Goal: Task Accomplishment & Management: Manage account settings

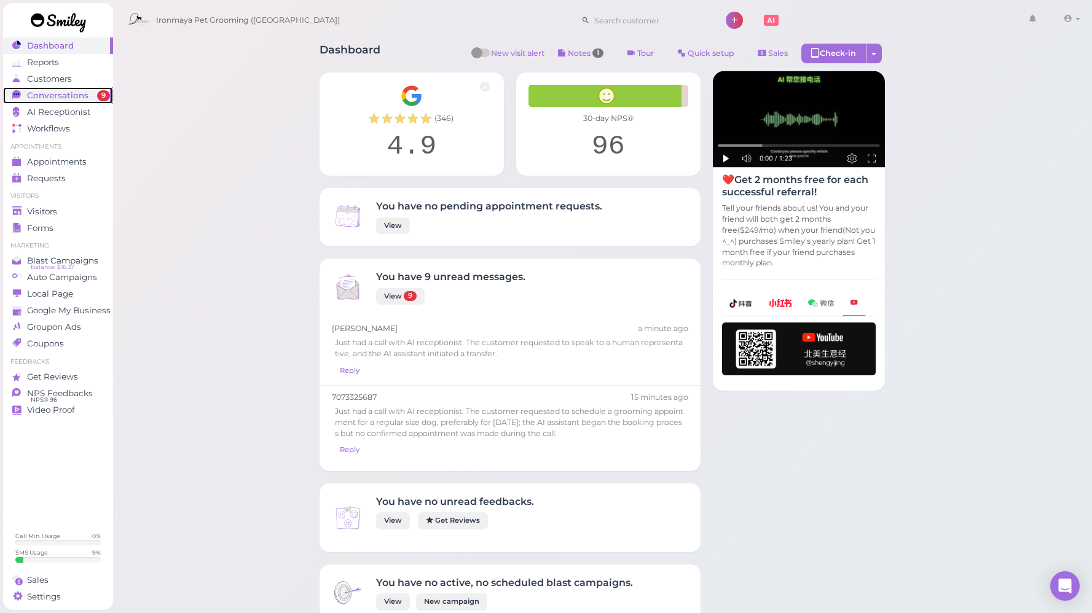
click at [65, 98] on span "Conversations" at bounding box center [57, 95] width 61 height 10
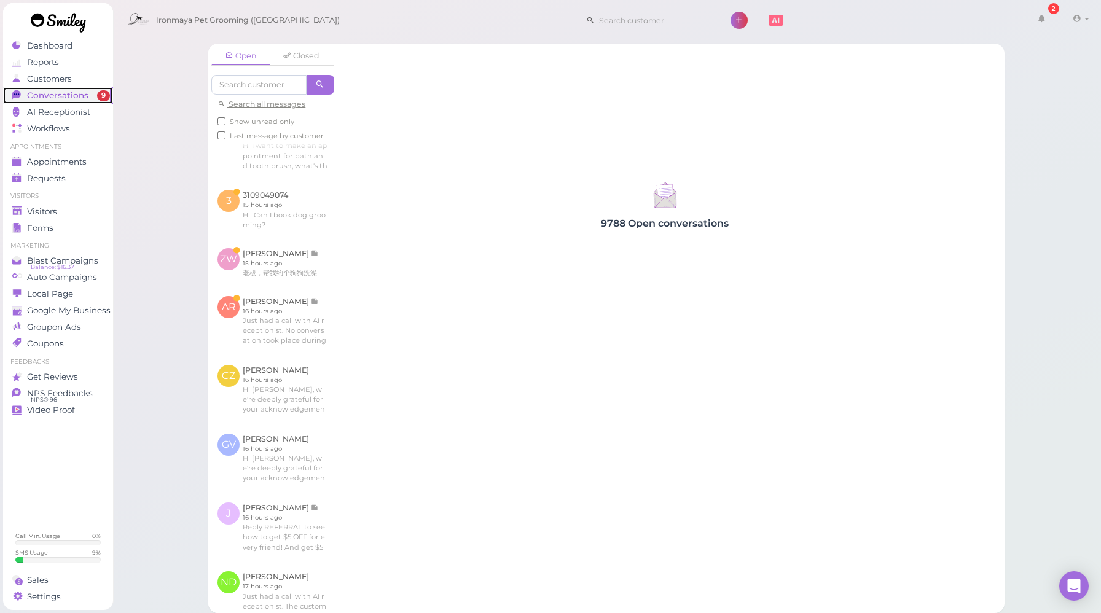
scroll to position [340, 0]
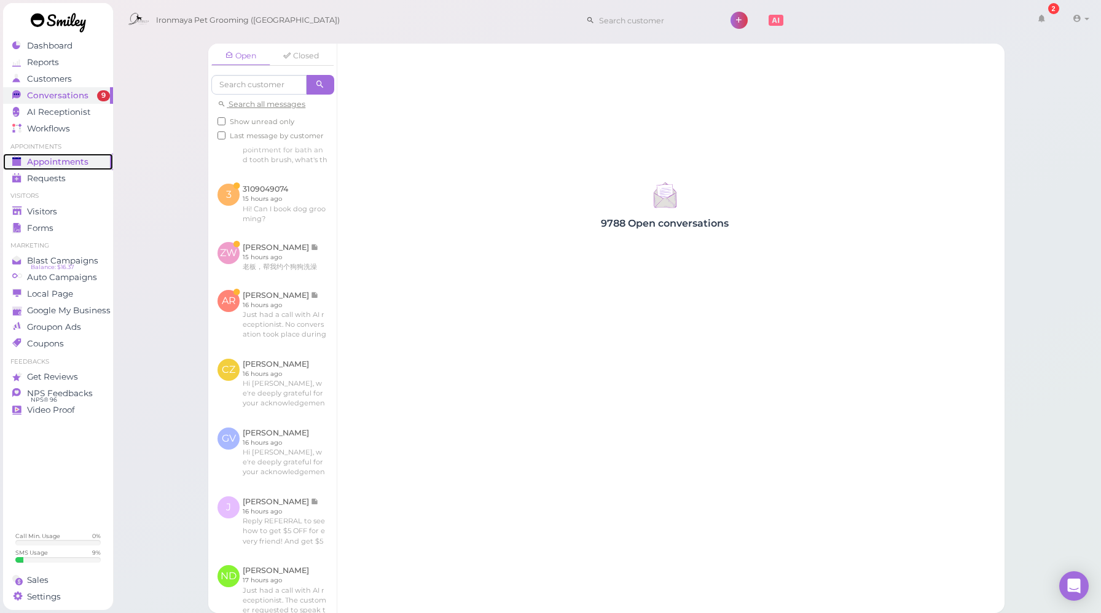
click at [61, 155] on link "Appointments" at bounding box center [58, 162] width 110 height 17
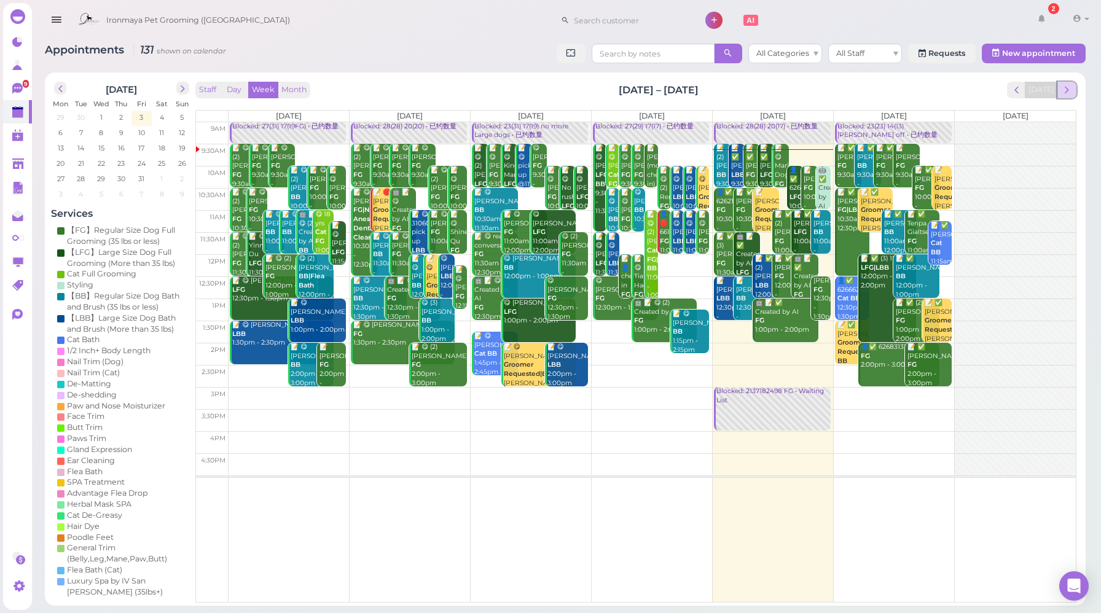
click at [1070, 96] on span "next" at bounding box center [1067, 90] width 12 height 12
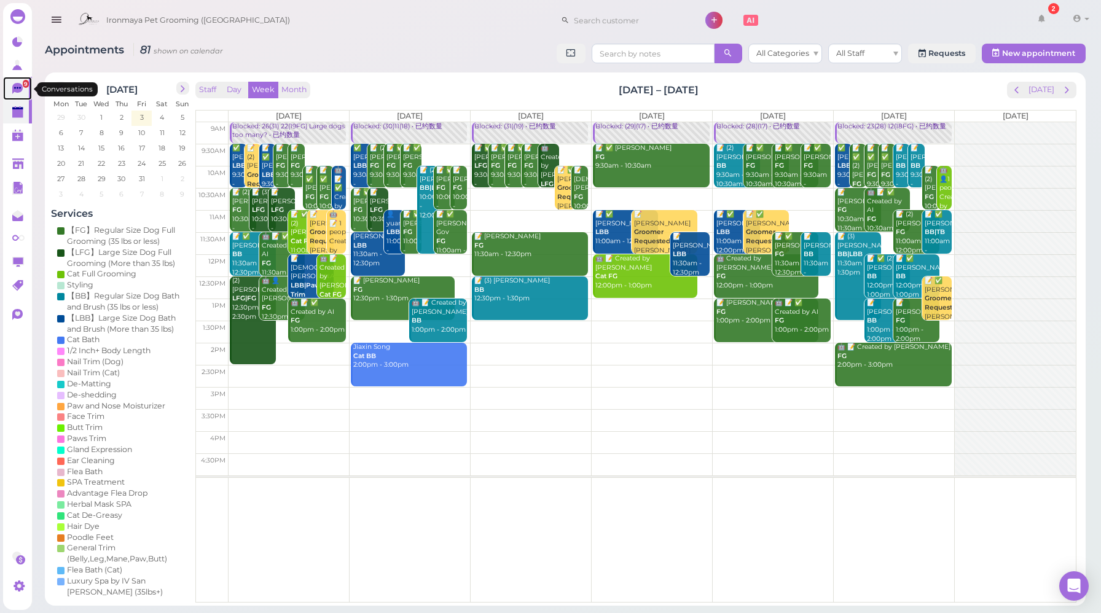
click at [23, 89] on icon at bounding box center [18, 89] width 13 height 13
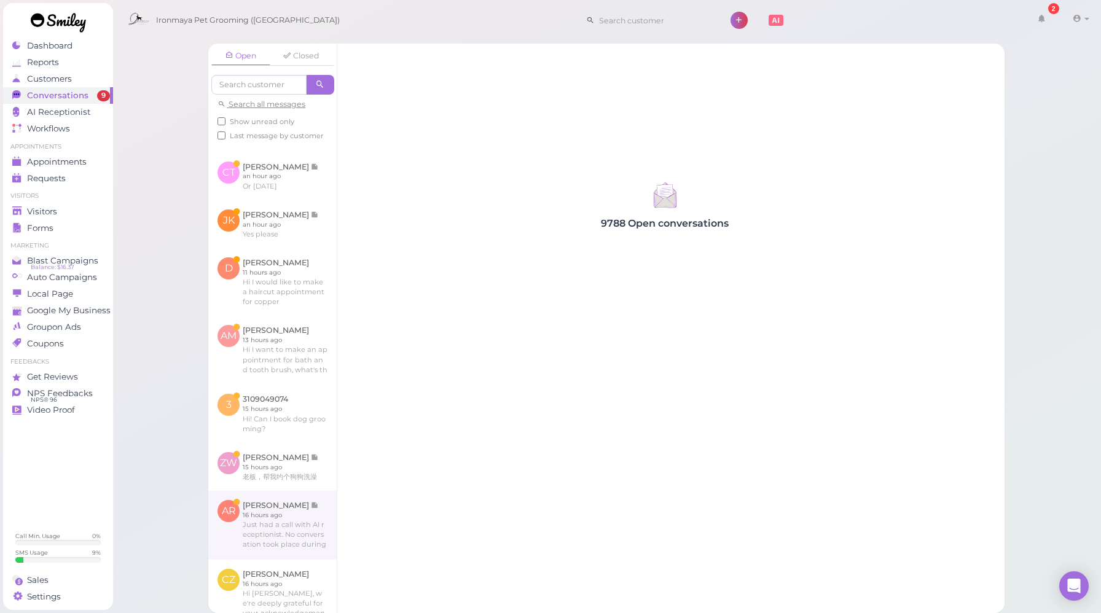
scroll to position [332, 0]
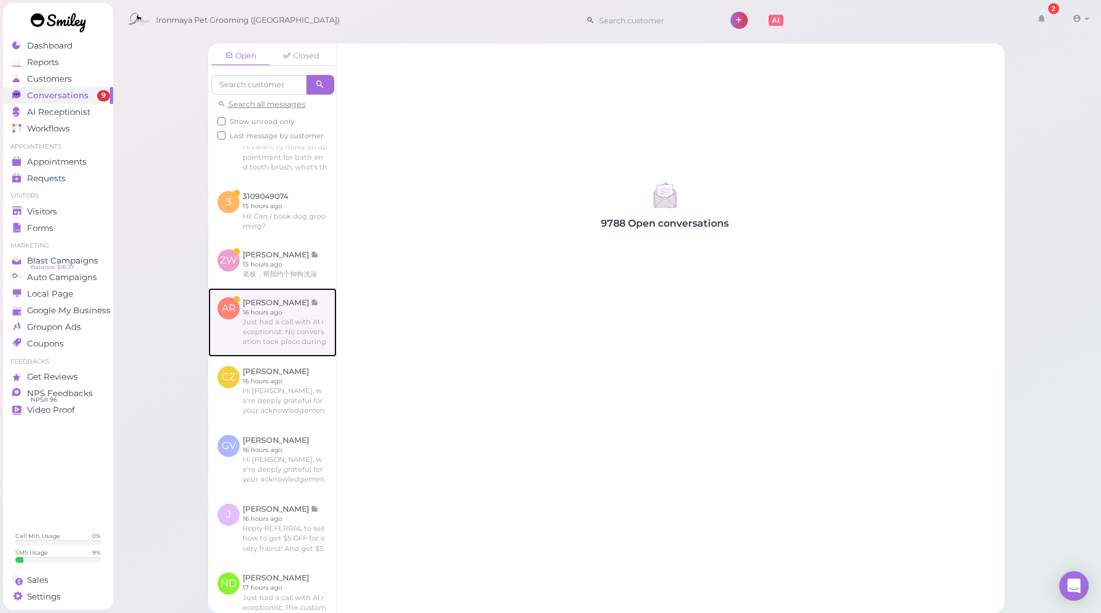
click at [288, 350] on link at bounding box center [272, 322] width 128 height 69
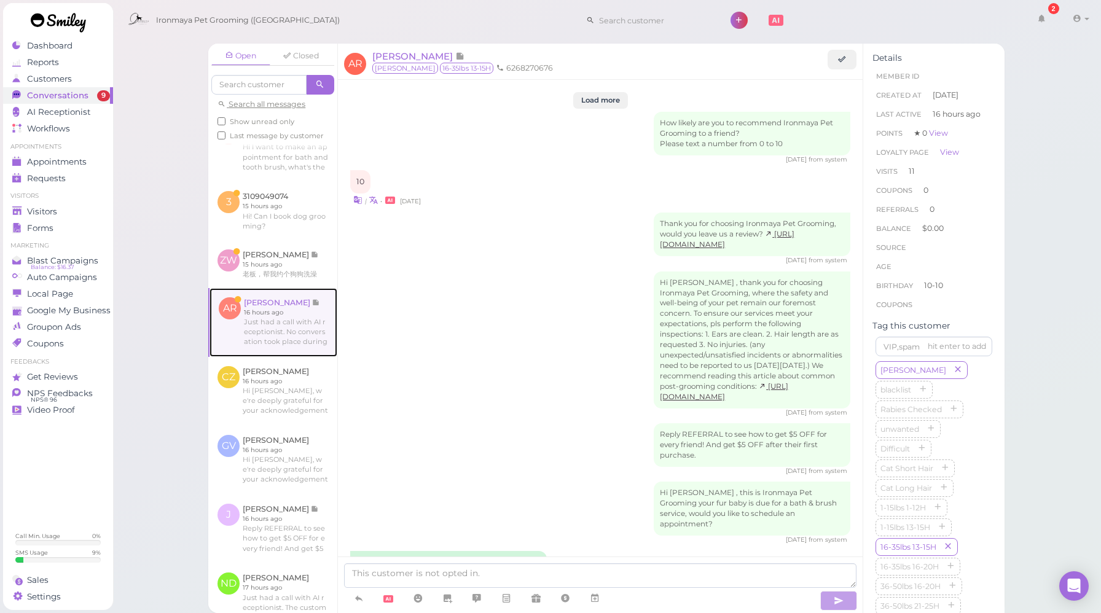
scroll to position [1671, 0]
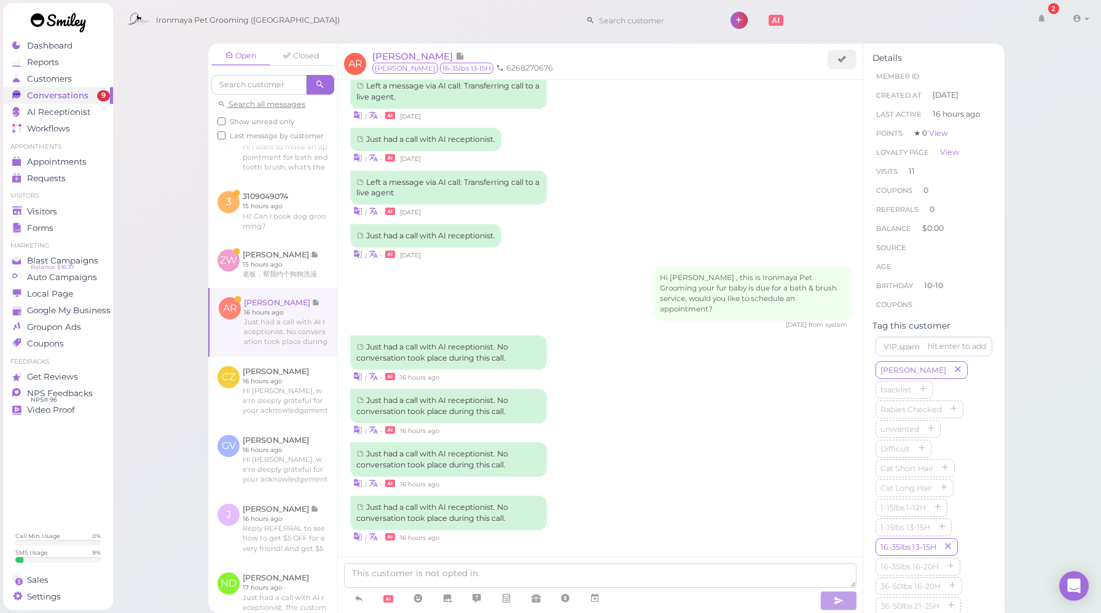
click at [628, 442] on div "Just had a call with AI receptionist. No conversation took place during this ca…" at bounding box center [600, 465] width 500 height 47
click at [353, 602] on link at bounding box center [358, 599] width 29 height 22
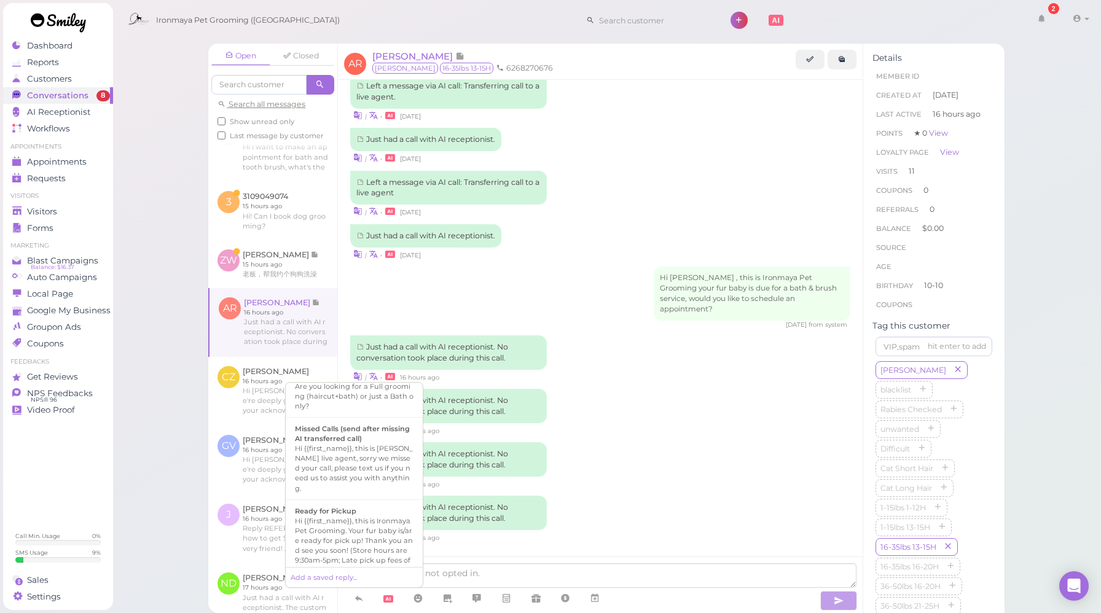
scroll to position [410, 0]
click at [378, 493] on div "Hi {{first_name}}, this is [PERSON_NAME] live agent, sorry we missed your call,…" at bounding box center [354, 468] width 119 height 49
type textarea "Hi {{first_name}}, this is [PERSON_NAME] live agent, sorry we missed your call,…"
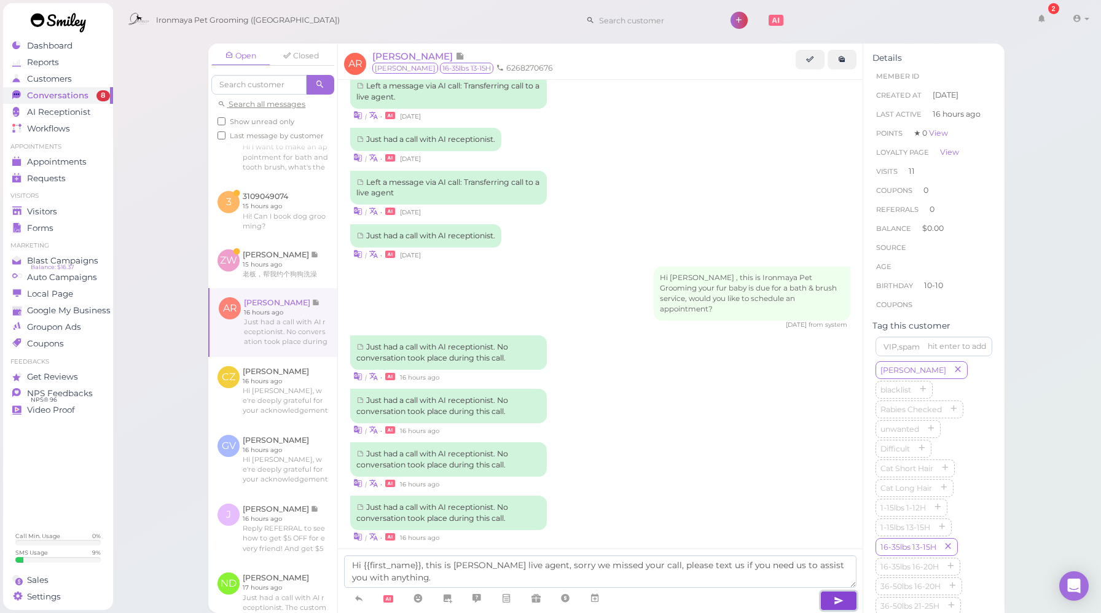
click at [841, 600] on icon "button" at bounding box center [839, 601] width 10 height 12
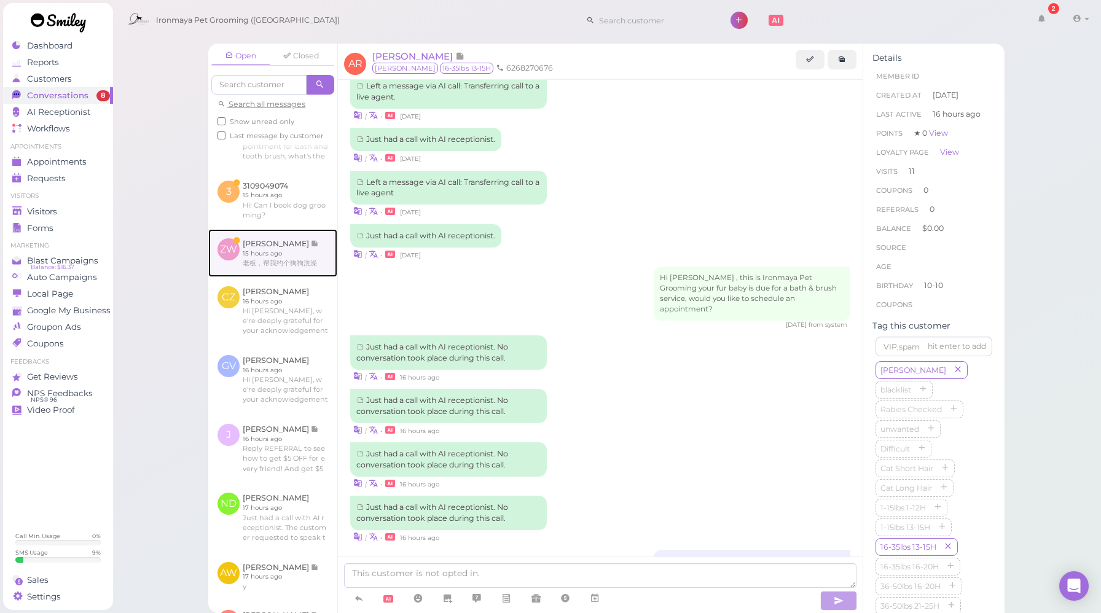
scroll to position [1721, 0]
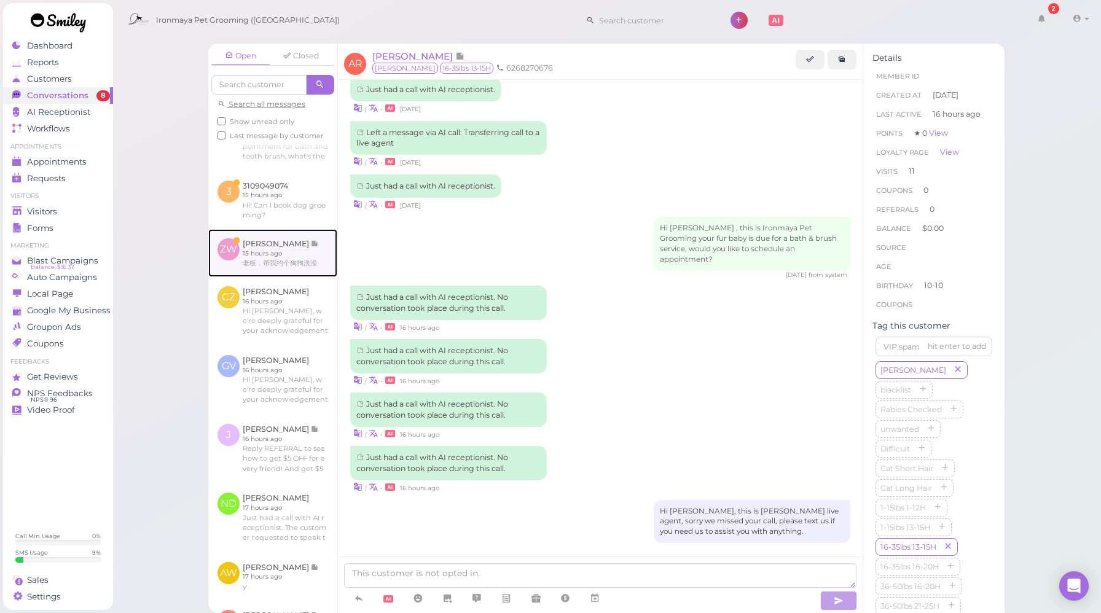
click at [285, 277] on link at bounding box center [272, 253] width 129 height 48
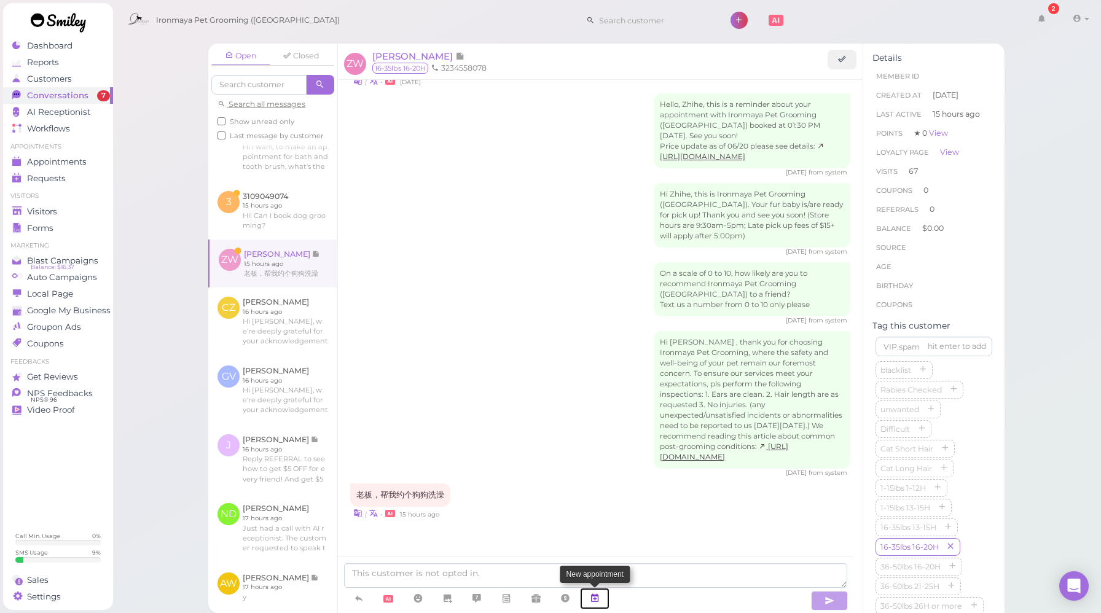
click at [599, 600] on icon at bounding box center [595, 598] width 10 height 12
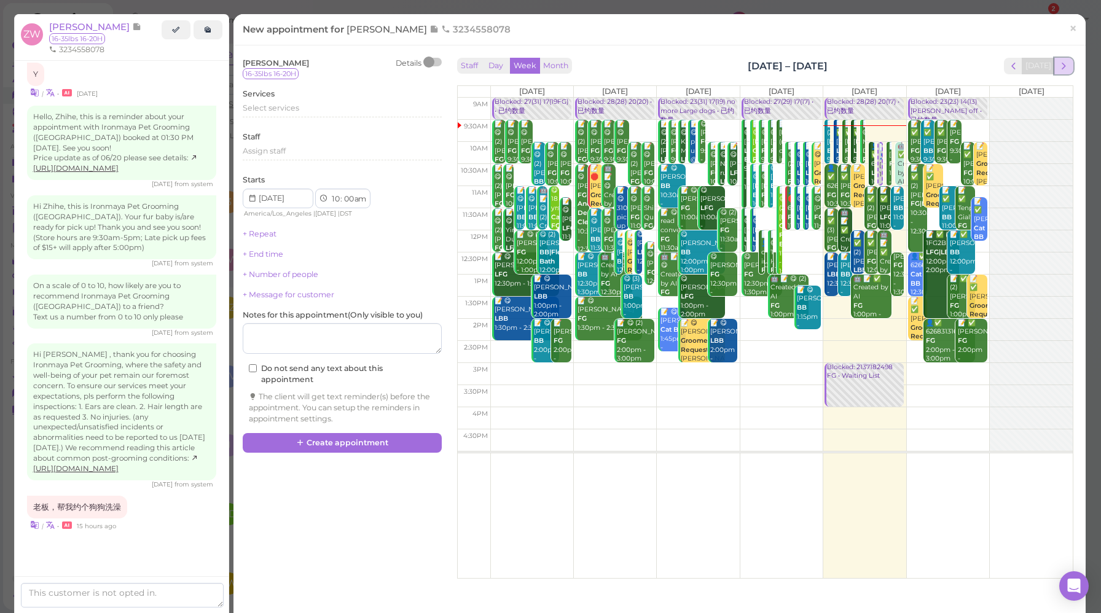
click at [1058, 64] on span "next" at bounding box center [1064, 66] width 12 height 12
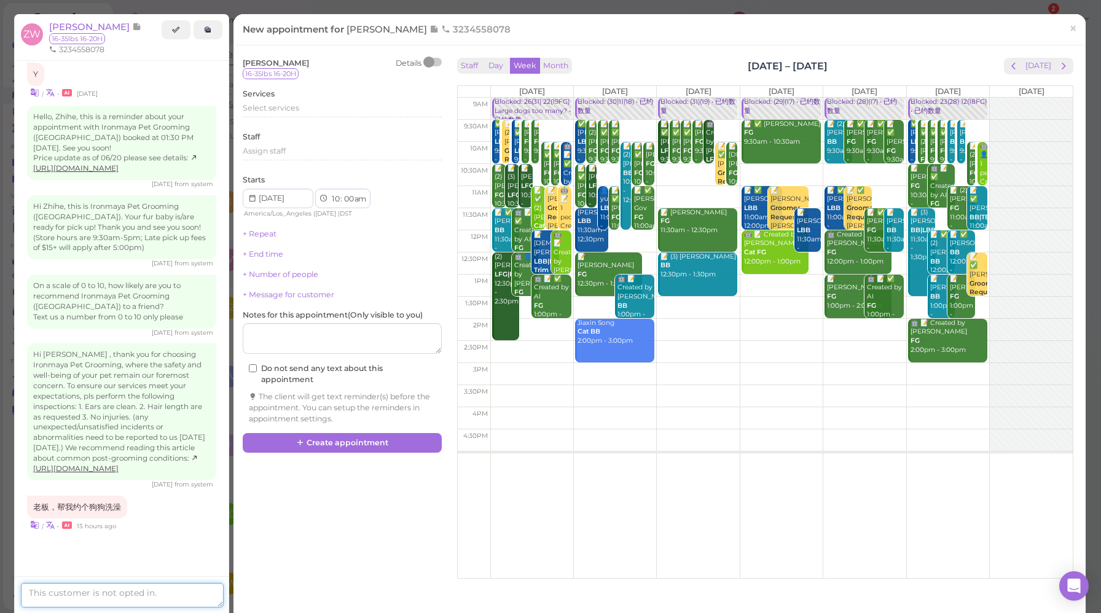
click at [148, 594] on textarea at bounding box center [122, 595] width 203 height 25
type textarea "x"
type textarea "下周一刀流都可以"
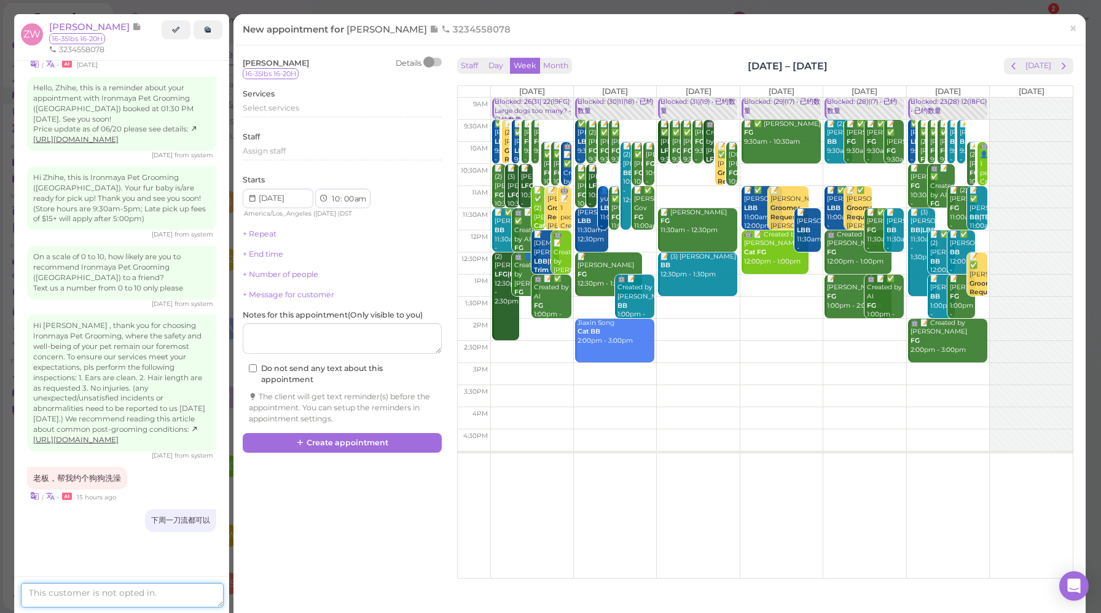
scroll to position [1824, 0]
click at [173, 590] on textarea at bounding box center [122, 595] width 203 height 25
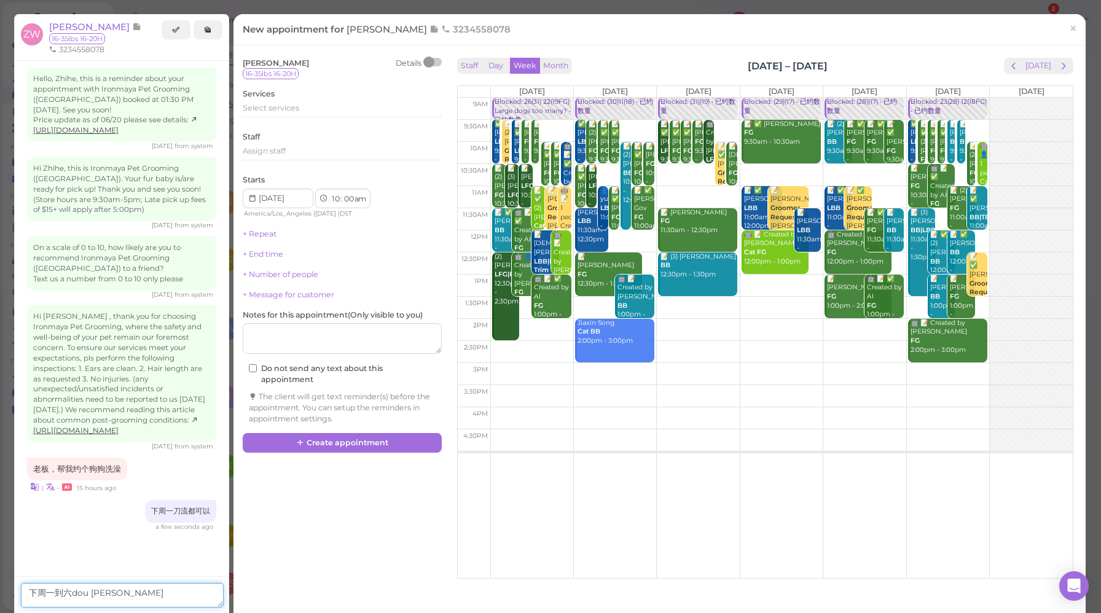
type textarea "下周一到六都可以"
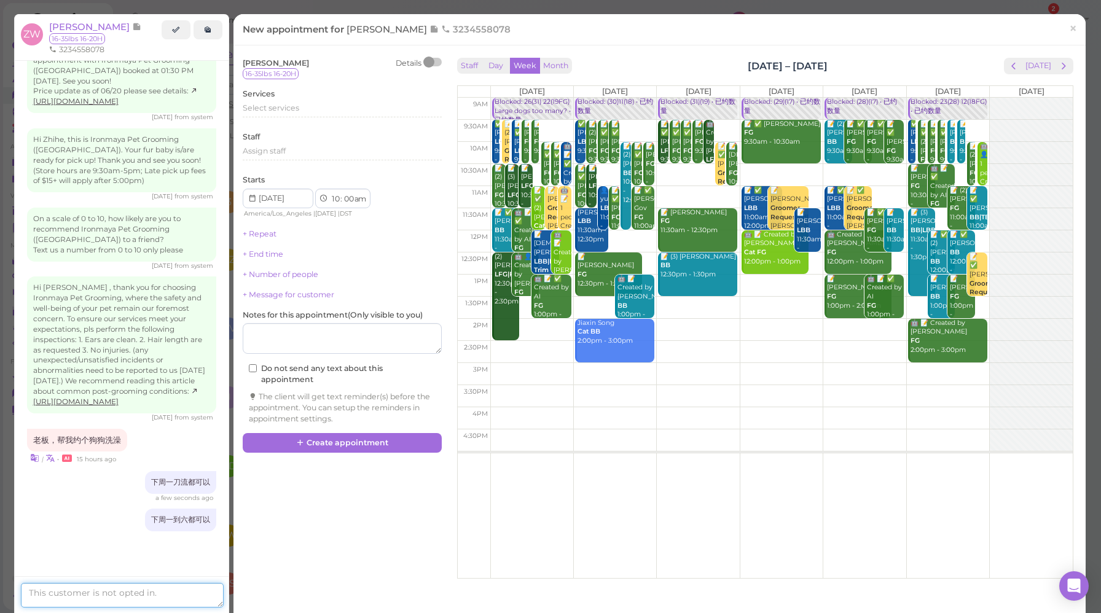
scroll to position [1861, 0]
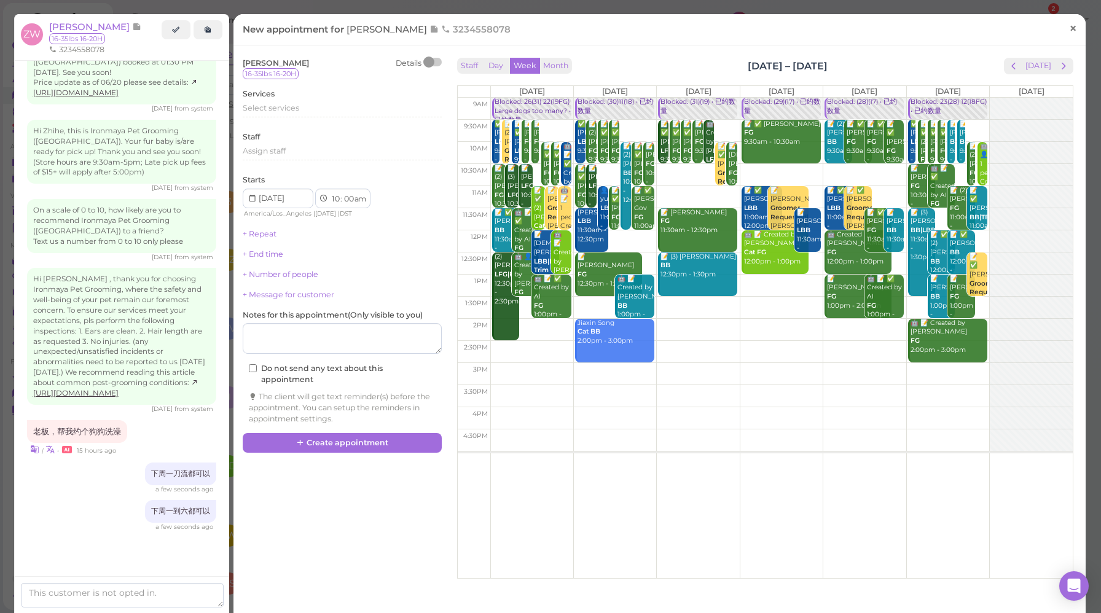
click at [1071, 30] on link "×" at bounding box center [1073, 29] width 23 height 29
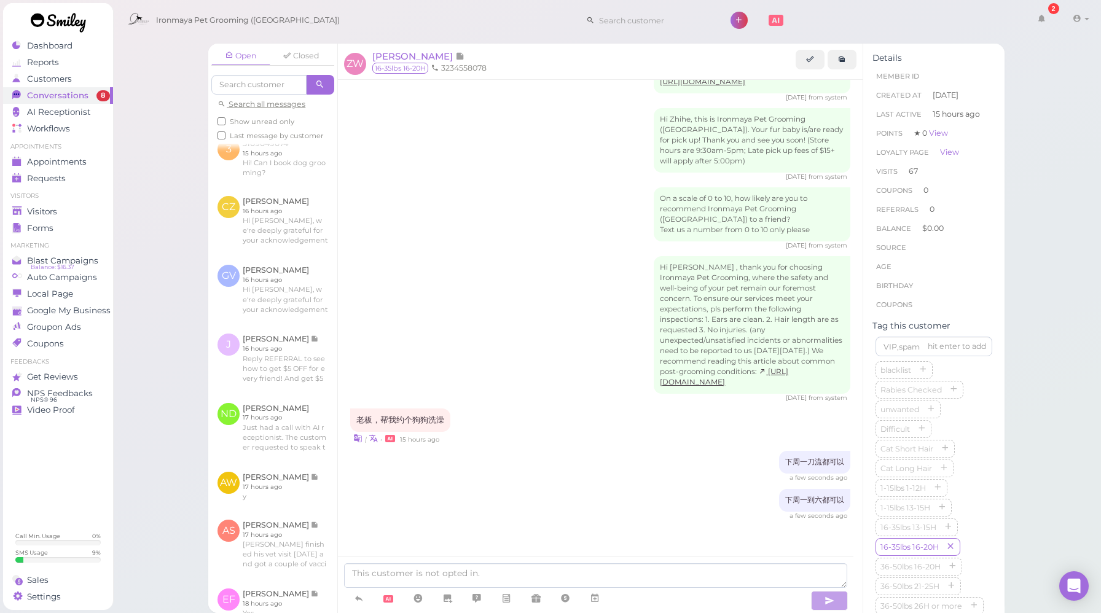
scroll to position [363, 0]
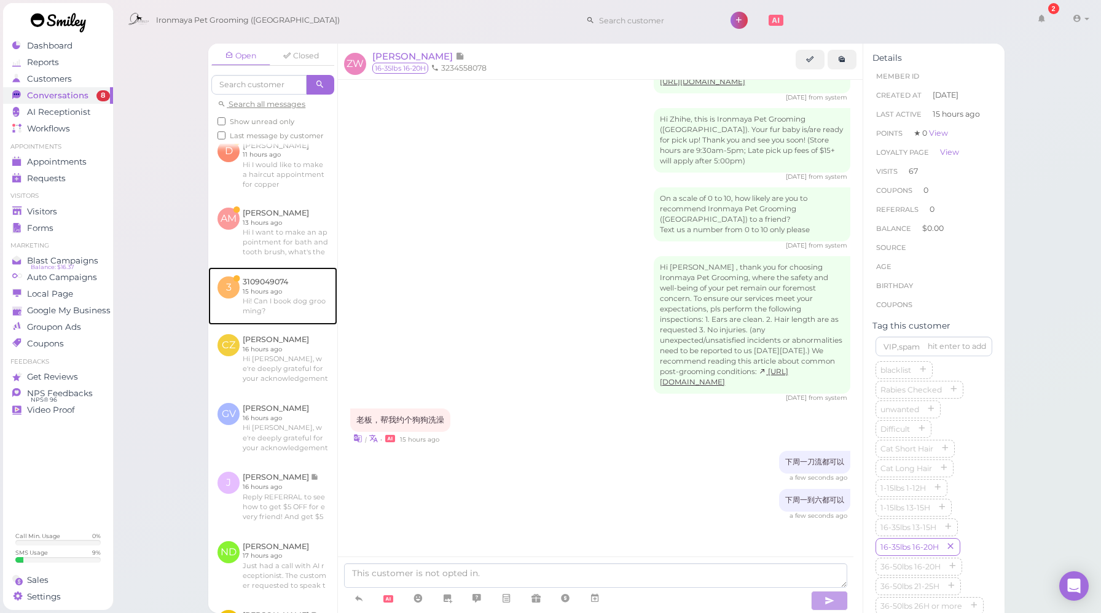
click at [302, 307] on link at bounding box center [272, 296] width 129 height 58
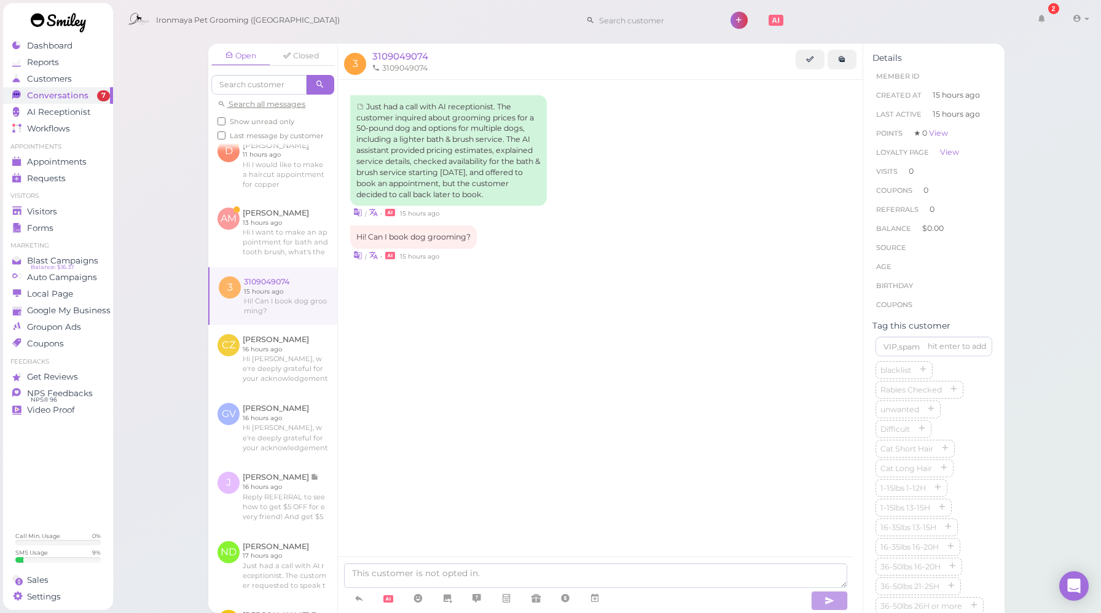
click at [689, 533] on div "Just had a call with AI receptionist. The customer inquired about grooming pric…" at bounding box center [600, 335] width 525 height 511
click at [592, 597] on icon at bounding box center [595, 598] width 10 height 12
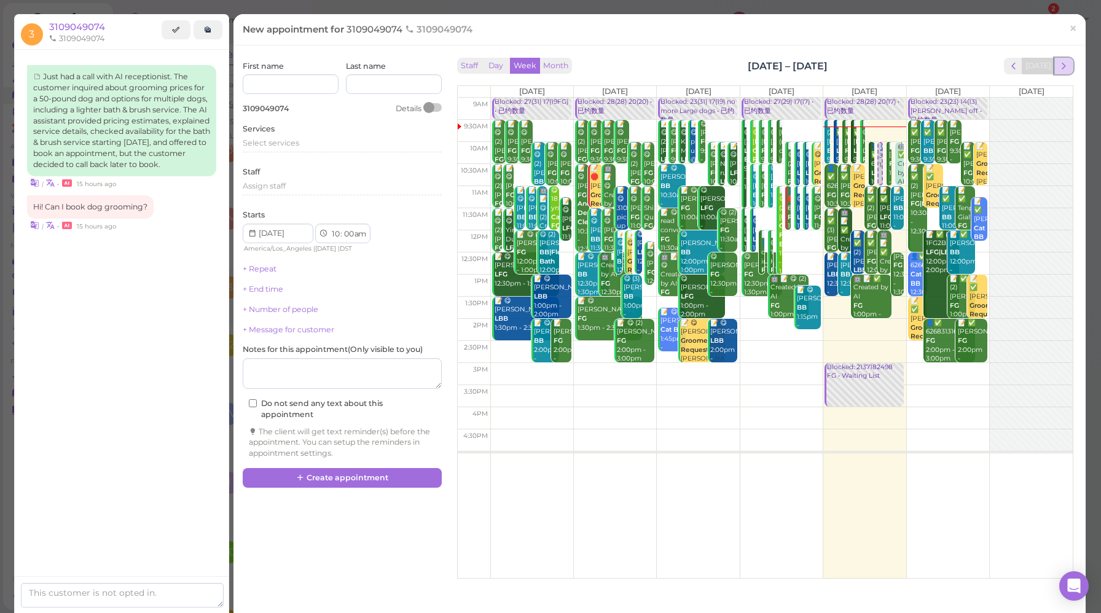
click at [1058, 66] on span "next" at bounding box center [1064, 66] width 12 height 12
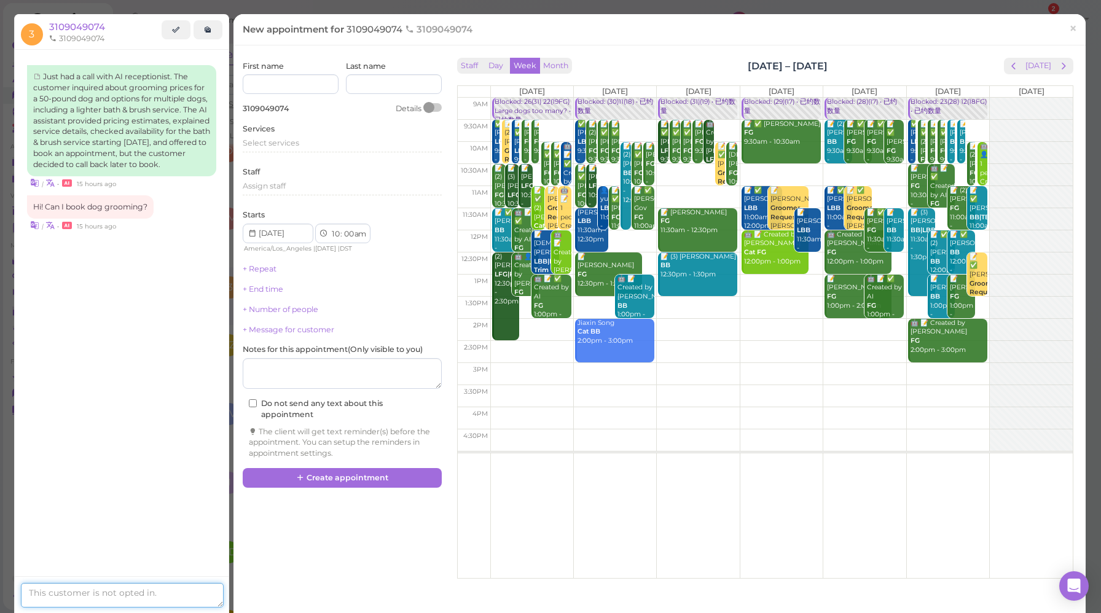
click at [64, 600] on textarea at bounding box center [122, 595] width 203 height 25
click at [76, 594] on textarea at bounding box center [122, 595] width 203 height 25
click at [501, 62] on button "Day" at bounding box center [495, 66] width 29 height 17
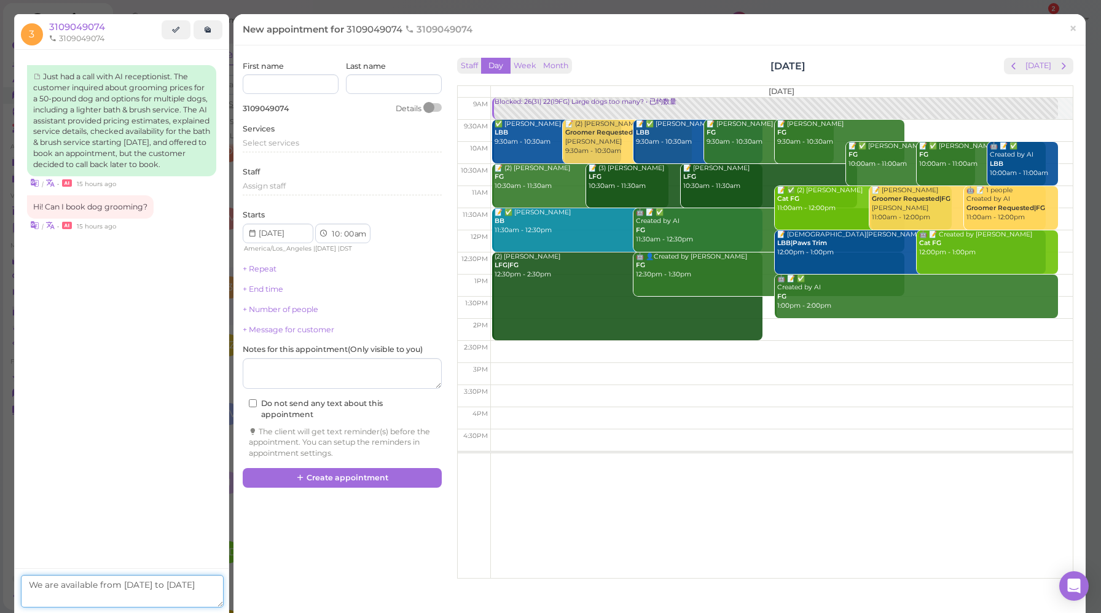
click at [88, 596] on textarea "We are available from [DATE] to [DATE]" at bounding box center [122, 591] width 203 height 33
click at [87, 596] on textarea "We are available from [DATE] to [DATE]" at bounding box center [122, 591] width 203 height 33
click at [88, 582] on textarea "We are available from [DATE] to [DATE]. Are ou looking to book the Bath & Brush…" at bounding box center [122, 585] width 203 height 45
type textarea "We are available from [DATE] to [DATE]. Are you looking to book the Bath & Brus…"
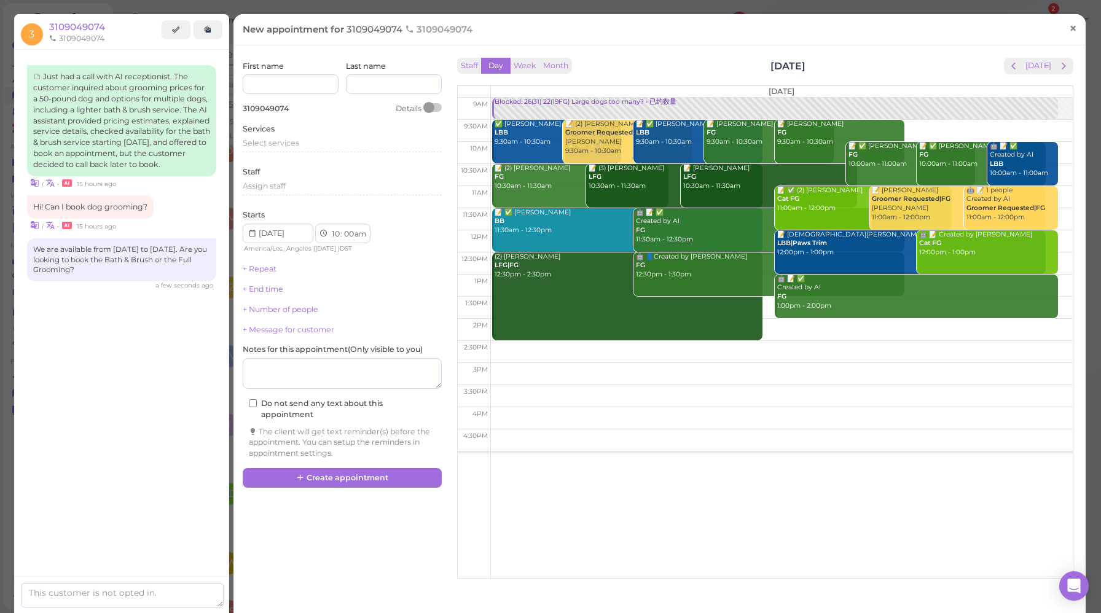
click at [1069, 28] on span "×" at bounding box center [1073, 28] width 8 height 17
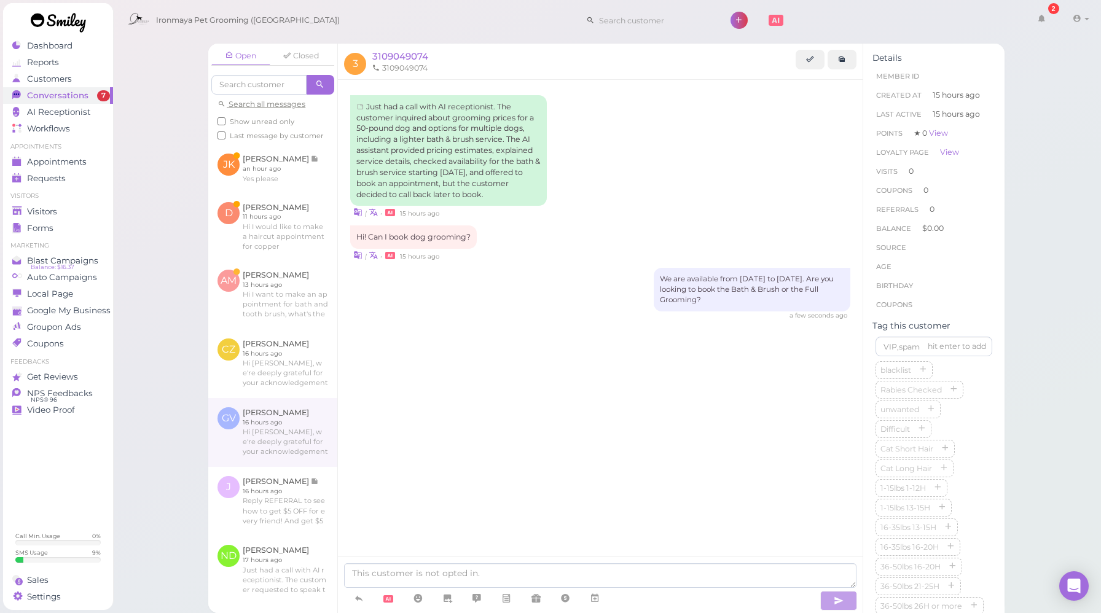
scroll to position [297, 0]
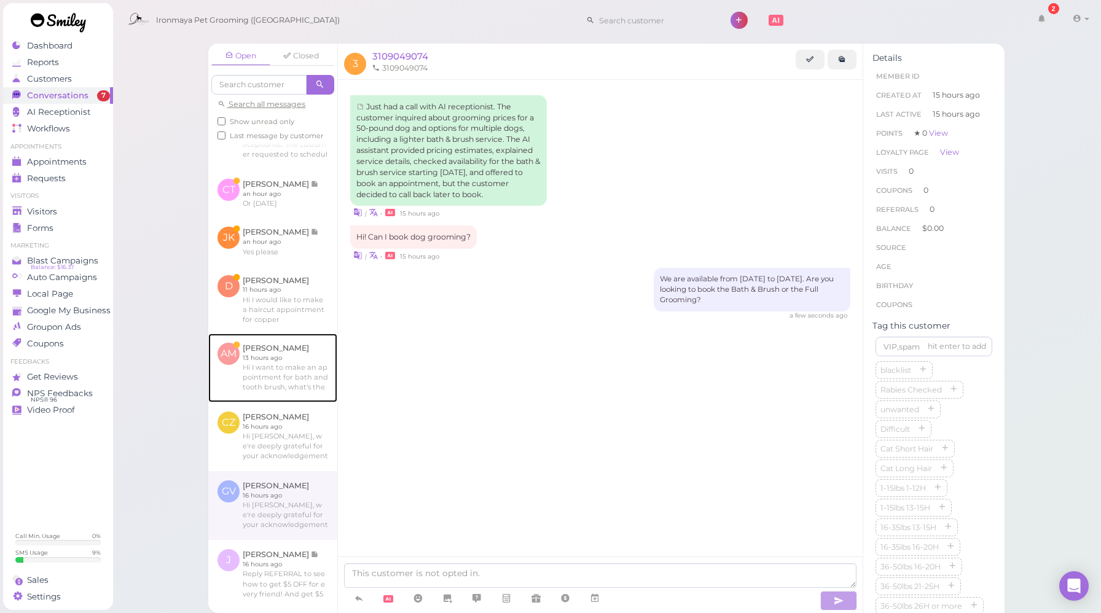
click at [264, 383] on link at bounding box center [272, 368] width 129 height 69
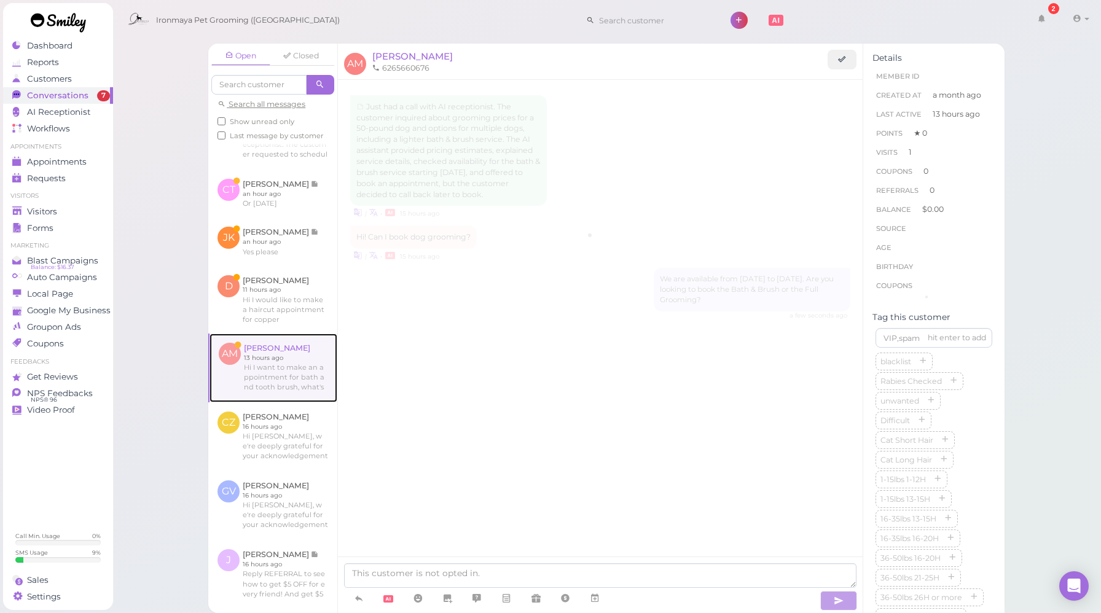
scroll to position [1429, 0]
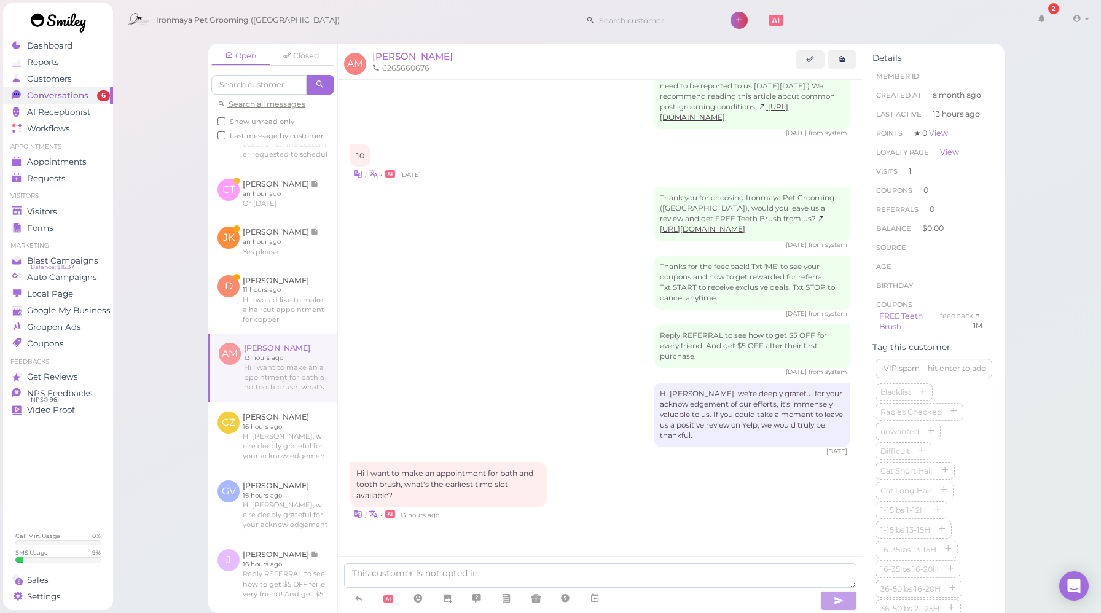
click at [450, 366] on div "Reply REFERRAL to see how to get $5 OFF for every friend! And get $5 OFF after …" at bounding box center [600, 350] width 500 height 52
click at [607, 605] on link at bounding box center [594, 599] width 29 height 22
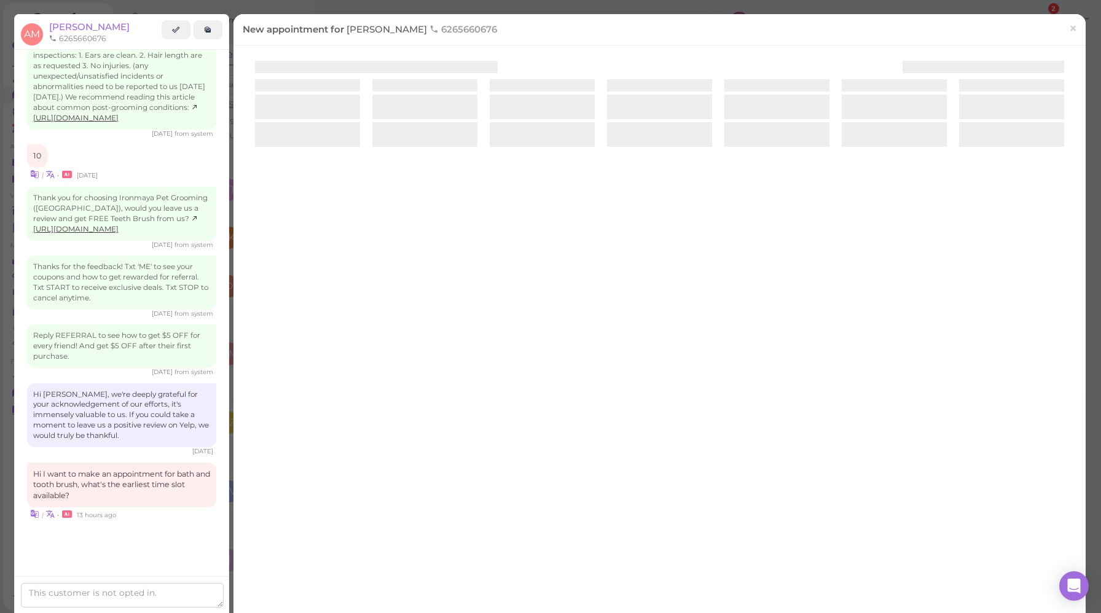
scroll to position [1440, 0]
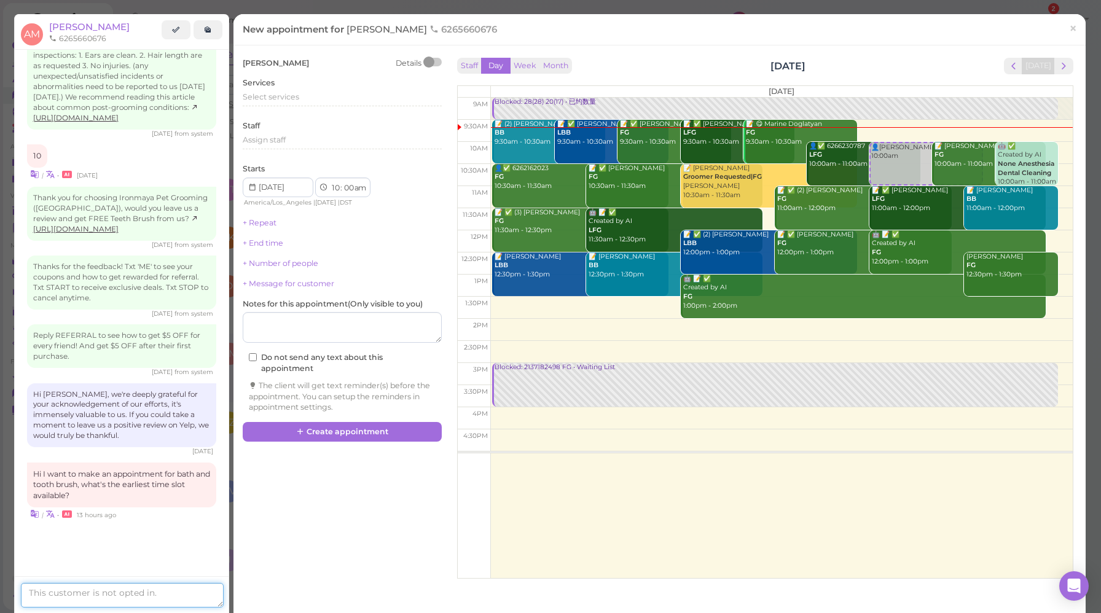
click at [147, 597] on textarea at bounding box center [122, 595] width 203 height 25
type textarea "[DATE]."
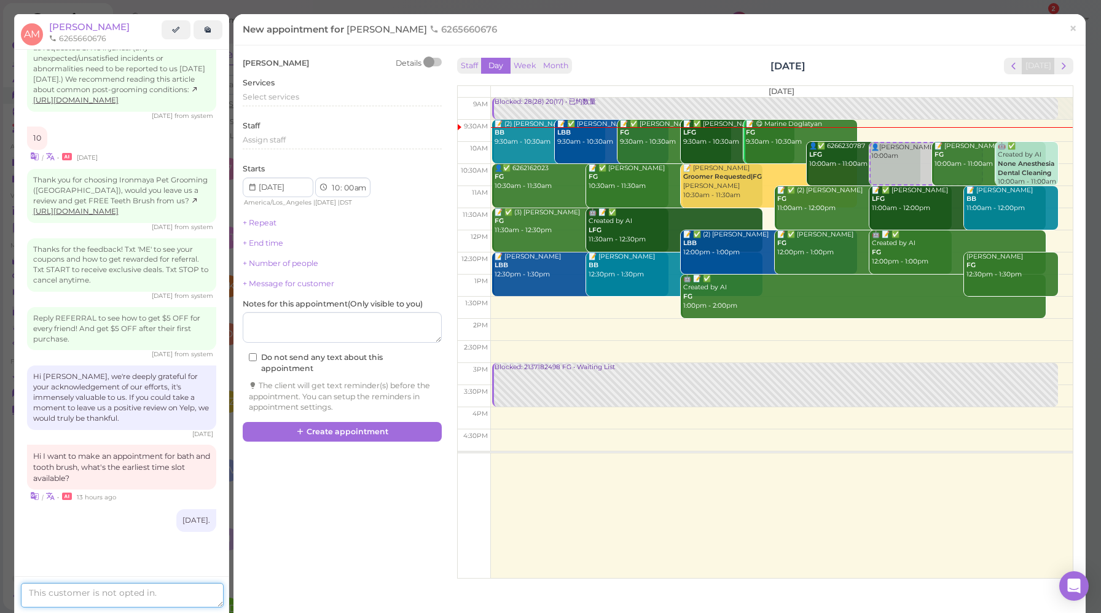
scroll to position [345, 0]
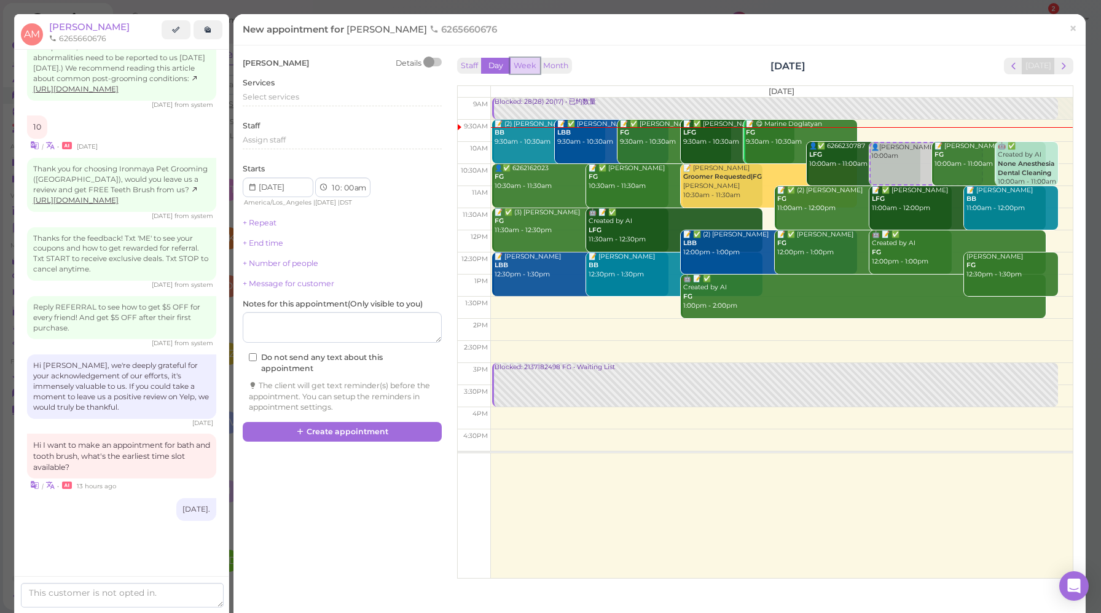
click at [528, 70] on button "Week" at bounding box center [525, 66] width 30 height 17
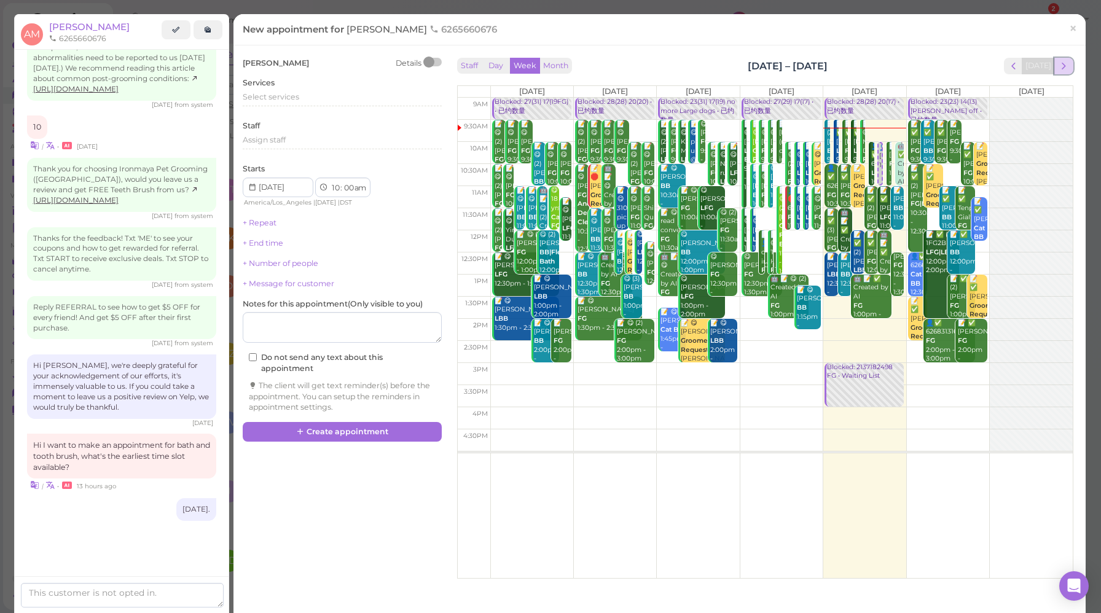
click at [1058, 65] on span "next" at bounding box center [1064, 66] width 12 height 12
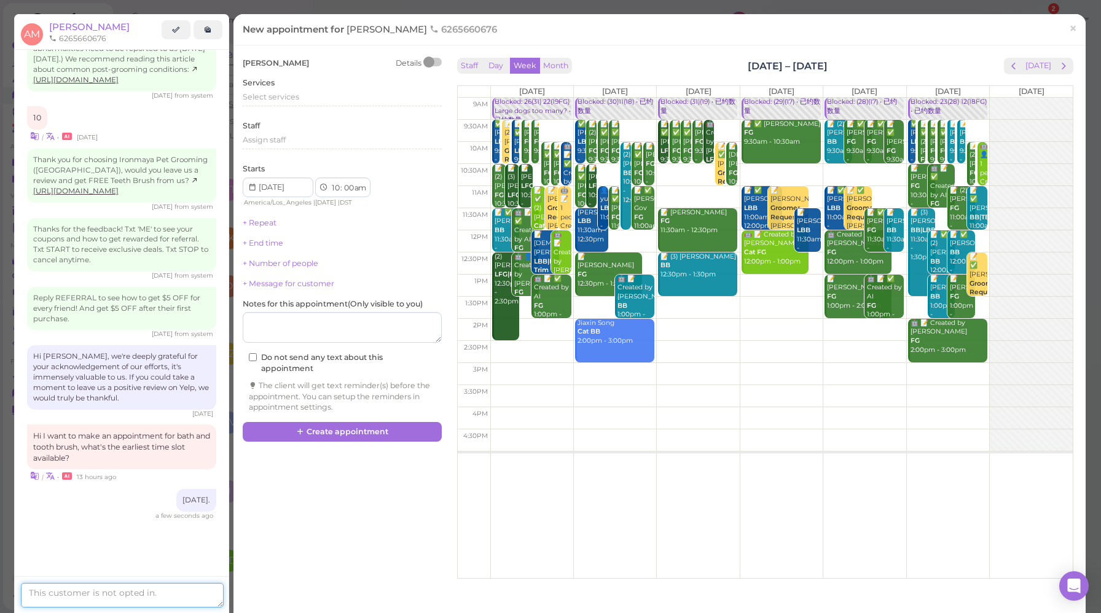
click at [100, 596] on textarea at bounding box center [122, 595] width 203 height 25
type textarea "How ahout 10 am"
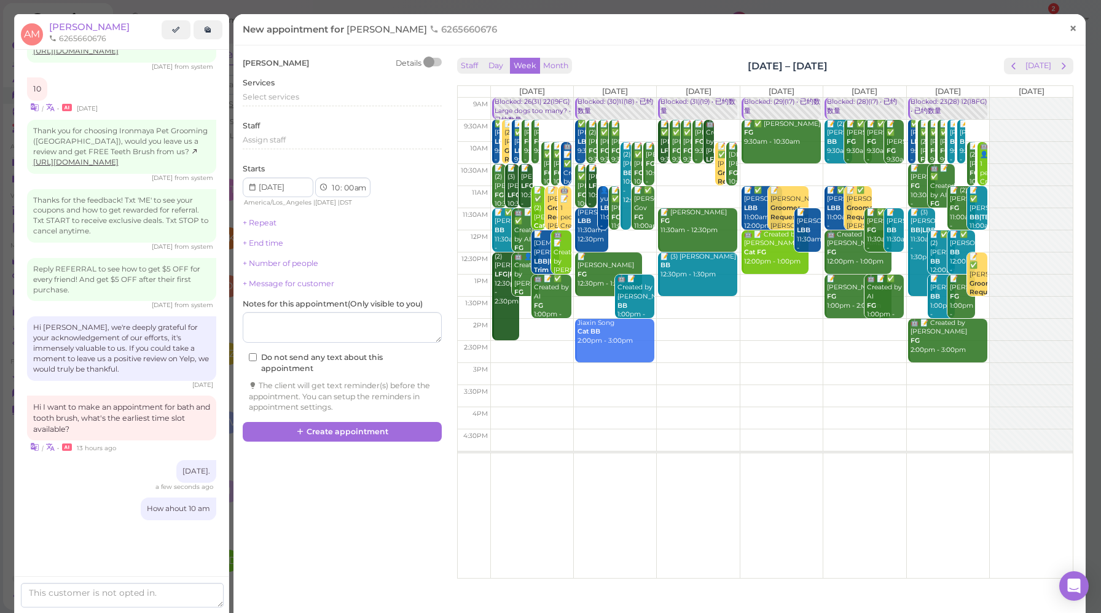
click at [1069, 27] on span "×" at bounding box center [1073, 28] width 8 height 17
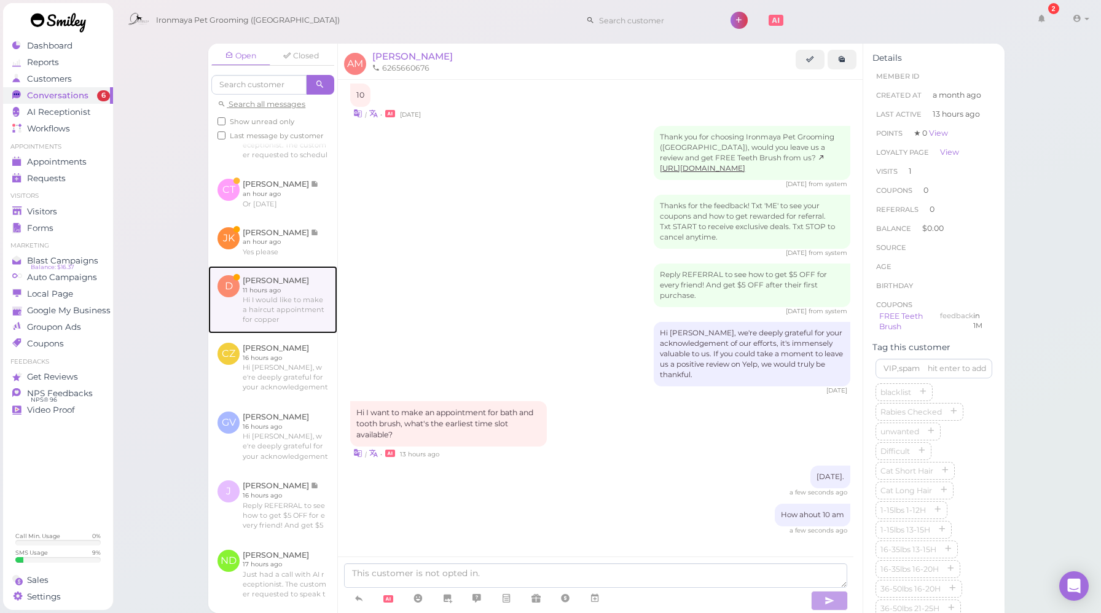
click at [285, 314] on link at bounding box center [272, 300] width 129 height 68
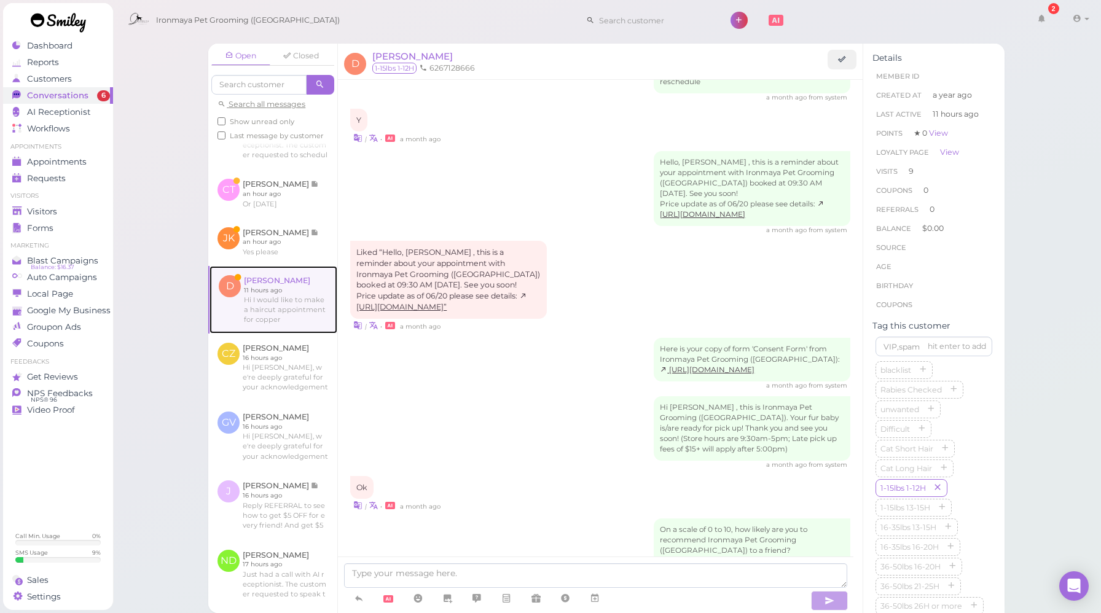
scroll to position [1755, 0]
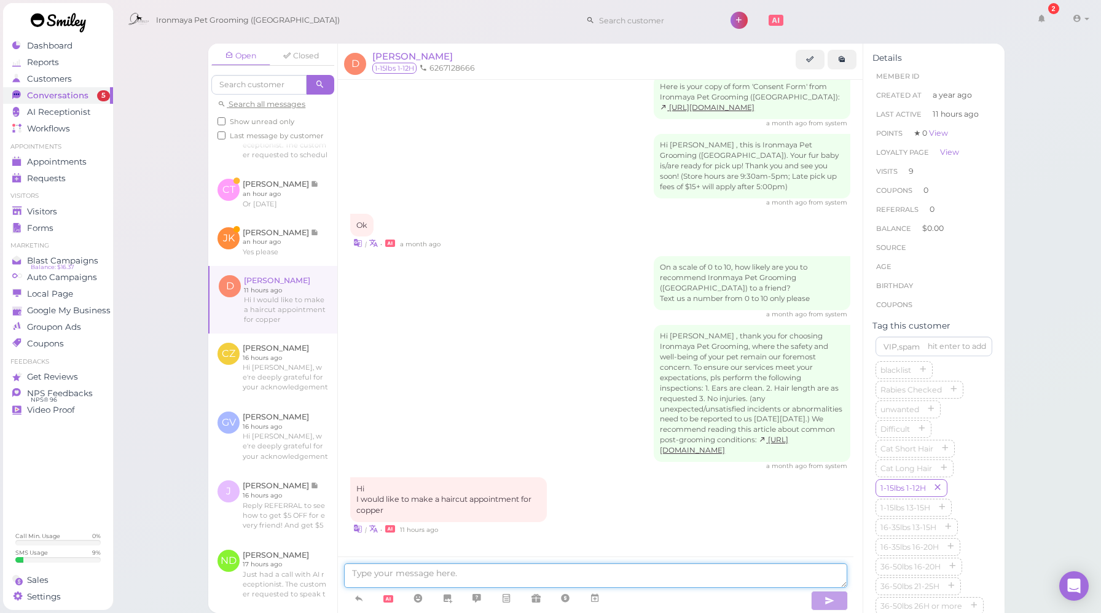
click at [544, 578] on textarea at bounding box center [595, 576] width 503 height 25
drag, startPoint x: 667, startPoint y: 573, endPoint x: 208, endPoint y: 550, distance: 459.6
click at [219, 549] on div "Open Closed Search all messages Show unread only Last message by customer AM Ar…" at bounding box center [606, 329] width 796 height 570
type textarea "The soonest day available is [DATE]. Does that work for you?"
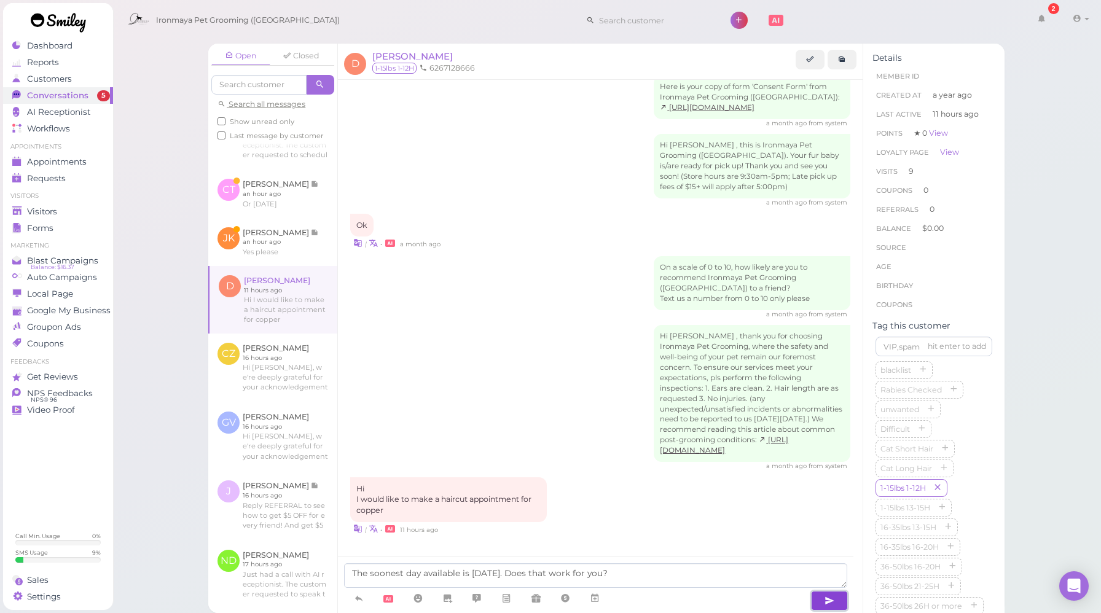
click at [836, 605] on button "button" at bounding box center [829, 601] width 37 height 20
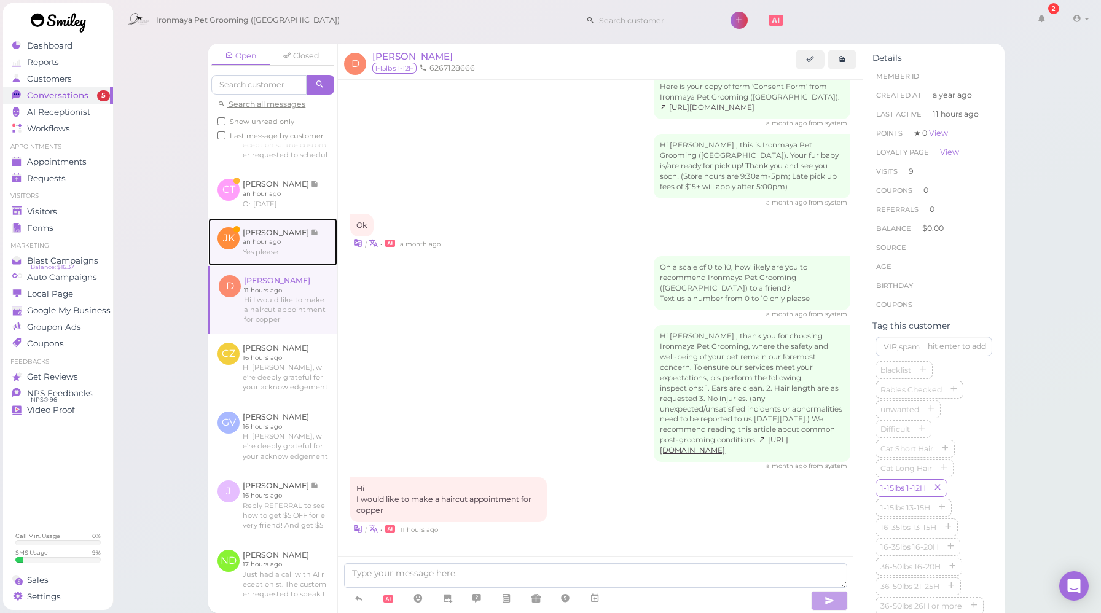
click at [284, 264] on link at bounding box center [272, 242] width 129 height 48
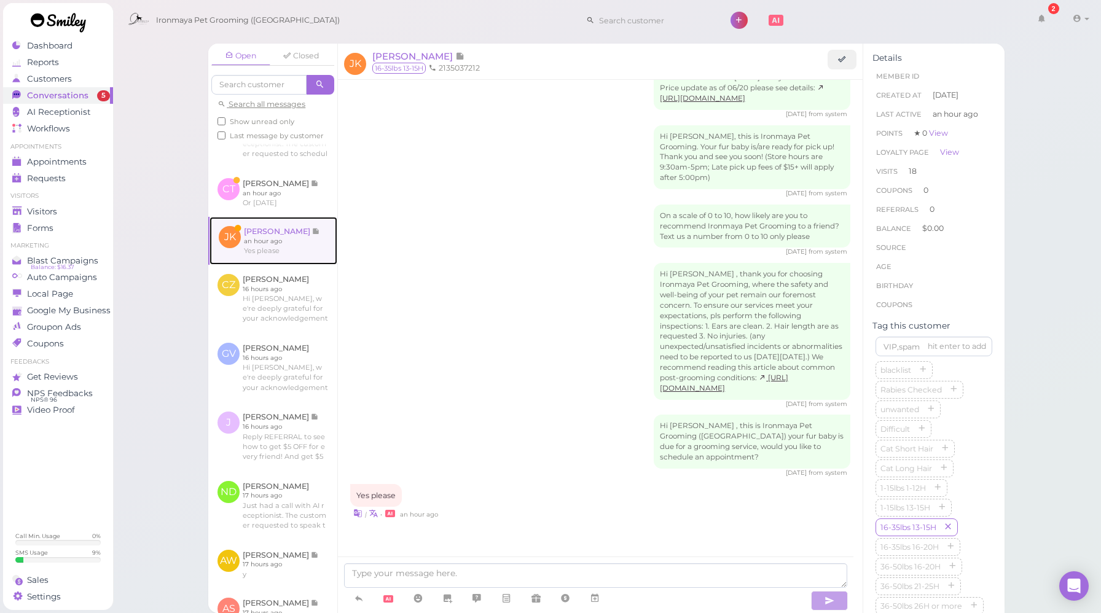
scroll to position [1579, 0]
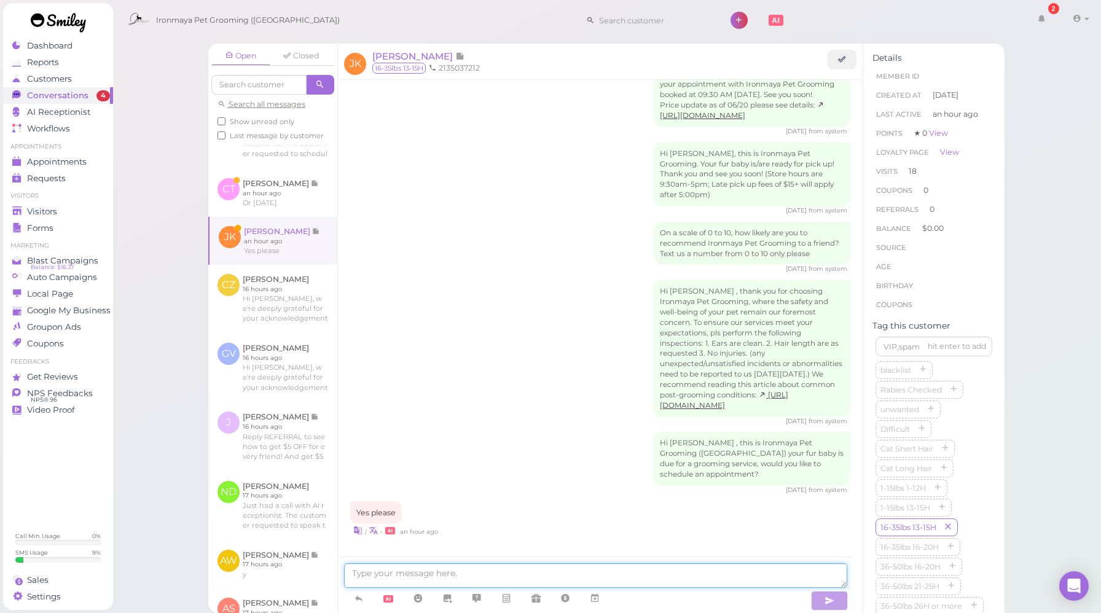
click at [497, 580] on textarea at bounding box center [595, 576] width 503 height 25
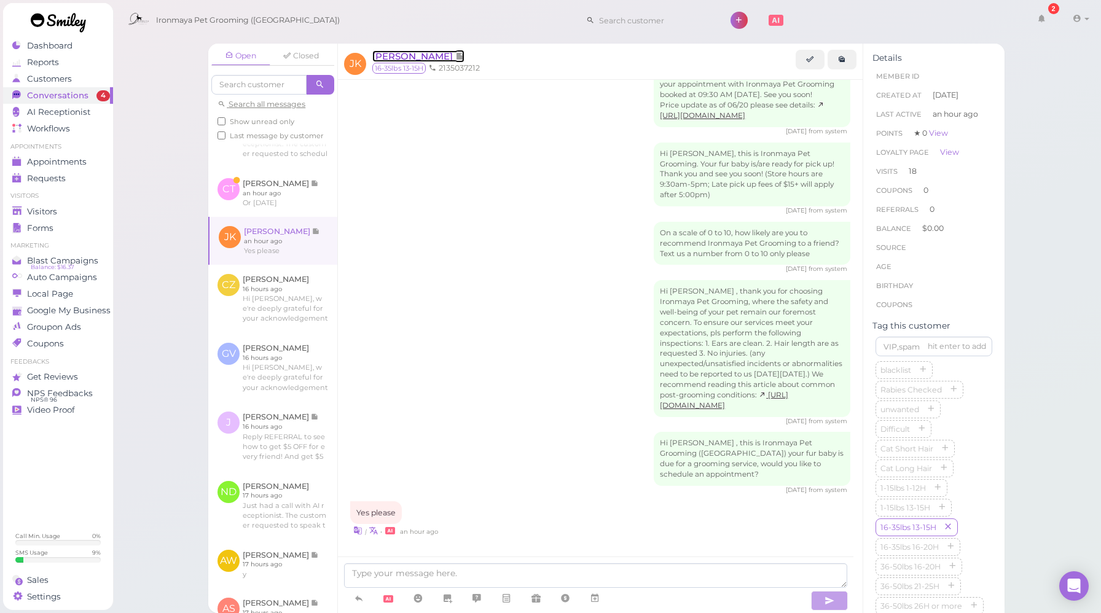
click at [402, 57] on span "[PERSON_NAME]" at bounding box center [413, 56] width 83 height 12
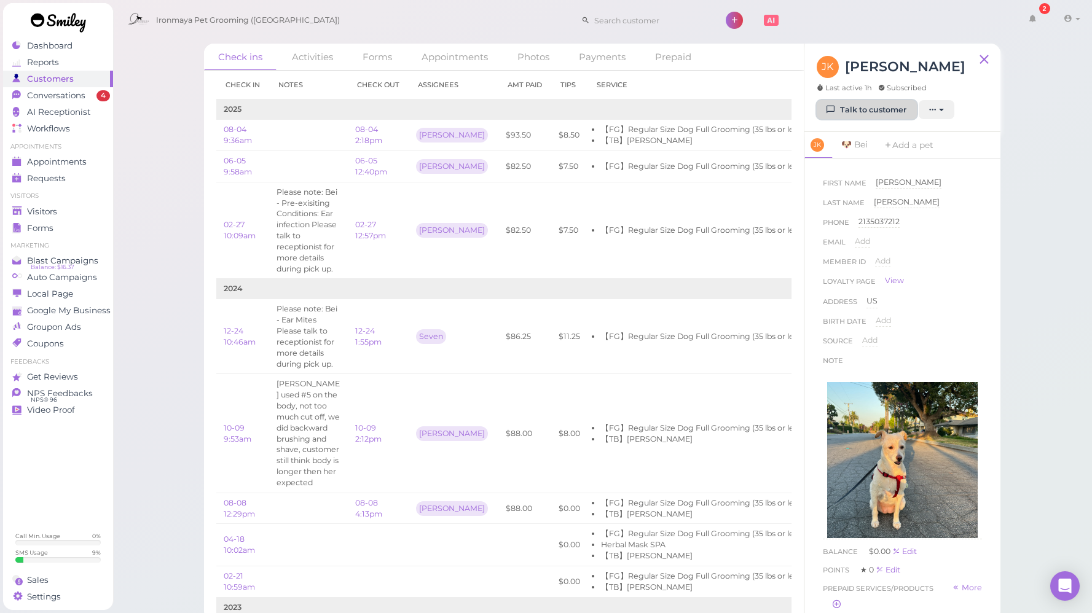
click at [865, 114] on link "Talk to customer" at bounding box center [867, 110] width 100 height 20
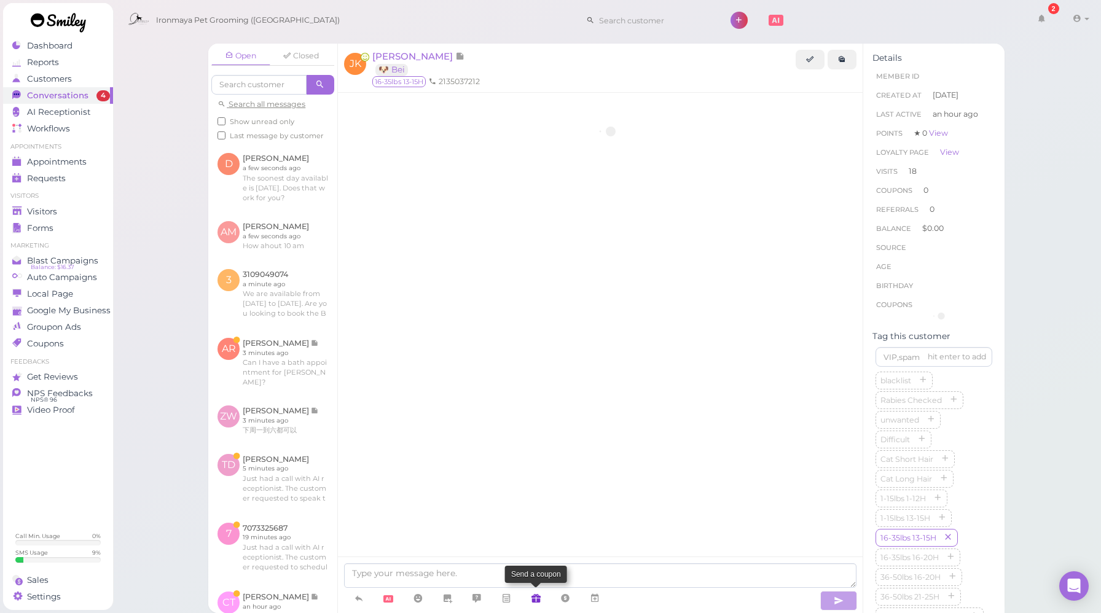
scroll to position [1579, 0]
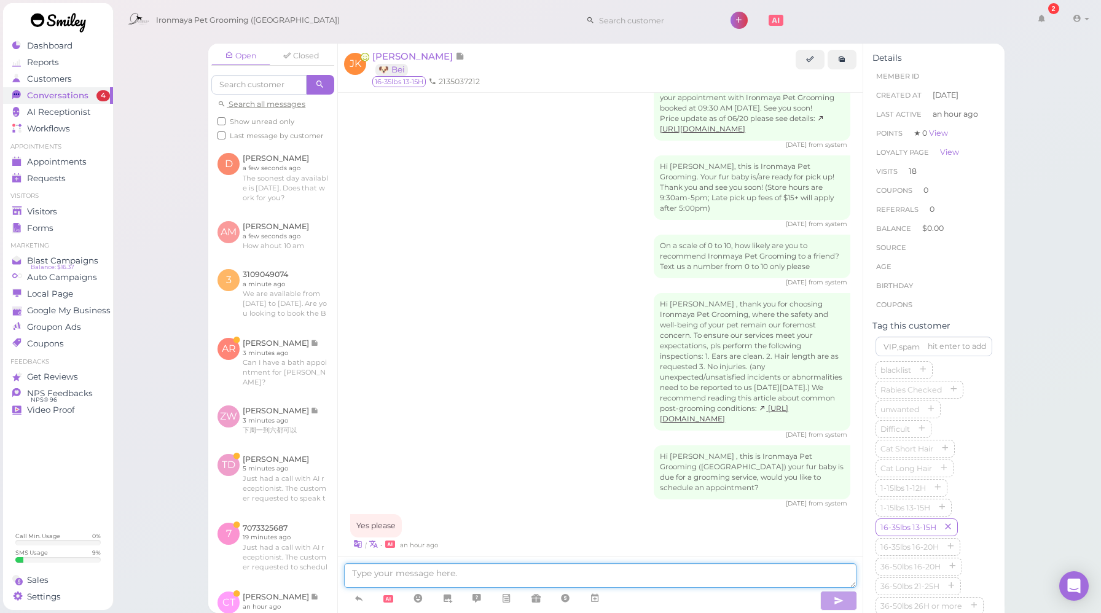
click at [529, 575] on textarea at bounding box center [600, 576] width 512 height 25
paste textarea "The soonest day available is [DATE]. Does that work for you?"
type textarea "The soonest day available is [DATE]. Does that work for you?"
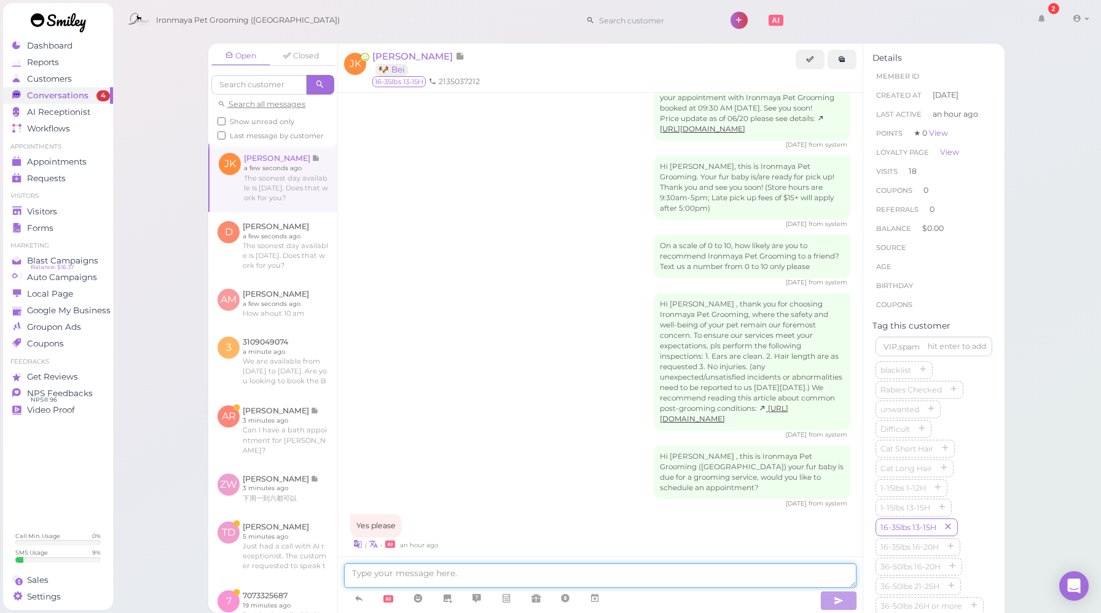
scroll to position [1618, 0]
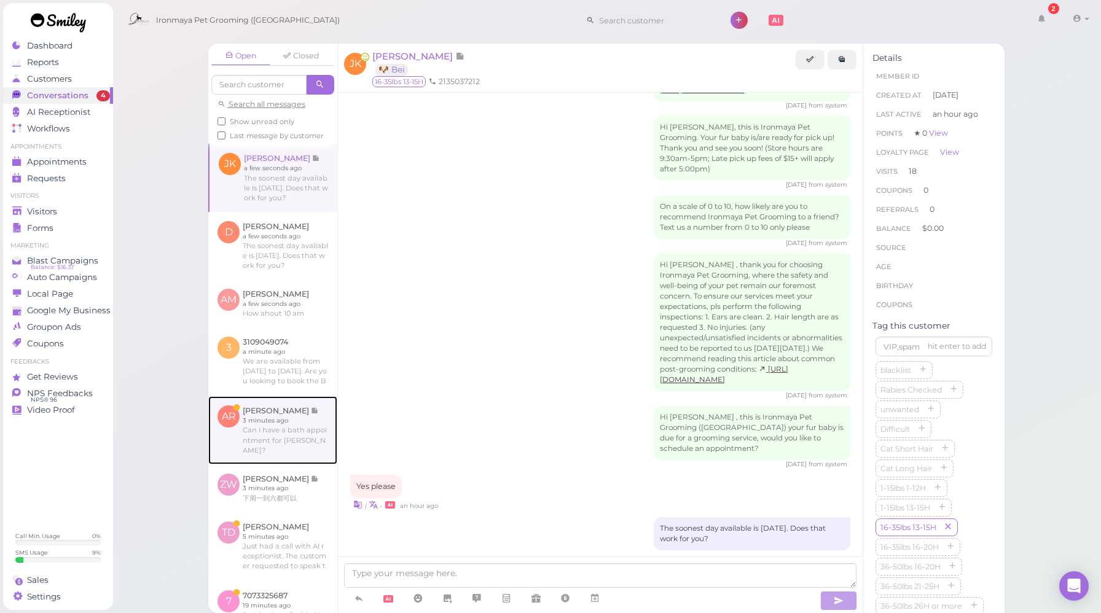
click at [301, 457] on link at bounding box center [272, 430] width 129 height 68
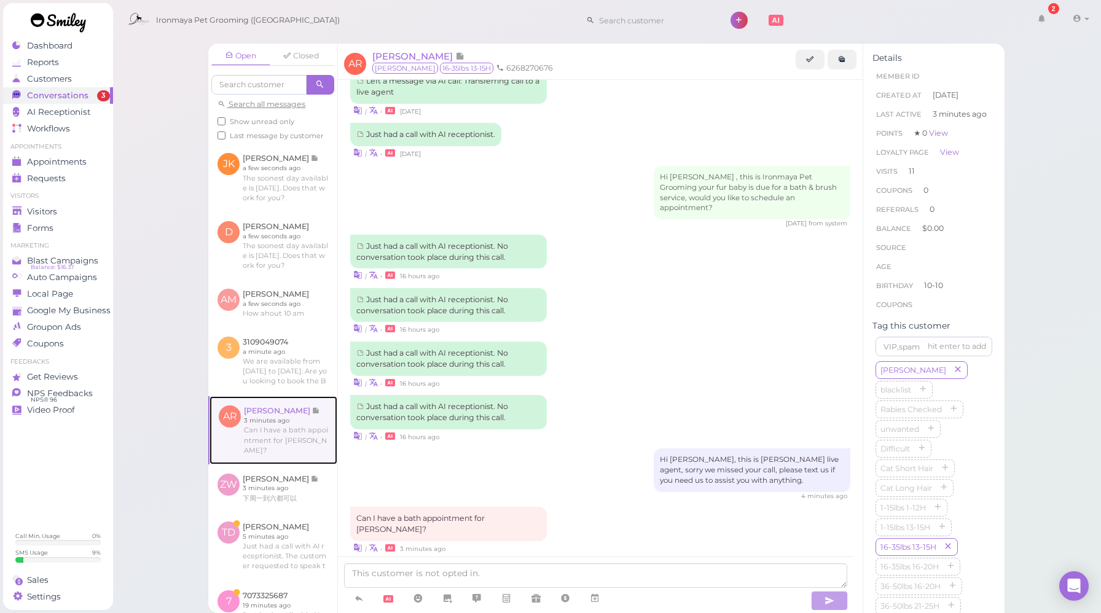
scroll to position [1671, 0]
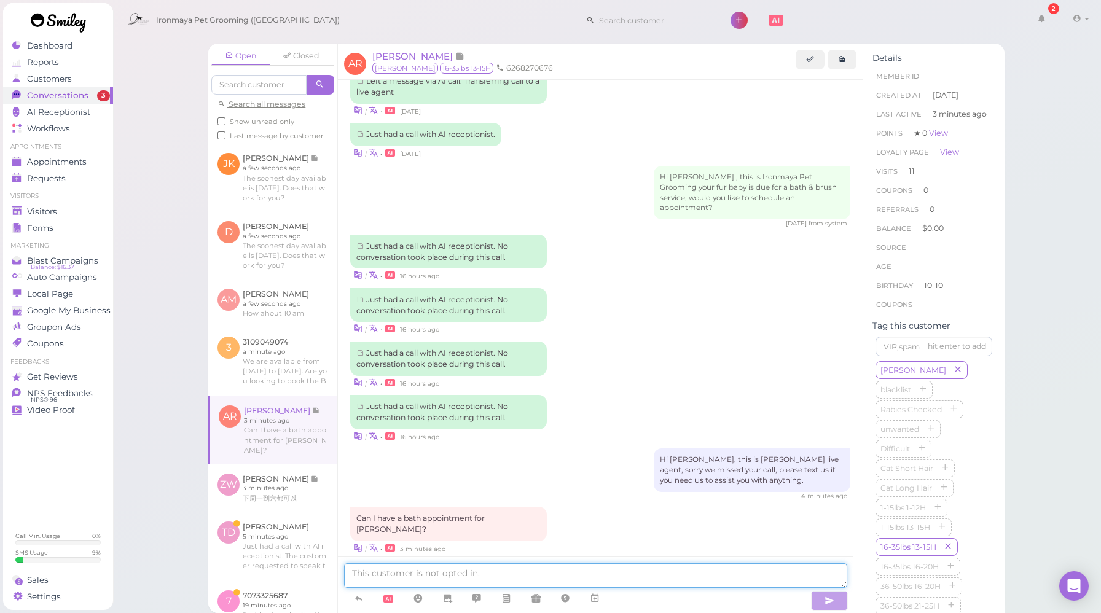
click at [444, 571] on textarea at bounding box center [595, 576] width 503 height 25
click at [615, 576] on textarea at bounding box center [595, 576] width 503 height 25
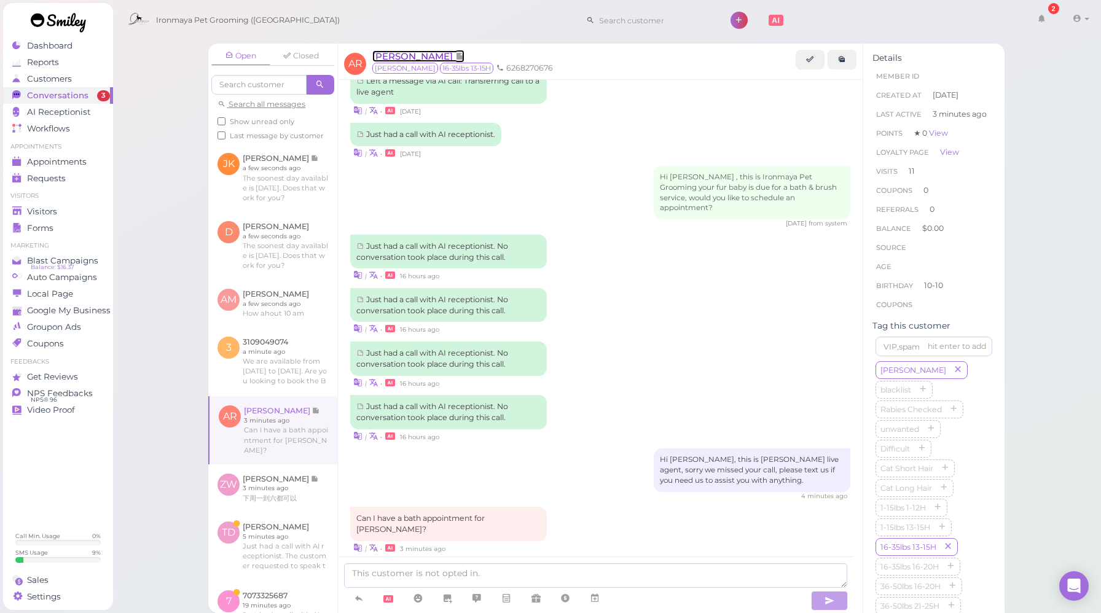
click at [412, 53] on span "[PERSON_NAME]" at bounding box center [413, 56] width 83 height 12
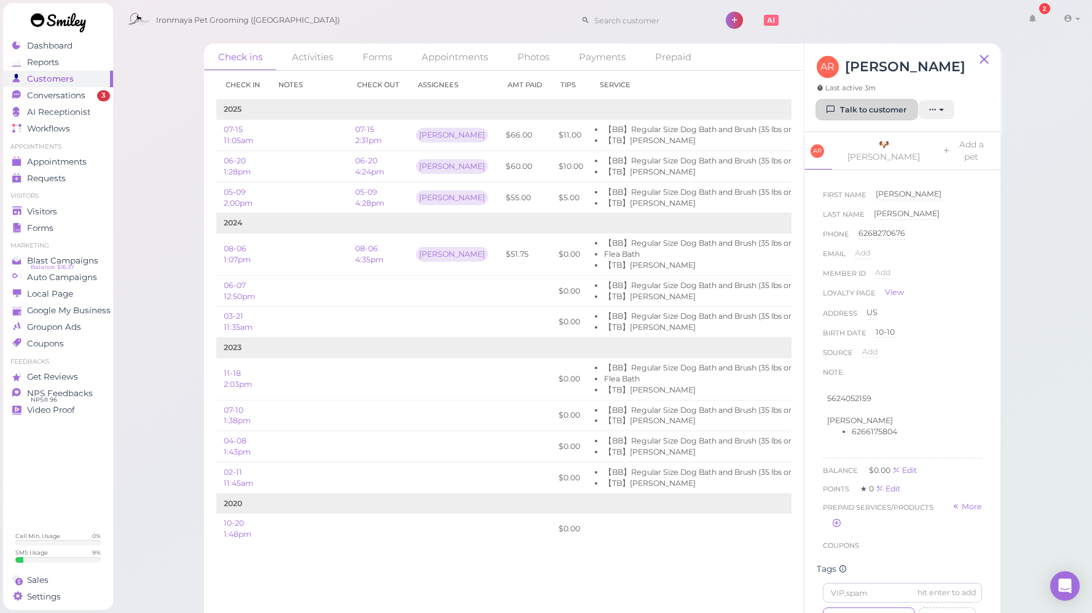
click at [858, 109] on link "Talk to customer" at bounding box center [867, 110] width 100 height 20
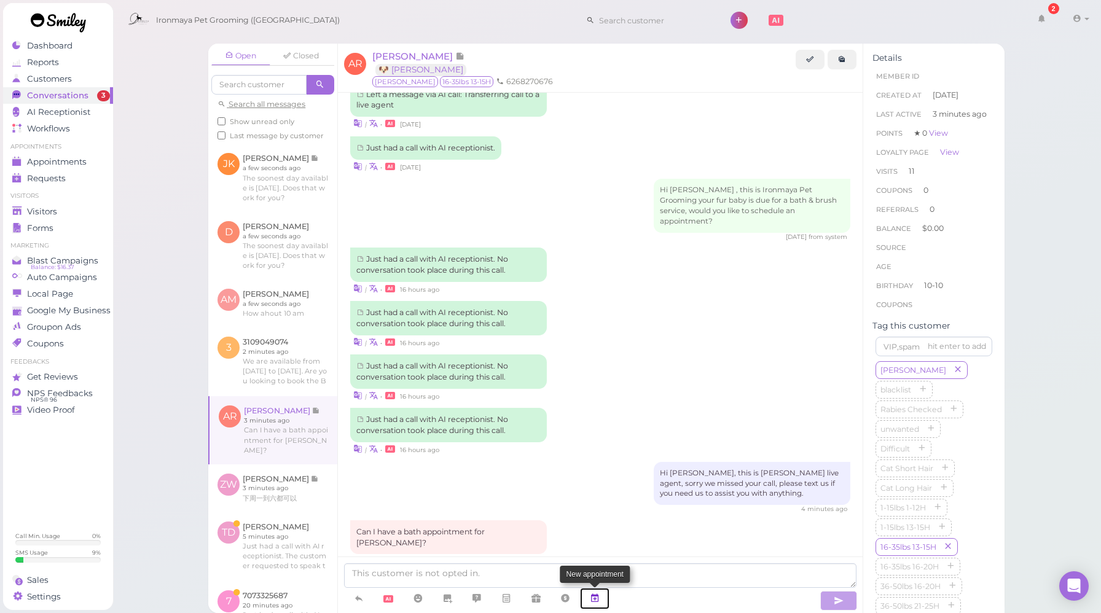
click at [598, 608] on link at bounding box center [594, 599] width 29 height 22
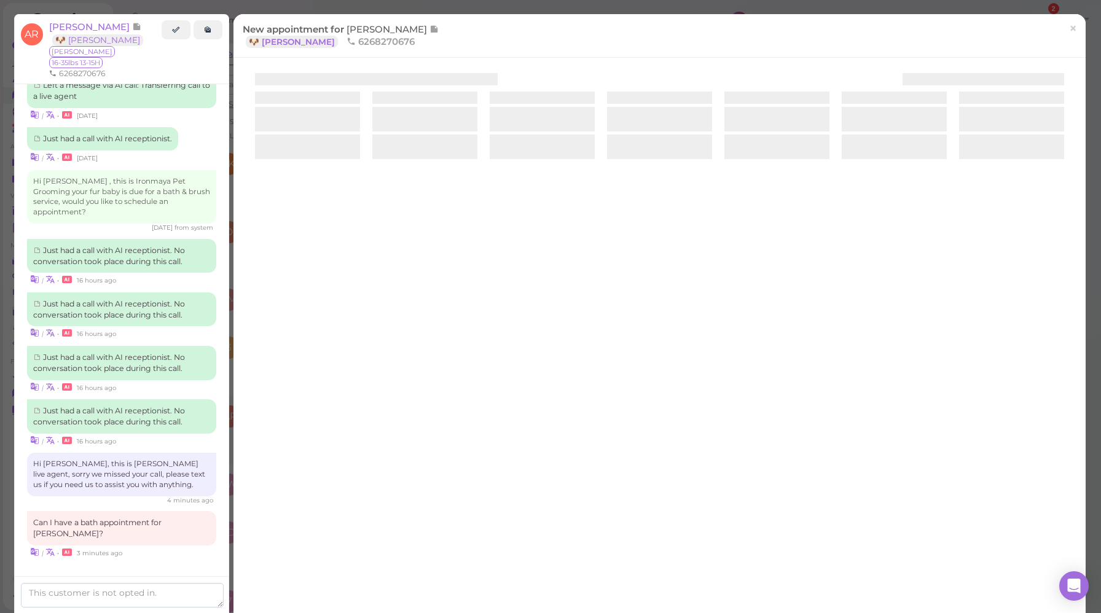
scroll to position [1780, 0]
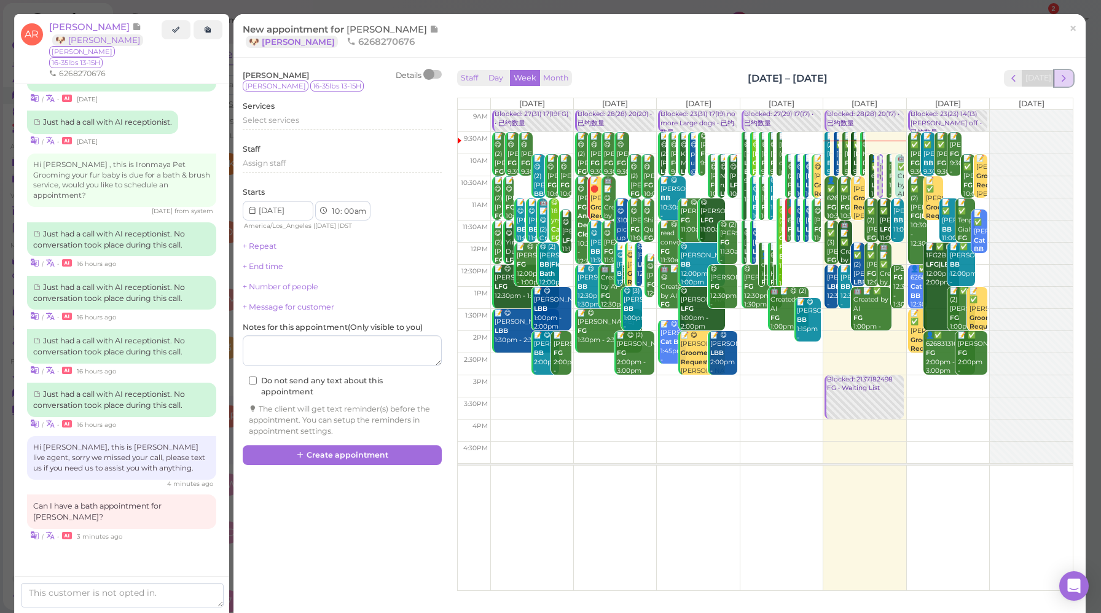
click at [1058, 79] on span "next" at bounding box center [1064, 79] width 12 height 12
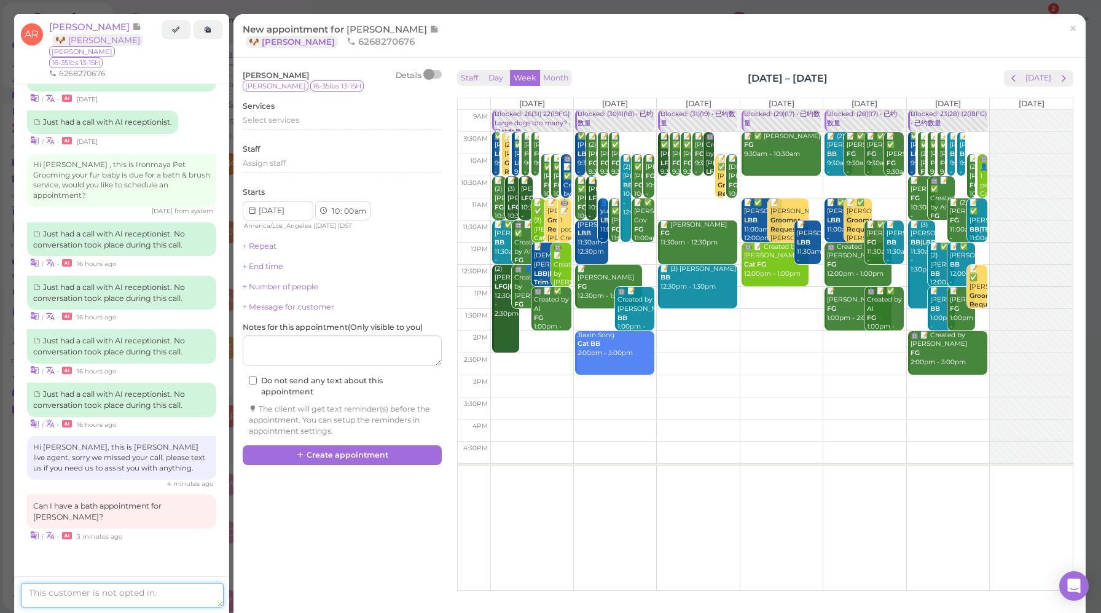
click at [101, 594] on textarea at bounding box center [122, 595] width 203 height 25
paste textarea "The soonest day available is [DATE]. Does that work for you?"
drag, startPoint x: 168, startPoint y: 584, endPoint x: 203, endPoint y: 582, distance: 34.5
click at [203, 582] on textarea "The soonest day available is [DATE]. Does that work for you?" at bounding box center [122, 591] width 203 height 33
type textarea "The soonest day available is [DATE]. Does that work for you?"
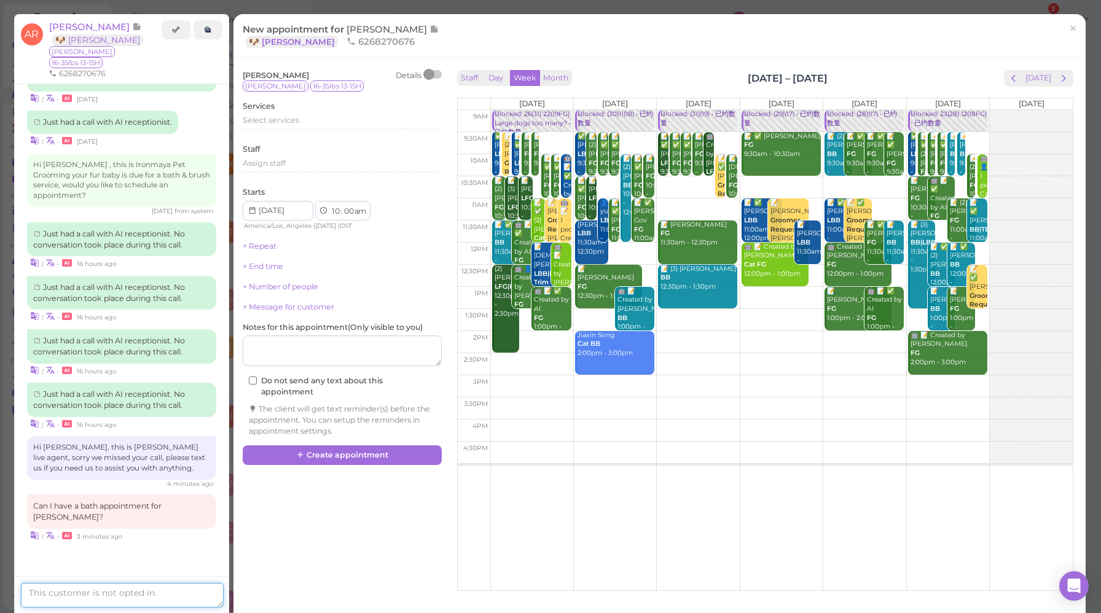
scroll to position [1820, 0]
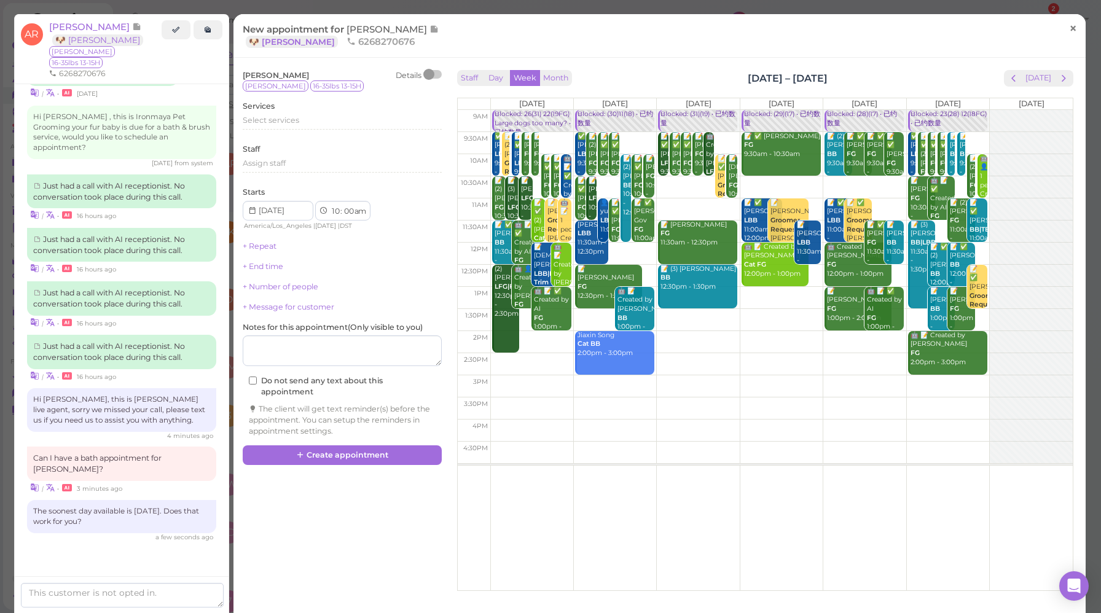
click at [1069, 26] on span "×" at bounding box center [1073, 28] width 8 height 17
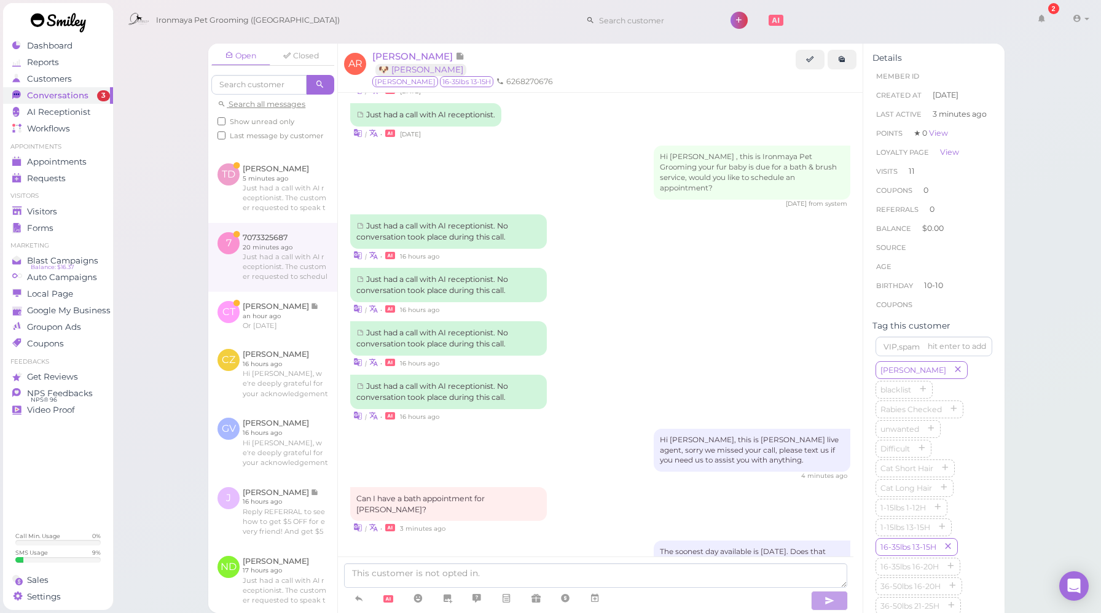
scroll to position [380, 0]
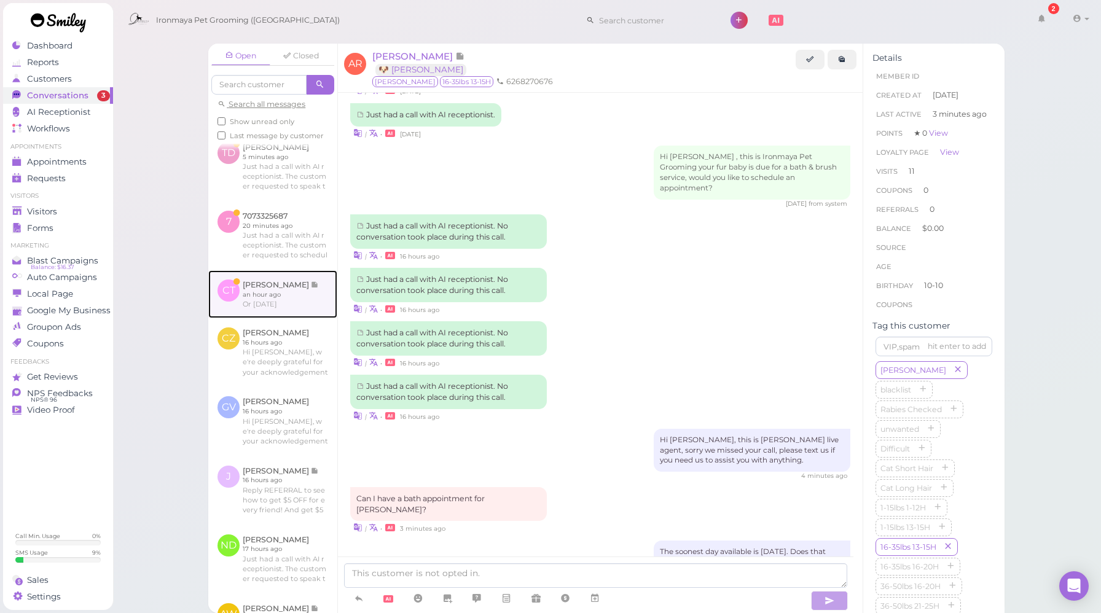
click at [297, 318] on link at bounding box center [272, 294] width 129 height 48
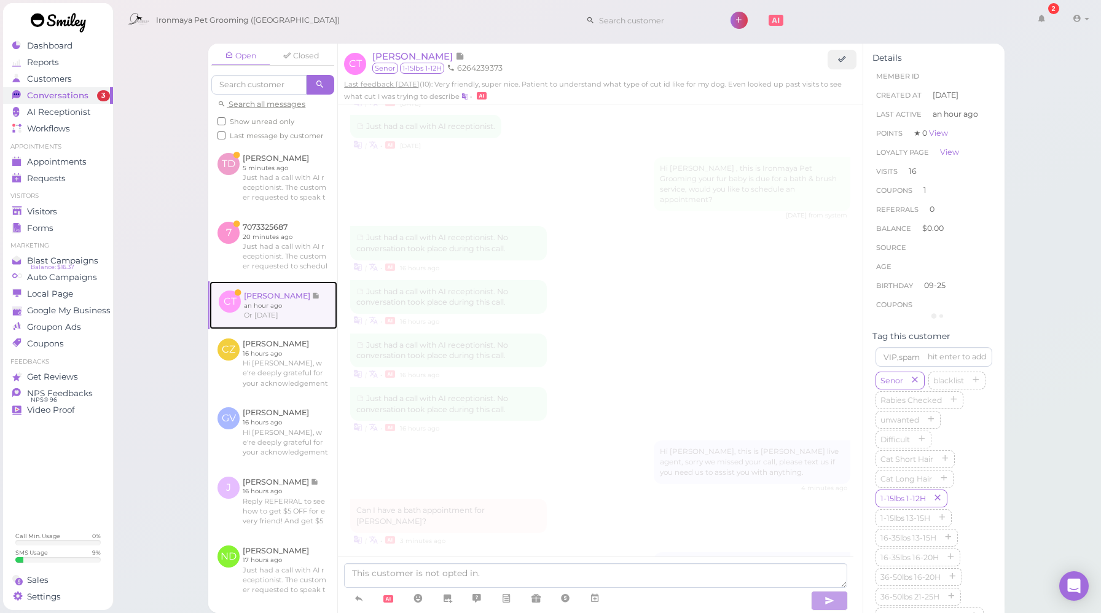
scroll to position [1685, 0]
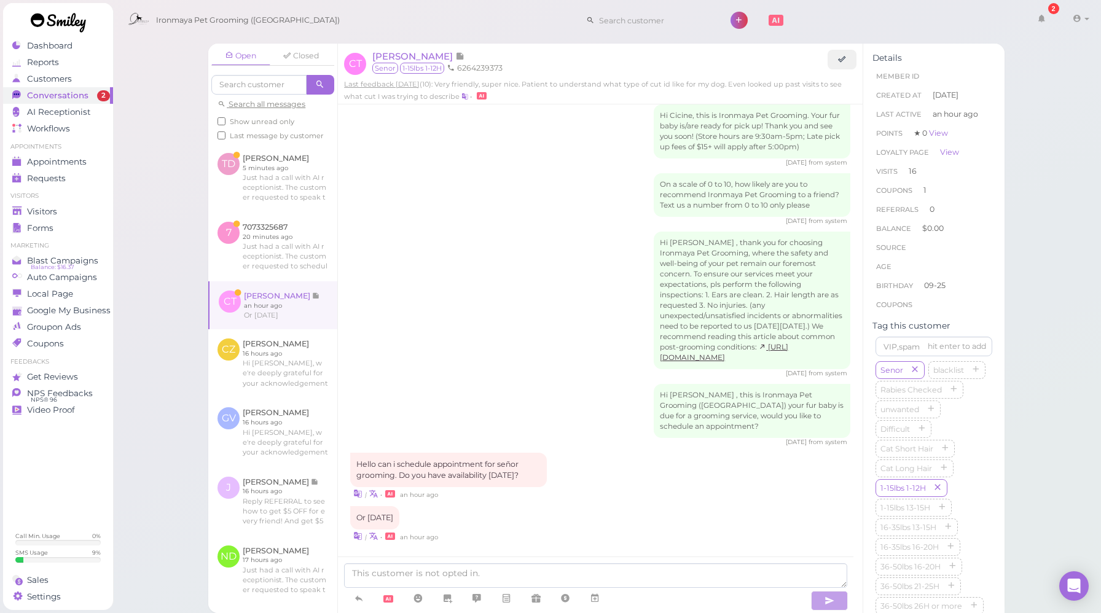
click at [577, 420] on div "Hi [PERSON_NAME] , this is Ironmaya Pet Grooming ([GEOGRAPHIC_DATA]) your fur b…" at bounding box center [600, 415] width 500 height 63
click at [477, 572] on textarea at bounding box center [595, 576] width 503 height 25
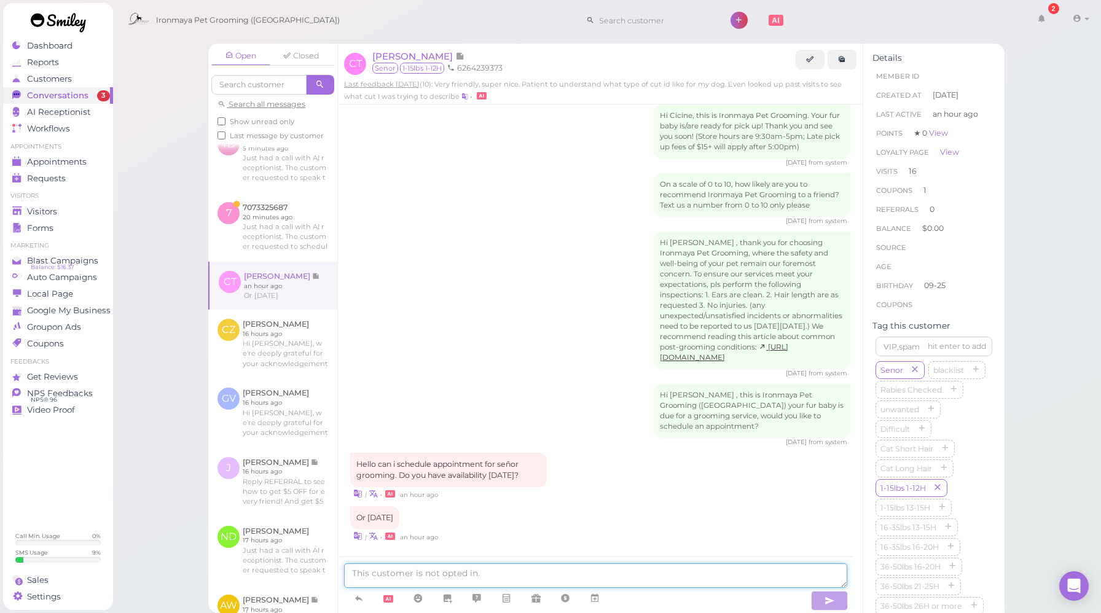
scroll to position [367, 0]
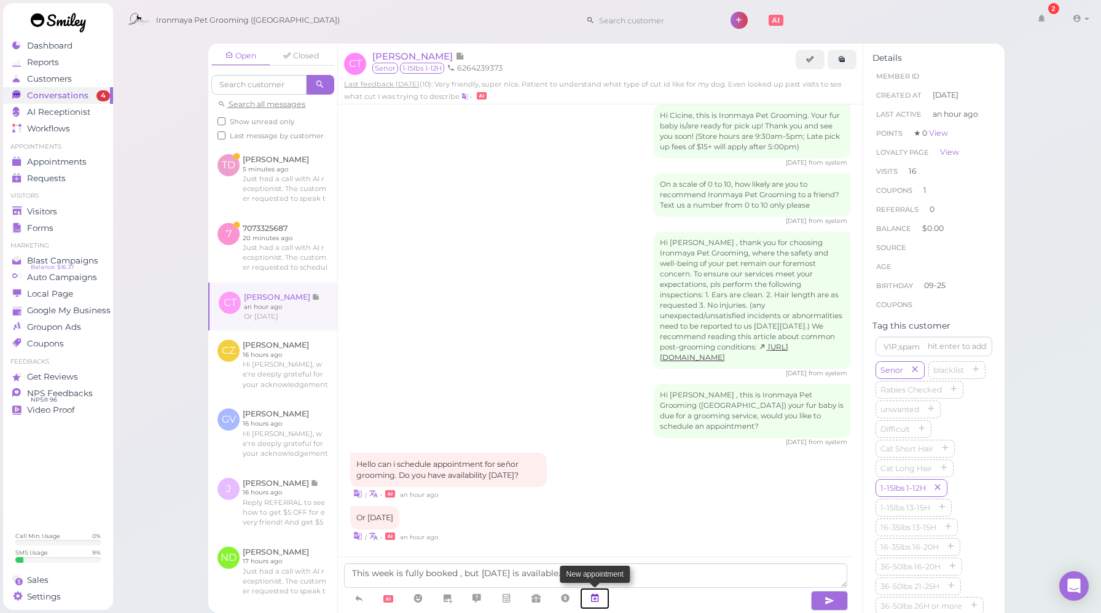
click at [599, 603] on icon at bounding box center [595, 598] width 10 height 12
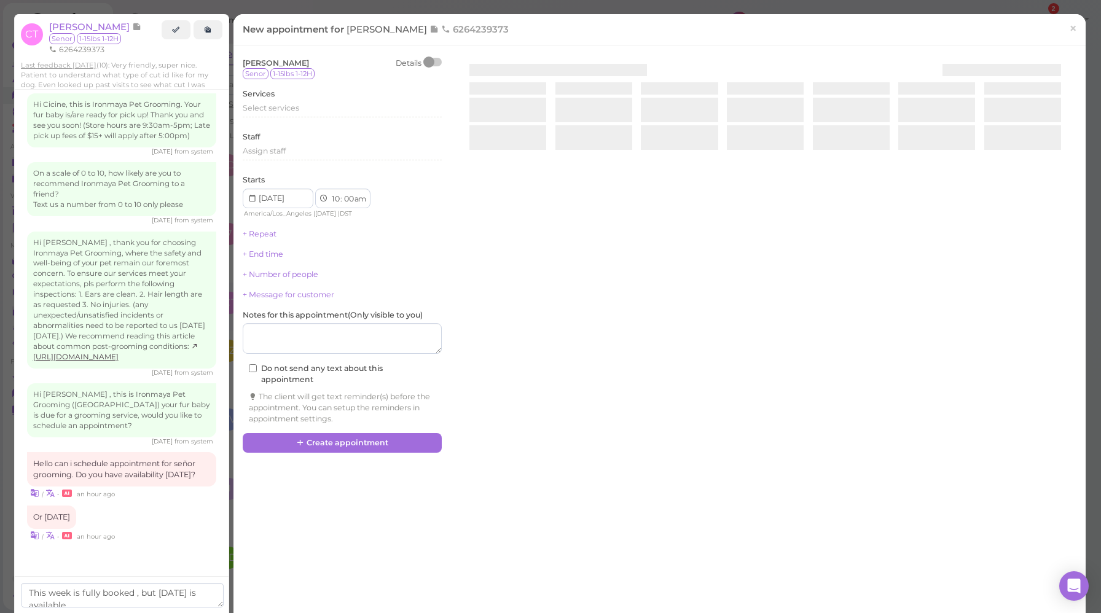
scroll to position [1780, 0]
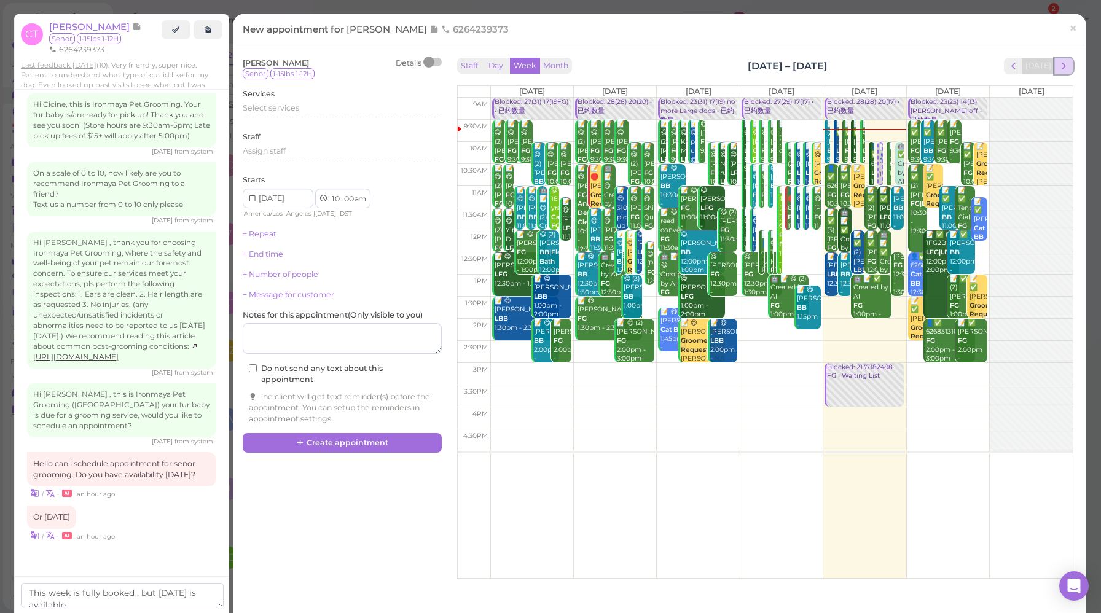
click at [1058, 68] on span "next" at bounding box center [1064, 66] width 12 height 12
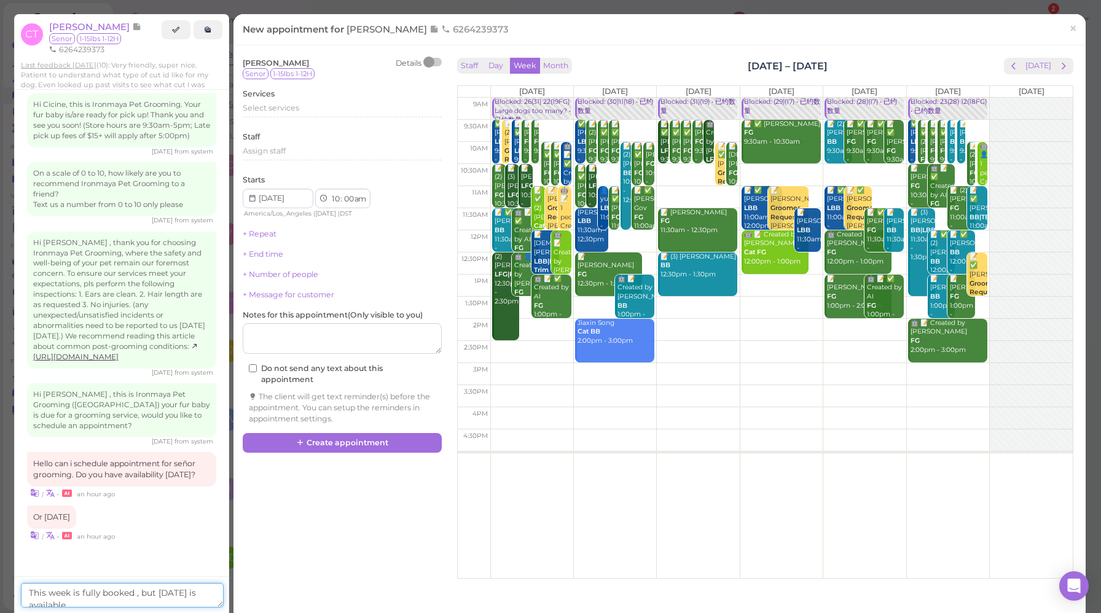
click at [148, 605] on textarea "This week is fully booked , but [DATE] is available." at bounding box center [122, 595] width 203 height 25
type textarea "This week is fully booked , but [DATE] is available. How about 10am"
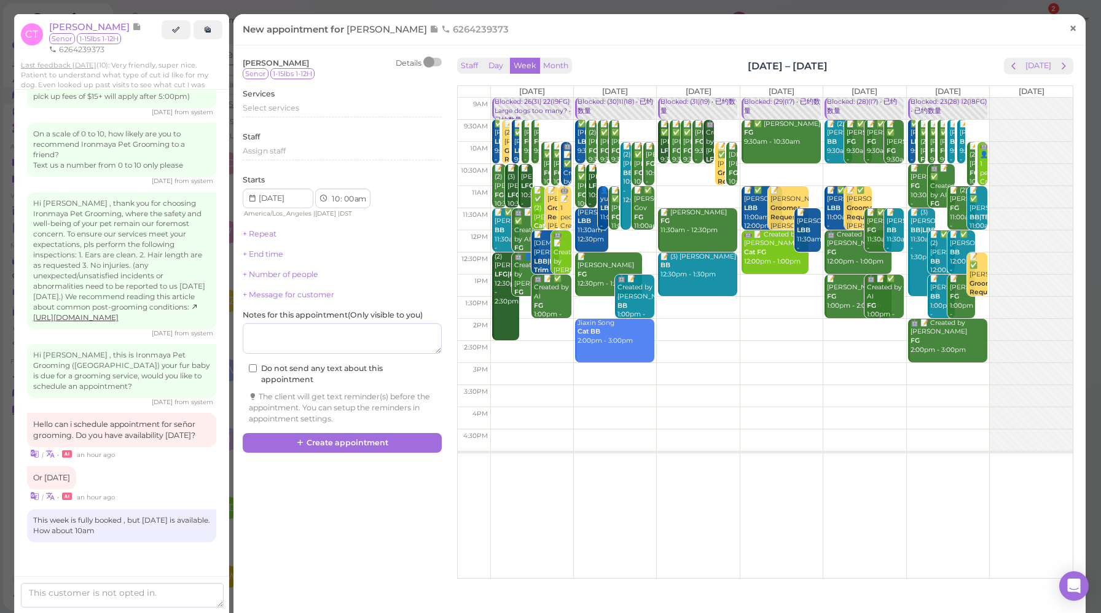
click at [1069, 34] on link "×" at bounding box center [1073, 29] width 23 height 29
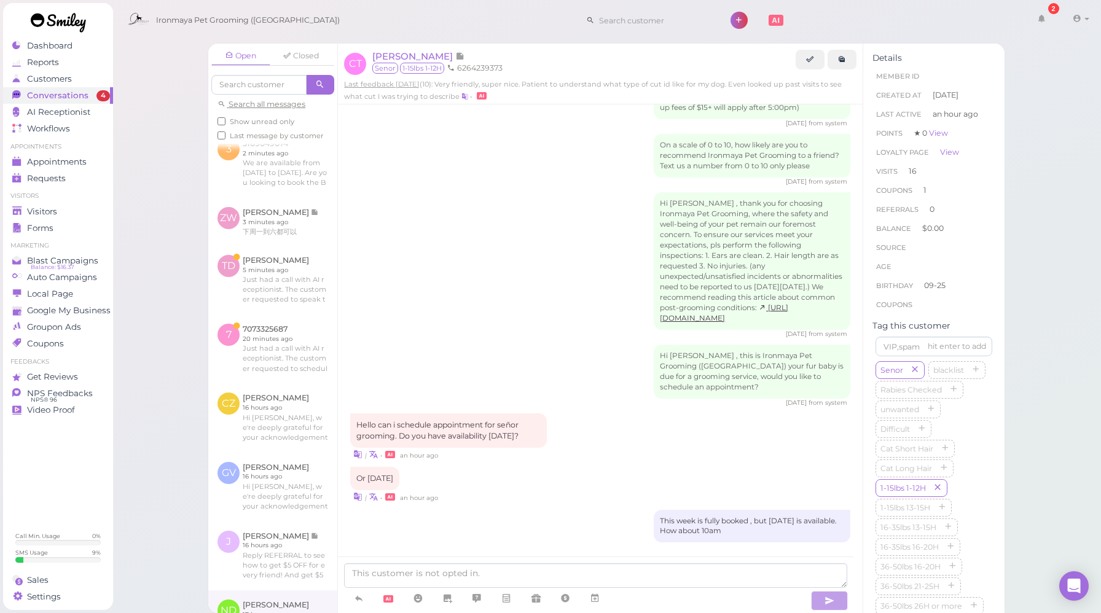
scroll to position [323, 0]
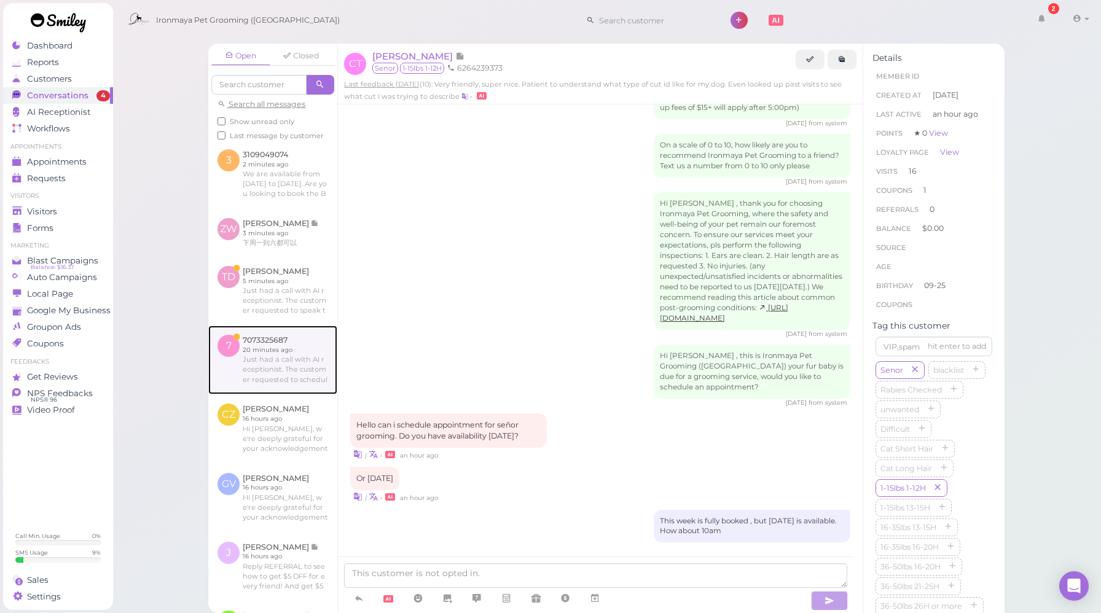
click at [289, 358] on link at bounding box center [272, 360] width 129 height 69
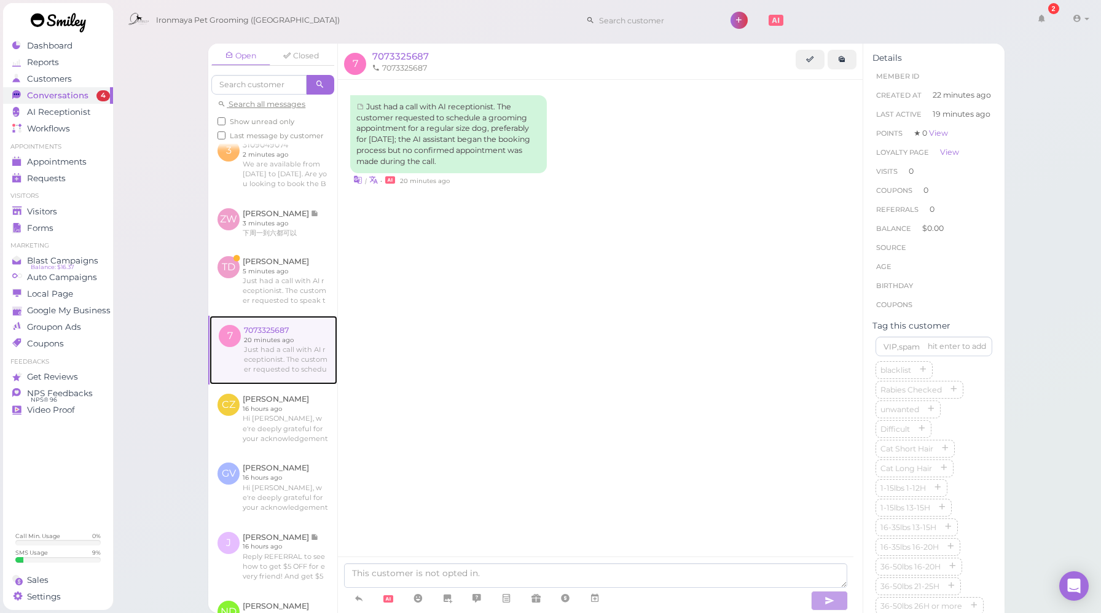
scroll to position [381, 0]
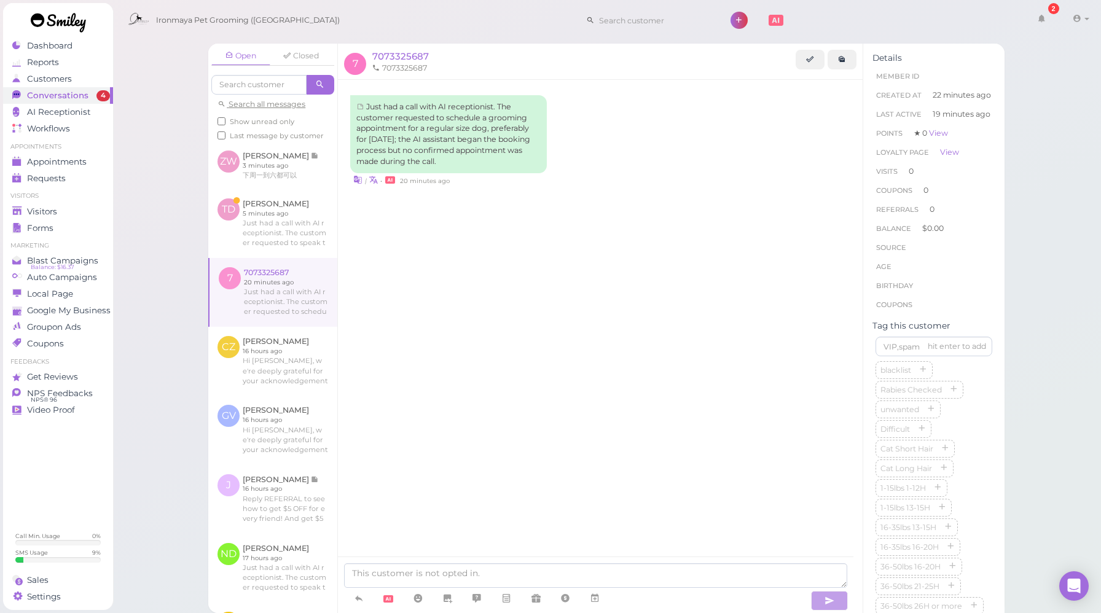
click at [571, 451] on div "Just had a call with AI receptionist. The customer requested to schedule a groo…" at bounding box center [600, 335] width 525 height 511
click at [359, 596] on icon at bounding box center [359, 598] width 10 height 12
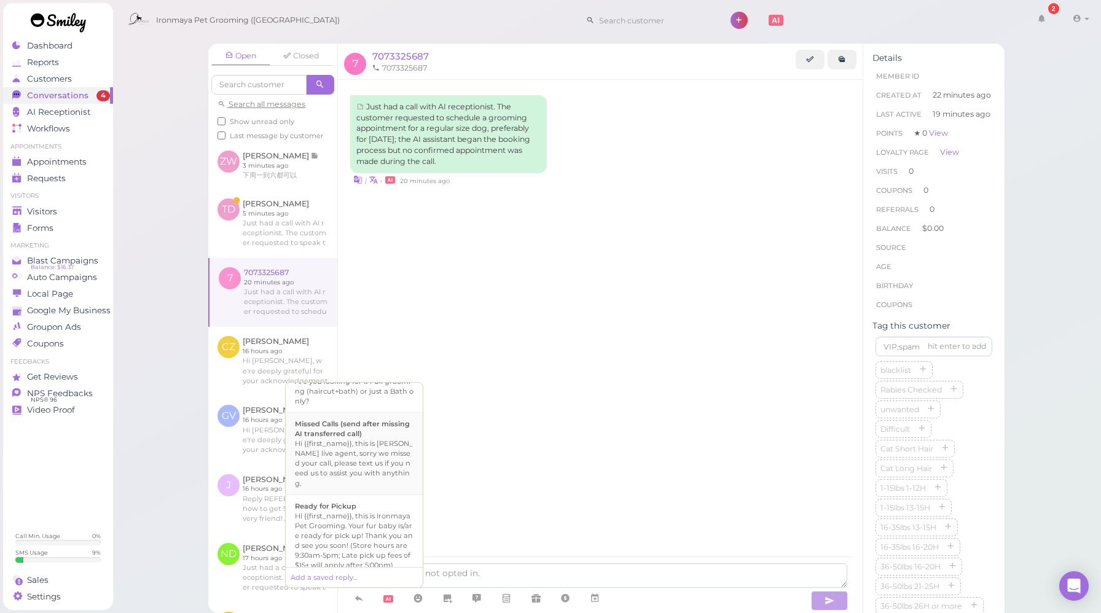
scroll to position [426, 0]
click at [366, 473] on div "Hi {{first_name}}, this is [PERSON_NAME] live agent, sorry we missed your call,…" at bounding box center [354, 452] width 119 height 49
type textarea "Hi {{first_name}}, this is [PERSON_NAME] live agent, sorry we missed your call,…"
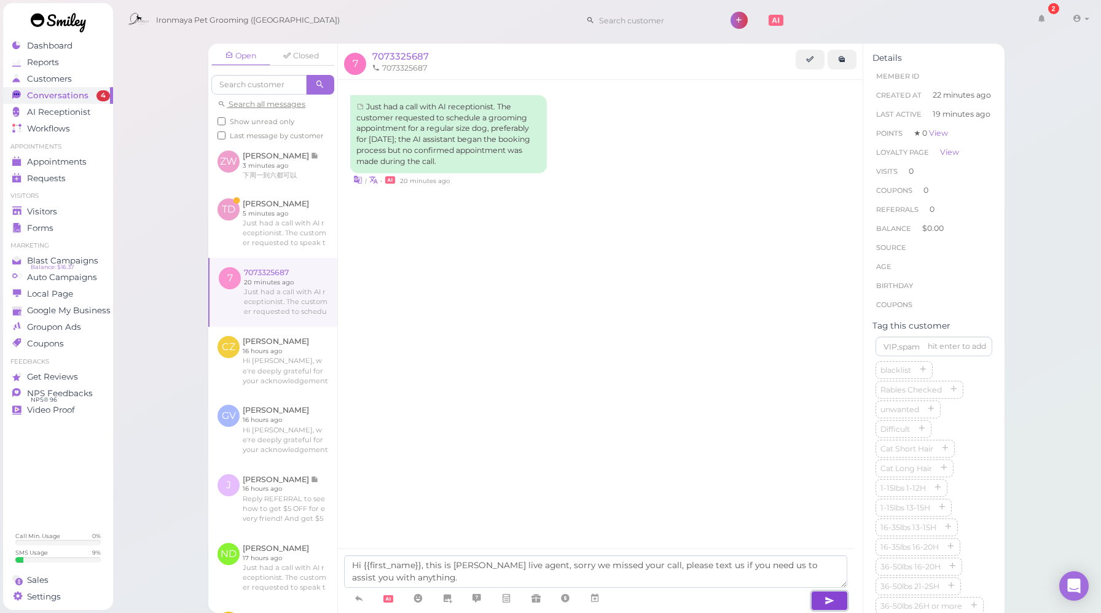
click at [834, 601] on icon "button" at bounding box center [830, 601] width 10 height 12
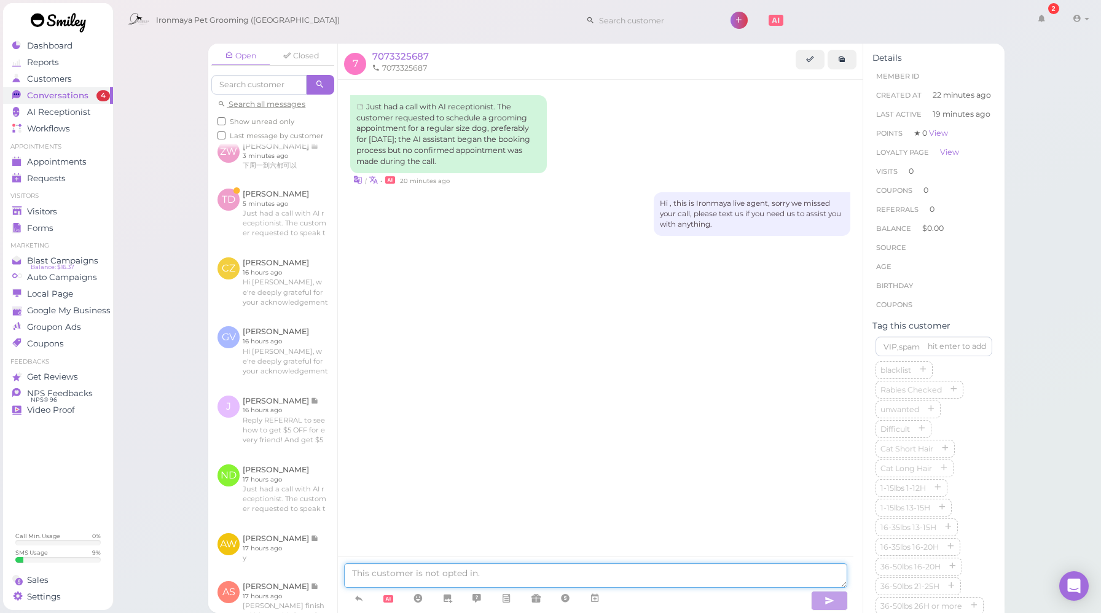
click at [450, 574] on textarea at bounding box center [595, 576] width 503 height 25
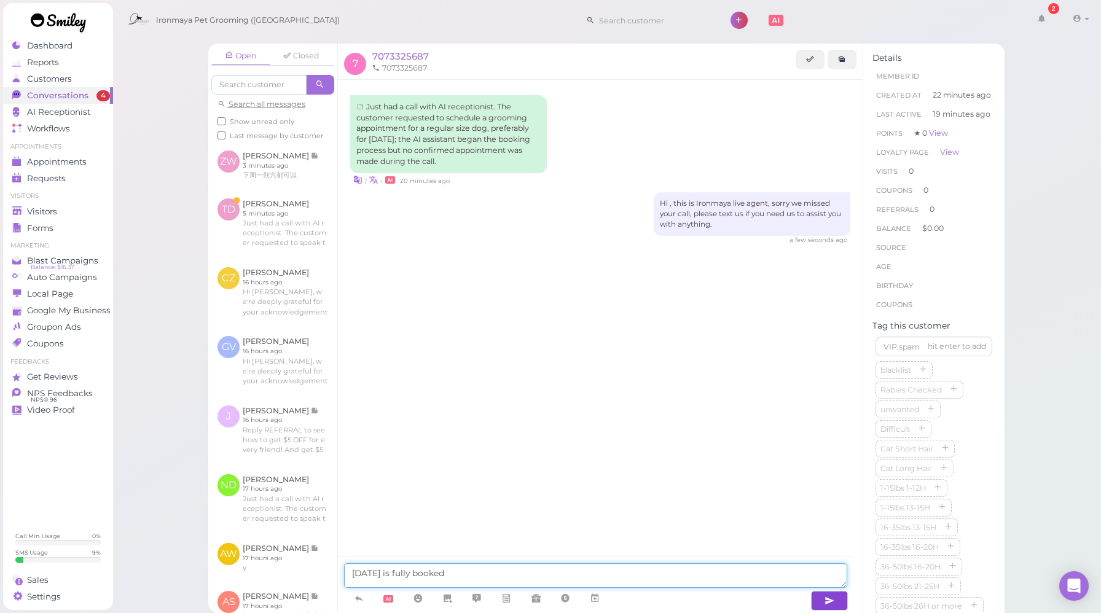
type textarea "[DATE] is fully booked"
drag, startPoint x: 403, startPoint y: 577, endPoint x: 264, endPoint y: 576, distance: 138.3
click at [265, 576] on div "Open Closed Search all messages Show unread only Last message by customer D [PE…" at bounding box center [606, 329] width 796 height 570
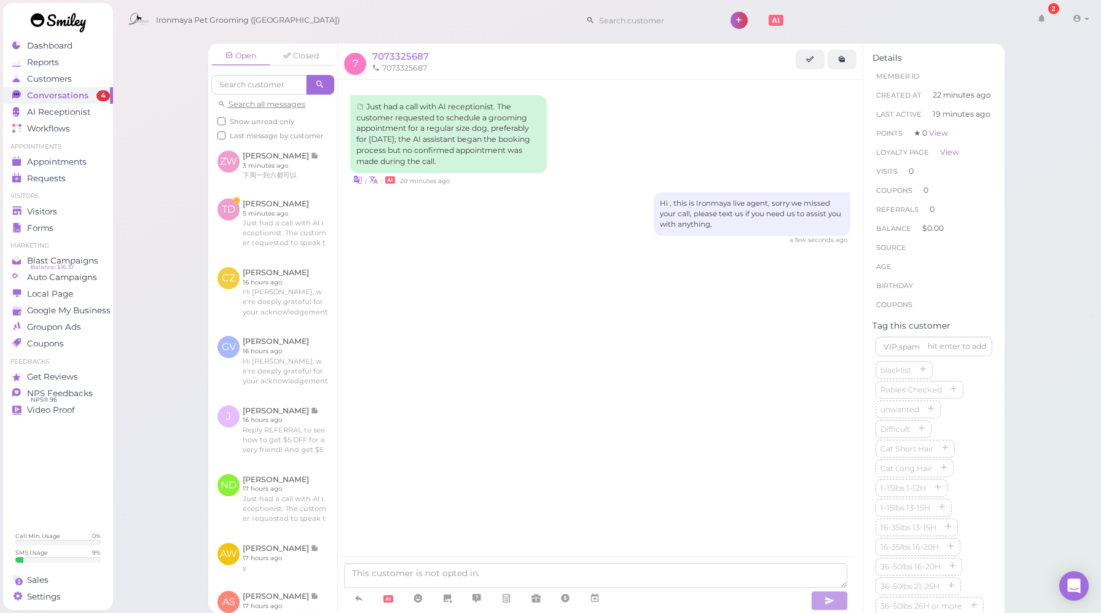
click at [598, 344] on div "Just had a call with AI receptionist. The customer requested to schedule a groo…" at bounding box center [600, 335] width 525 height 511
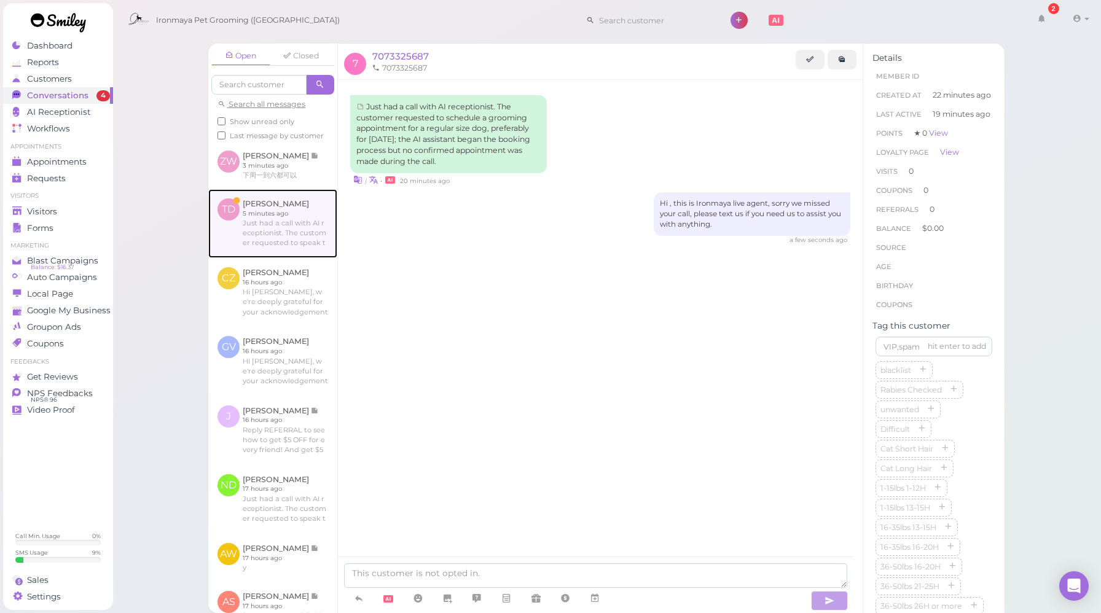
click at [299, 256] on link at bounding box center [272, 223] width 129 height 69
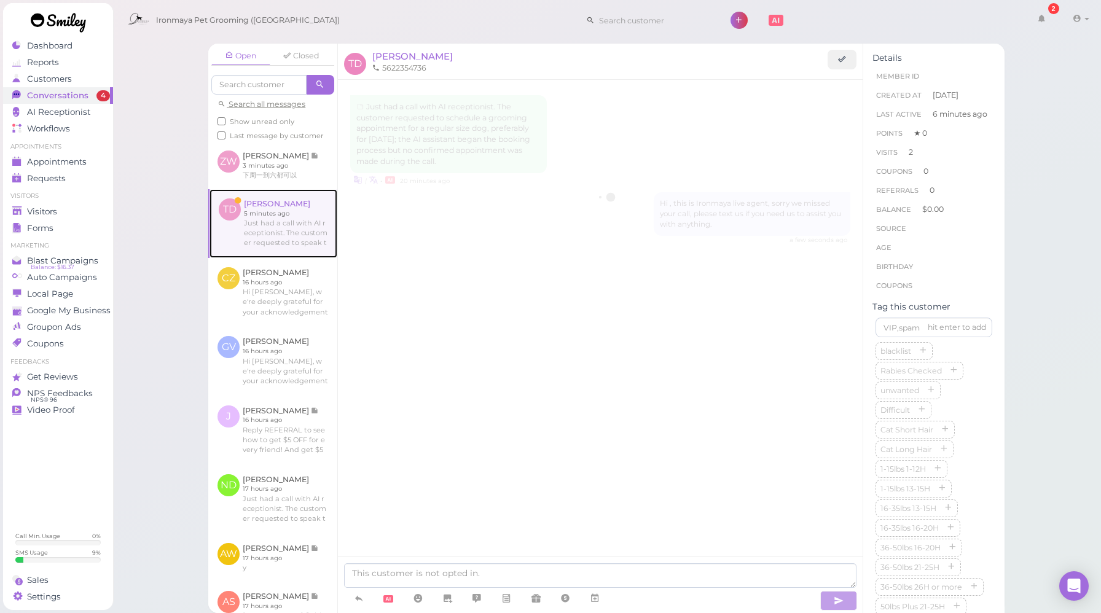
scroll to position [1427, 0]
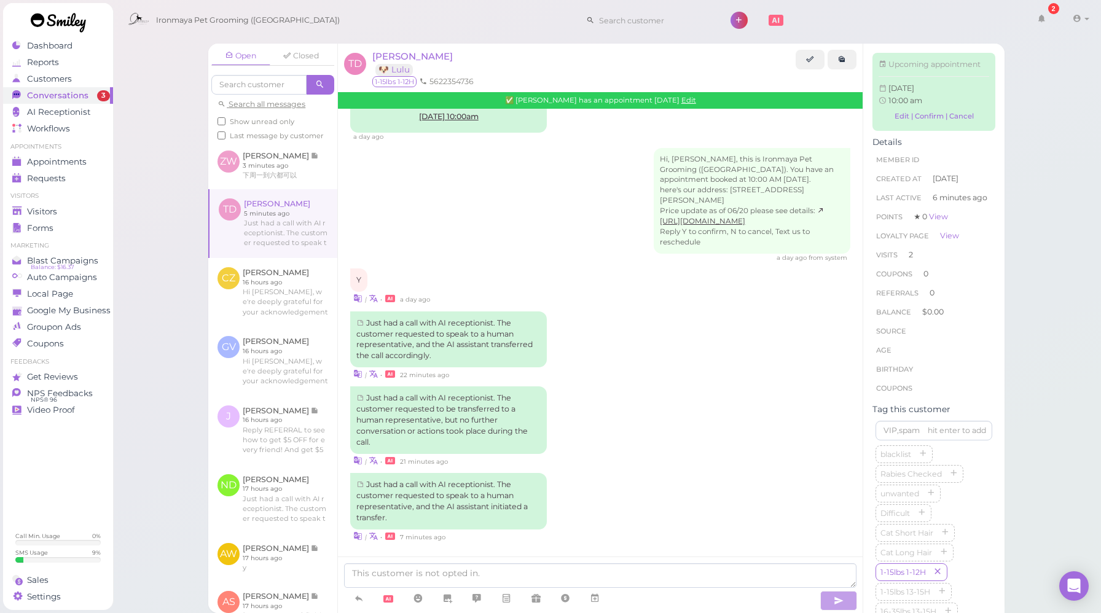
click at [625, 331] on div "Just had a call with AI receptionist. The customer requested to speak to a huma…" at bounding box center [600, 346] width 500 height 69
click at [357, 600] on icon at bounding box center [359, 598] width 10 height 12
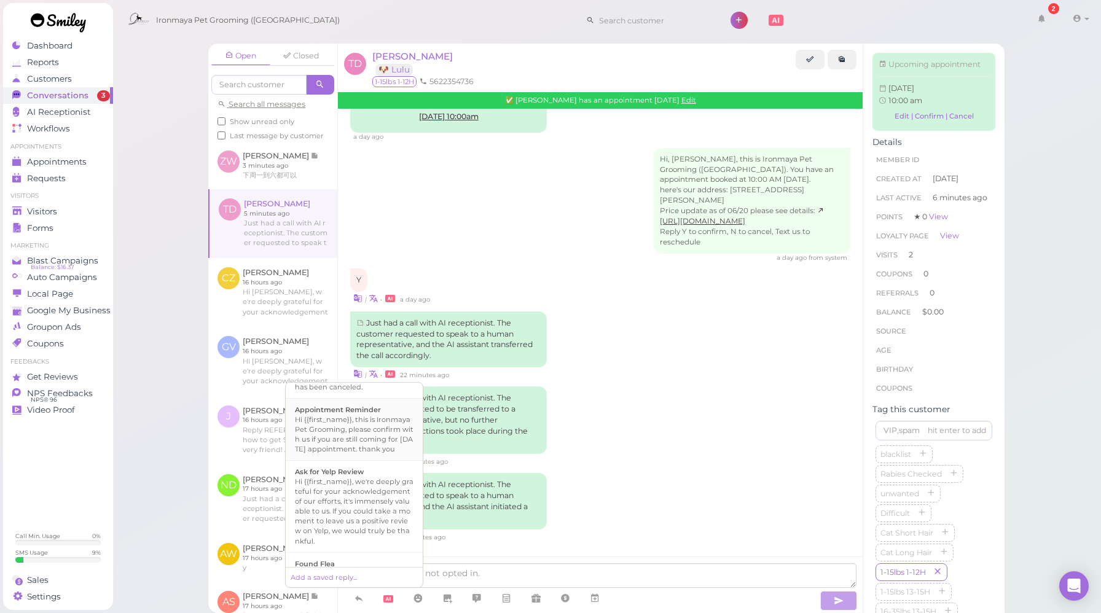
scroll to position [0, 0]
type textarea "Hi {{first_name}}, we're deeply grateful for your acknowledgement of our effort…"
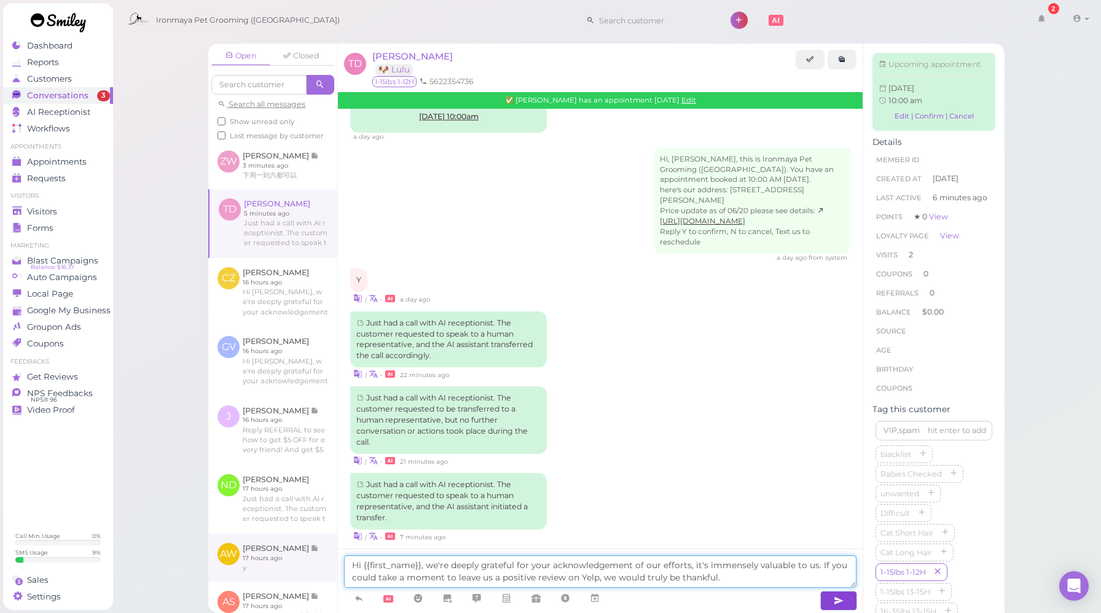
drag, startPoint x: 755, startPoint y: 579, endPoint x: 321, endPoint y: 552, distance: 434.0
click at [321, 552] on div "Open Closed Search all messages Show unread only Last message by customer D [PE…" at bounding box center [606, 329] width 796 height 570
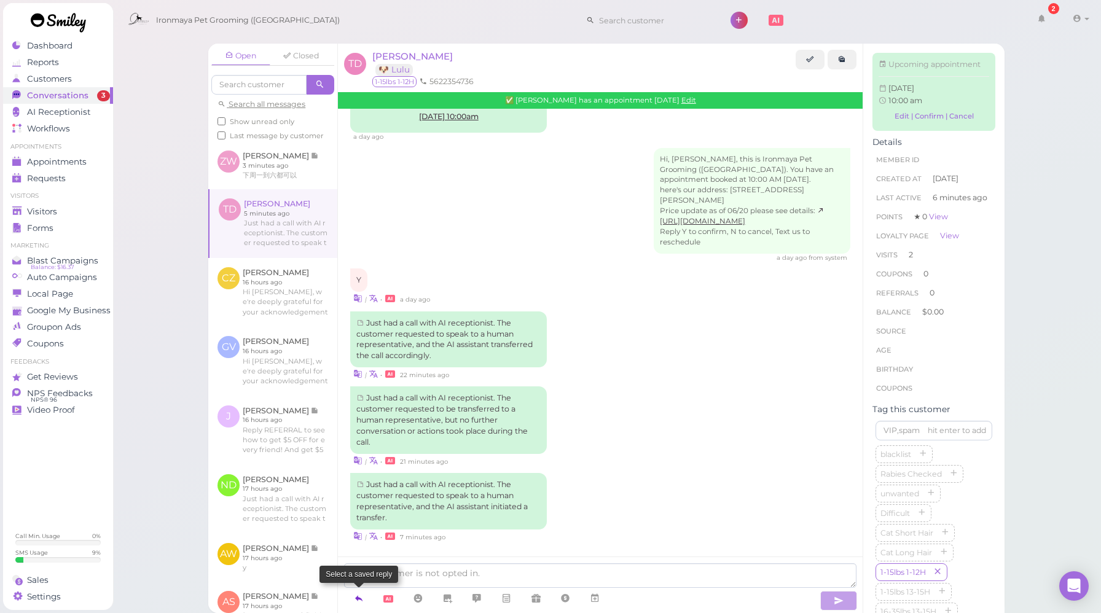
click at [361, 606] on link at bounding box center [358, 599] width 29 height 22
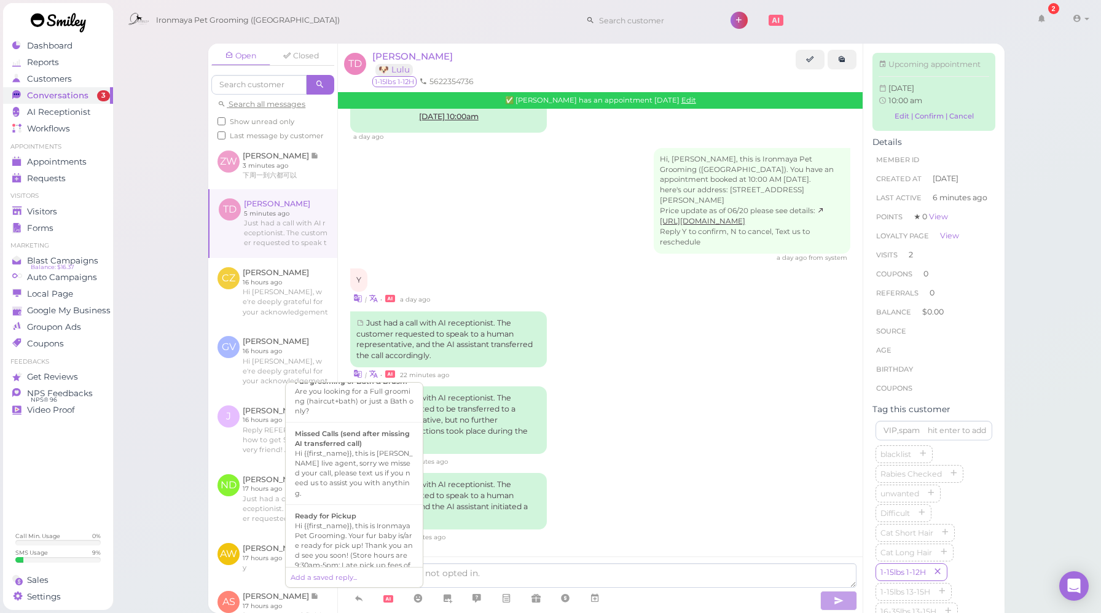
scroll to position [413, 0]
click at [369, 441] on b "Missed Calls (send after missing AI transferred call)" at bounding box center [352, 431] width 115 height 18
type textarea "Hi {{first_name}}, this is [PERSON_NAME] live agent, sorry we missed your call,…"
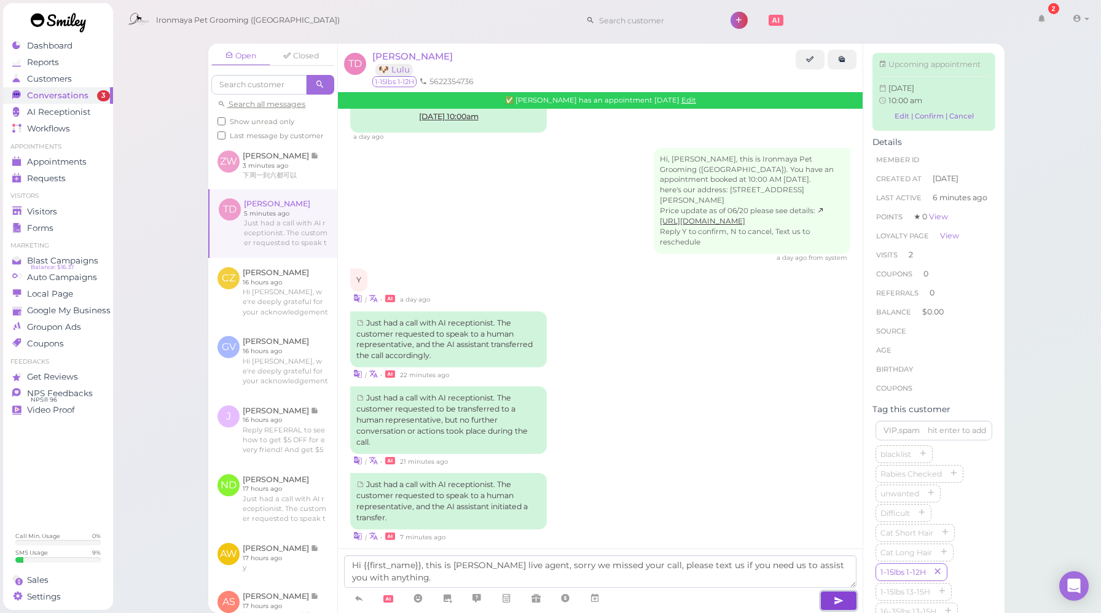
click at [834, 597] on icon "button" at bounding box center [839, 601] width 10 height 12
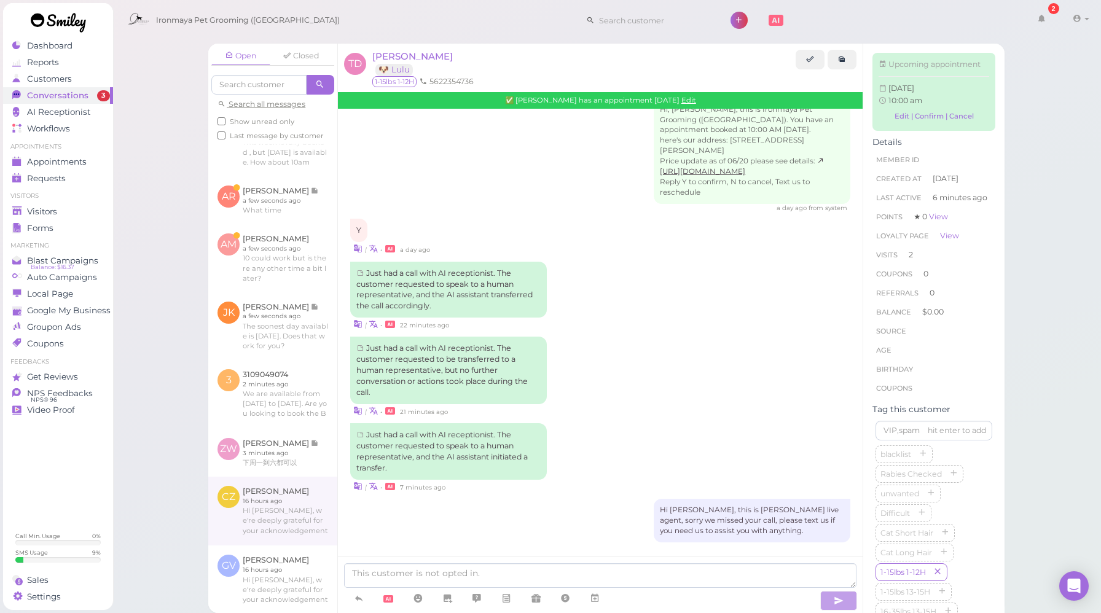
scroll to position [193, 0]
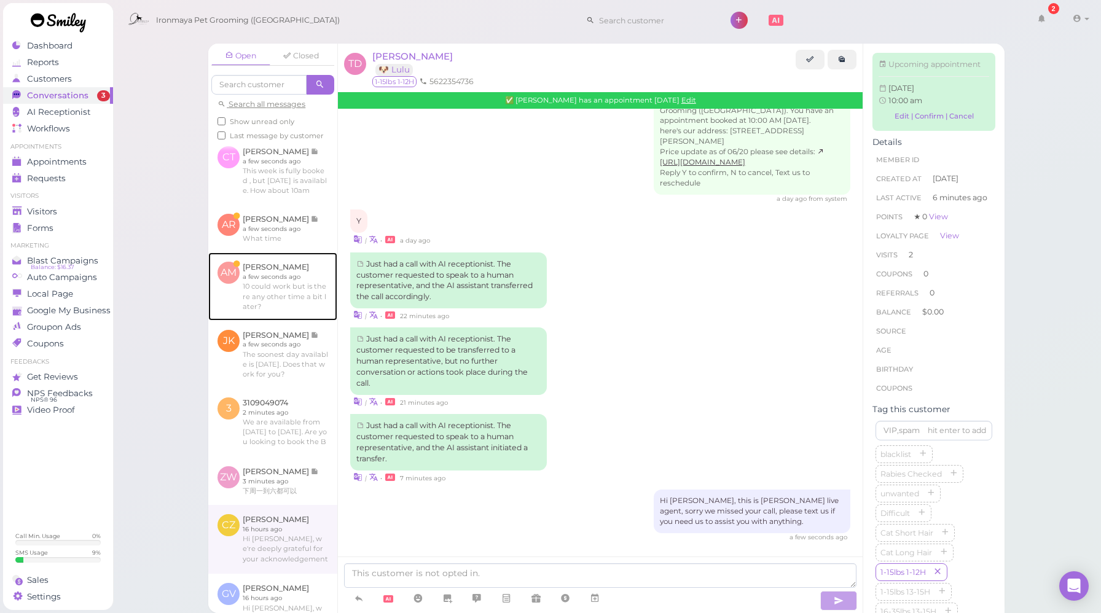
click at [284, 297] on link at bounding box center [272, 287] width 129 height 68
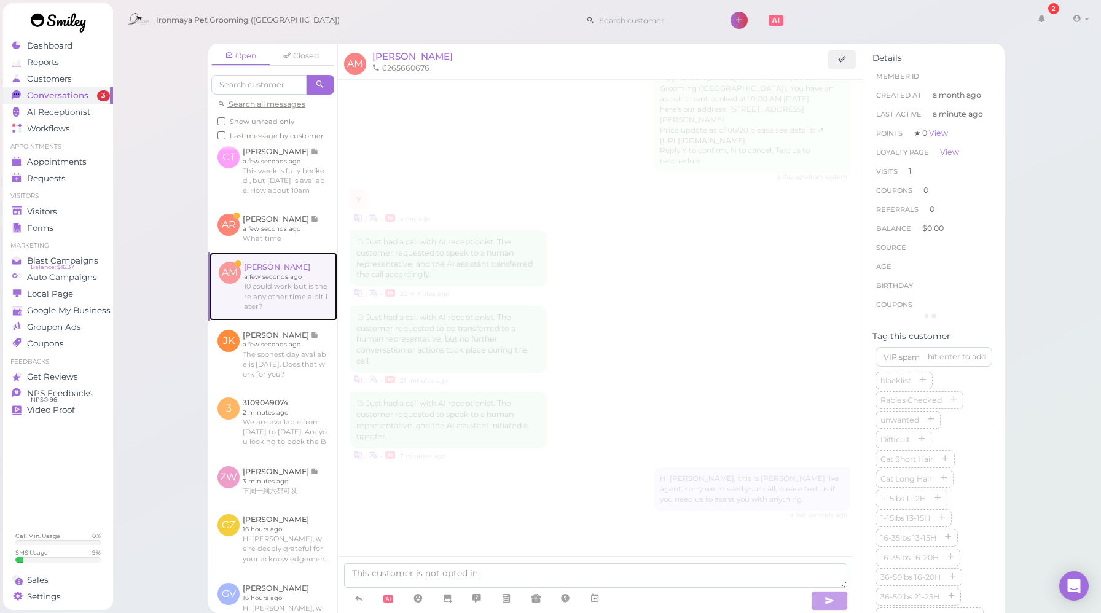
scroll to position [1452, 0]
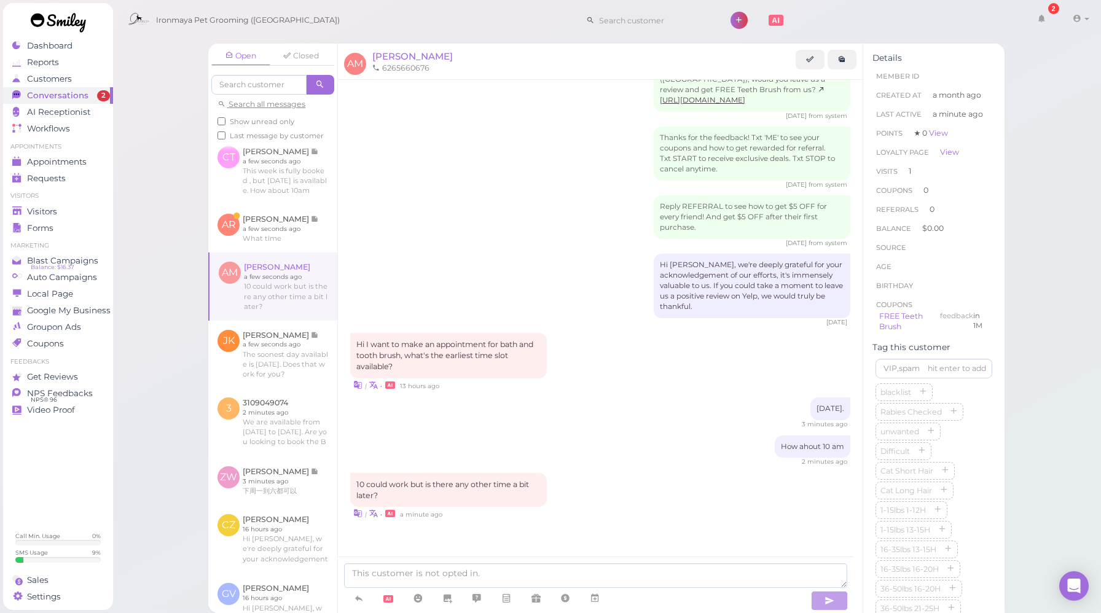
click at [592, 410] on div "[DATE]. 3 minutes ago" at bounding box center [600, 413] width 500 height 31
click at [474, 578] on textarea at bounding box center [595, 576] width 503 height 25
click at [597, 598] on icon at bounding box center [595, 598] width 10 height 12
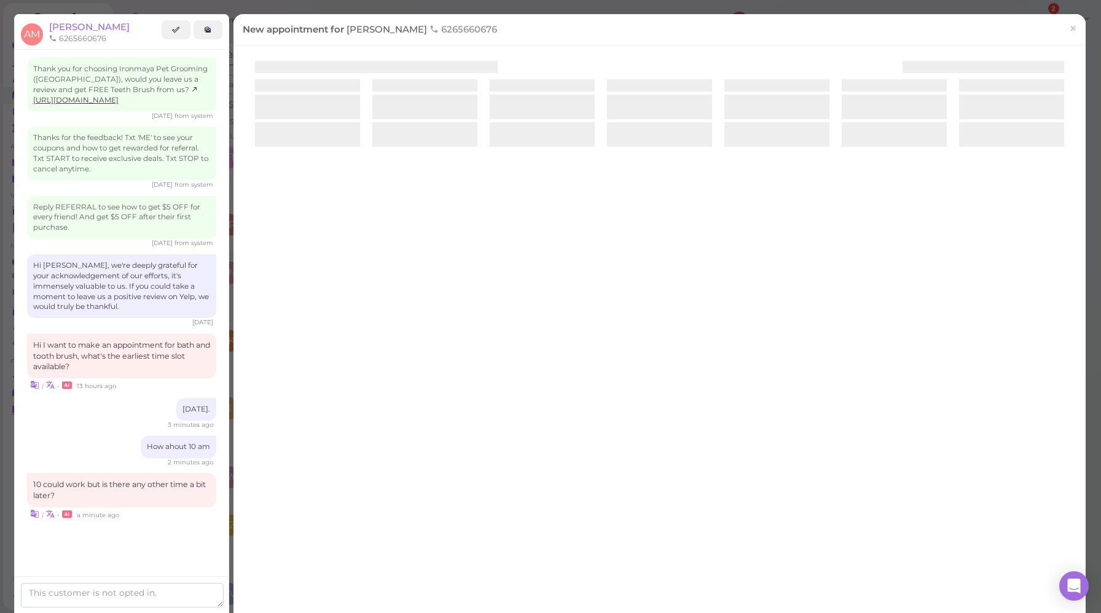
scroll to position [1463, 0]
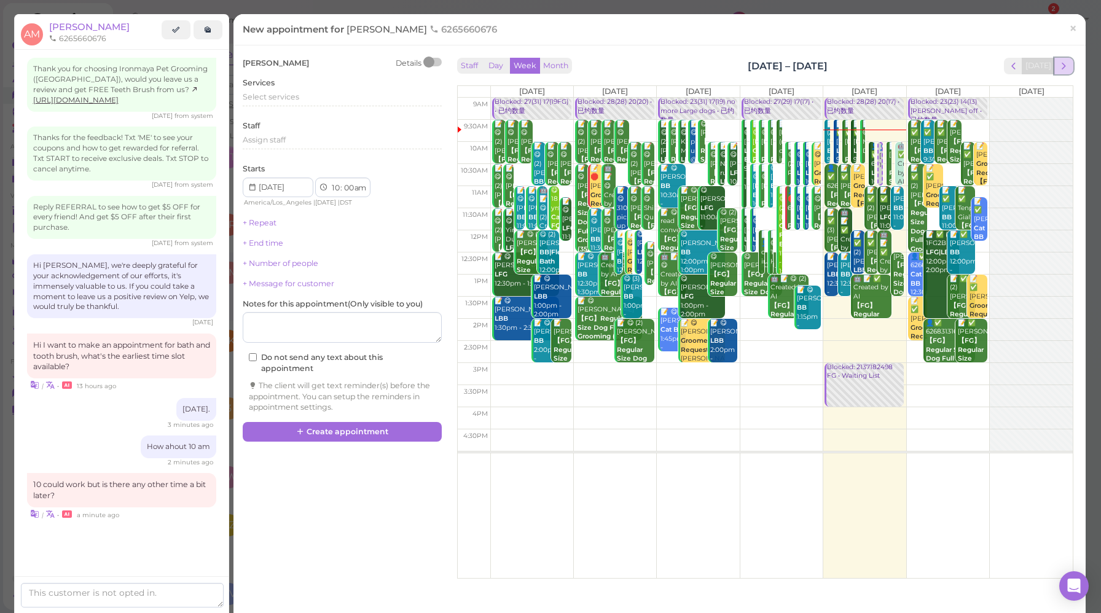
click at [1059, 63] on span "next" at bounding box center [1064, 66] width 12 height 12
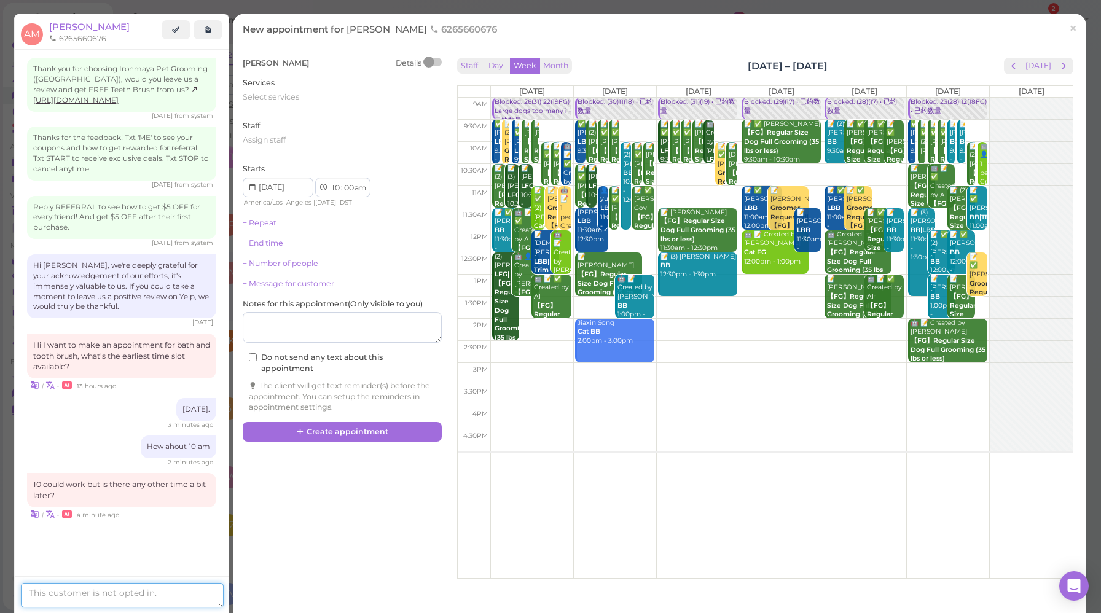
click at [68, 592] on textarea at bounding box center [122, 595] width 203 height 25
type textarea "How about 12pm"
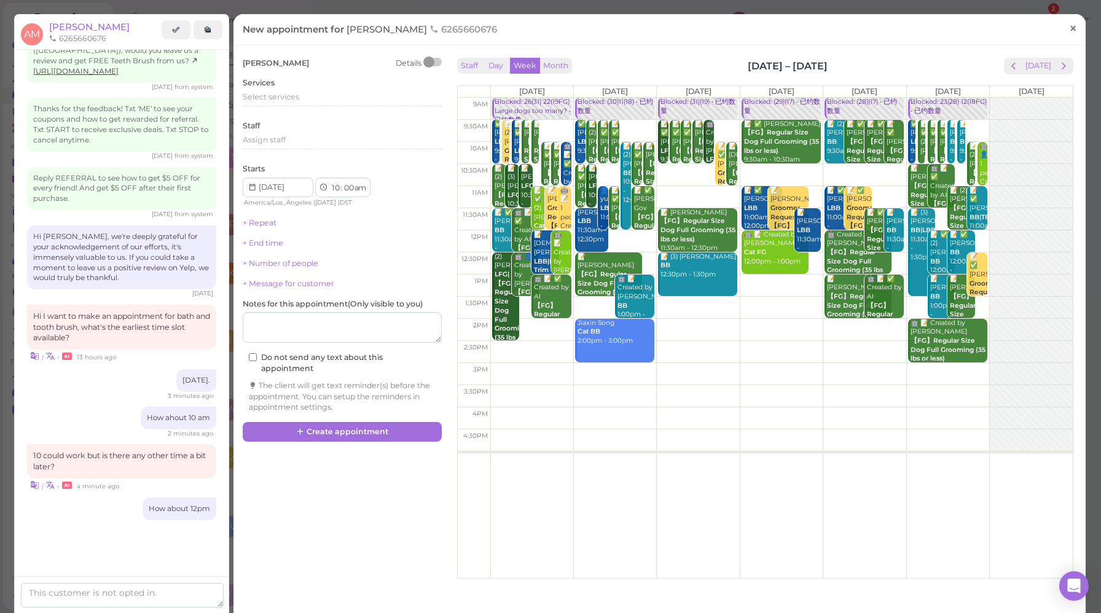
click at [1064, 37] on link "×" at bounding box center [1073, 29] width 23 height 29
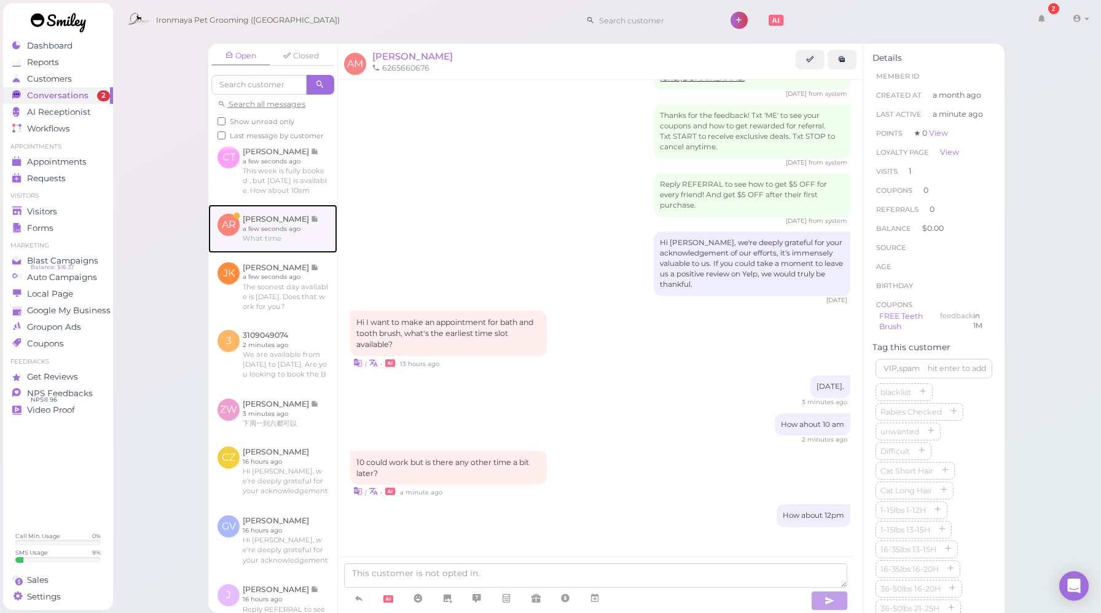
click at [316, 240] on link at bounding box center [272, 229] width 129 height 48
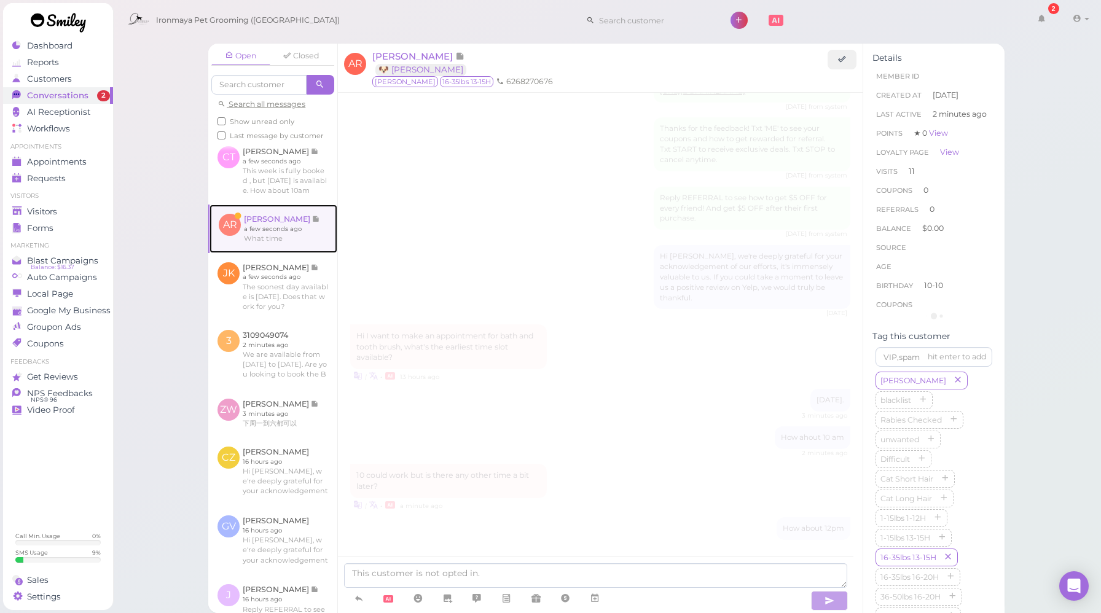
scroll to position [1525, 0]
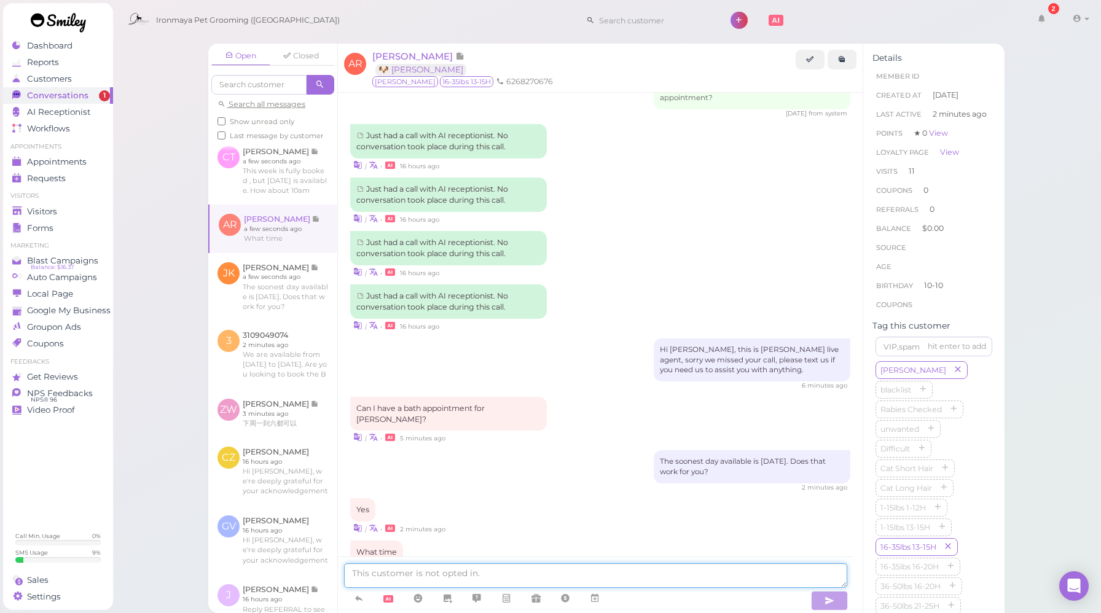
click at [415, 571] on textarea at bounding box center [595, 576] width 503 height 25
type textarea "10am"
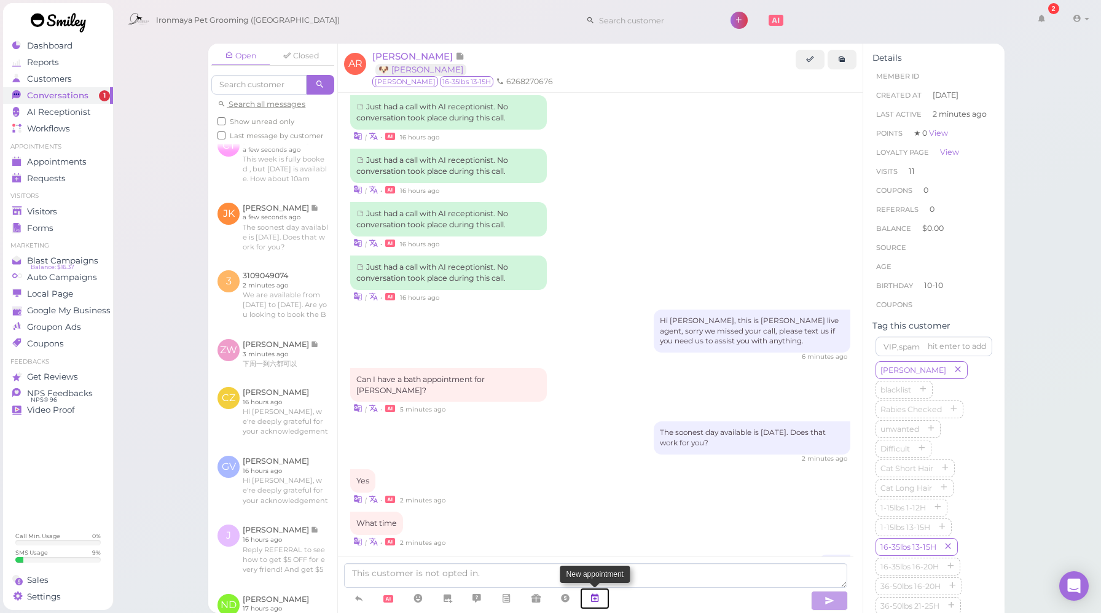
click at [604, 598] on link at bounding box center [594, 599] width 29 height 22
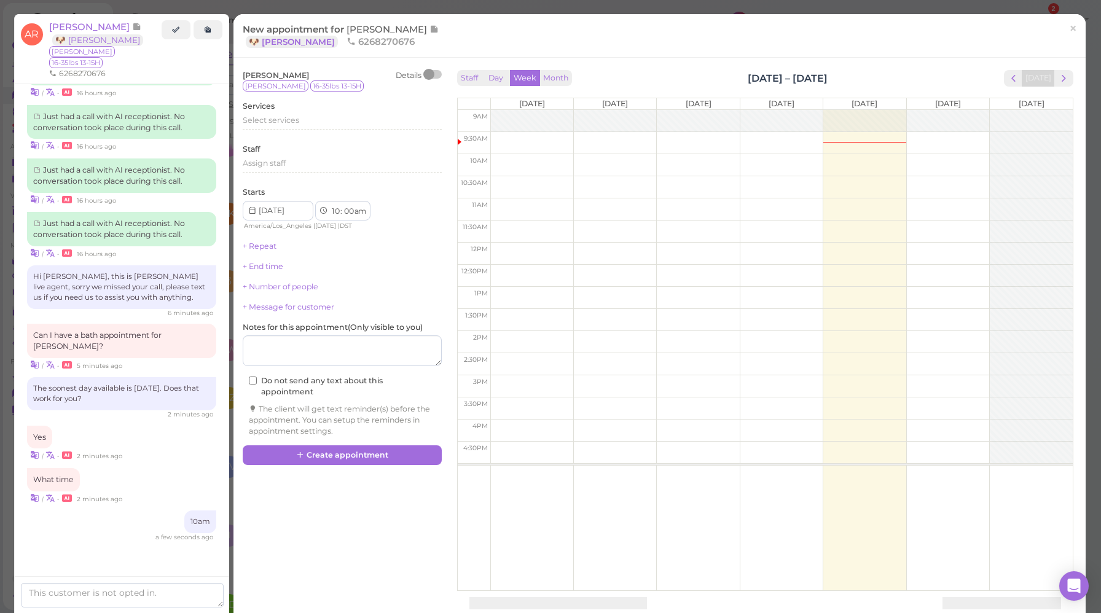
scroll to position [1651, 0]
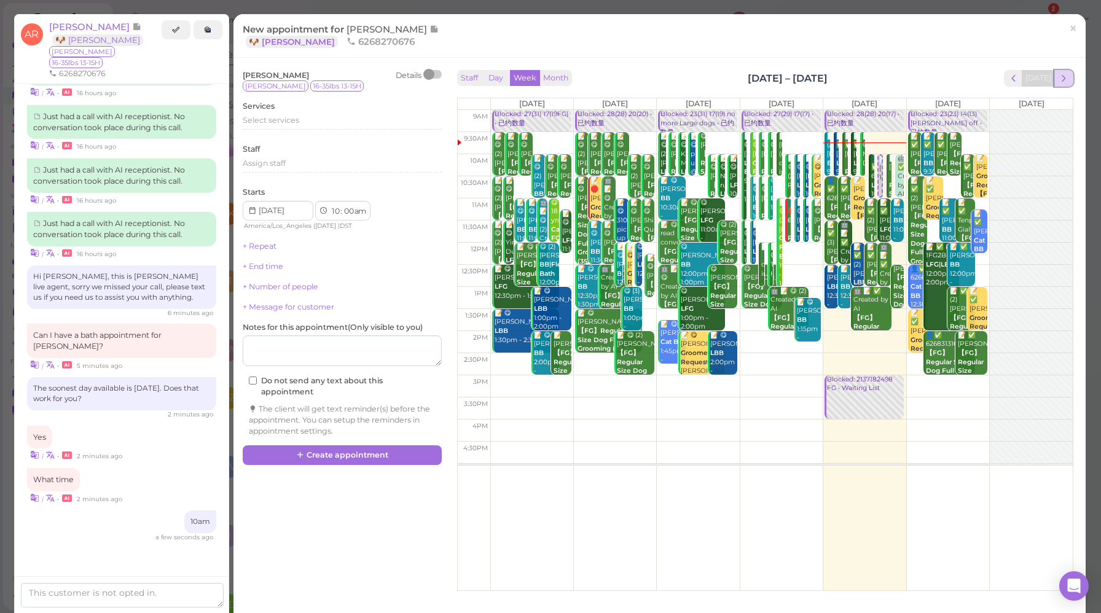
click at [1058, 77] on span "next" at bounding box center [1064, 79] width 12 height 12
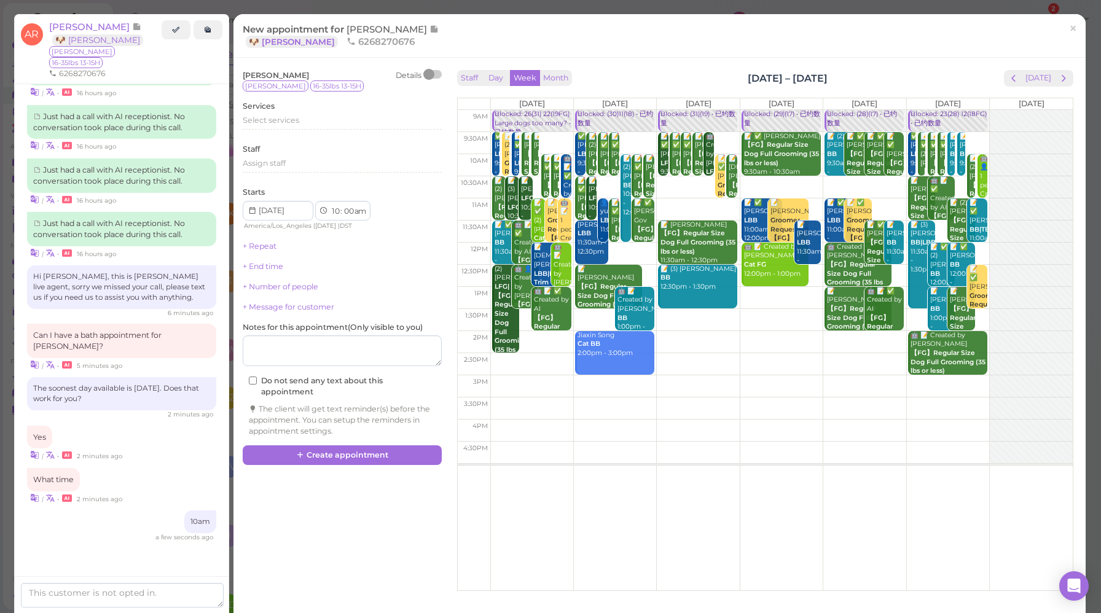
scroll to position [369, 0]
click at [1069, 29] on span "×" at bounding box center [1073, 28] width 8 height 17
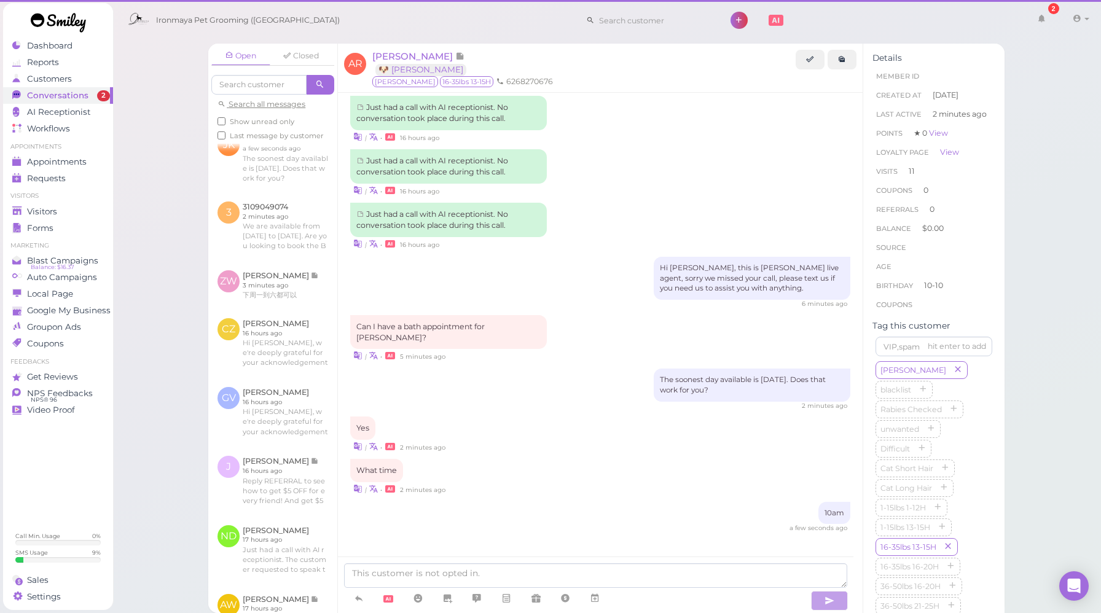
scroll to position [1554, 0]
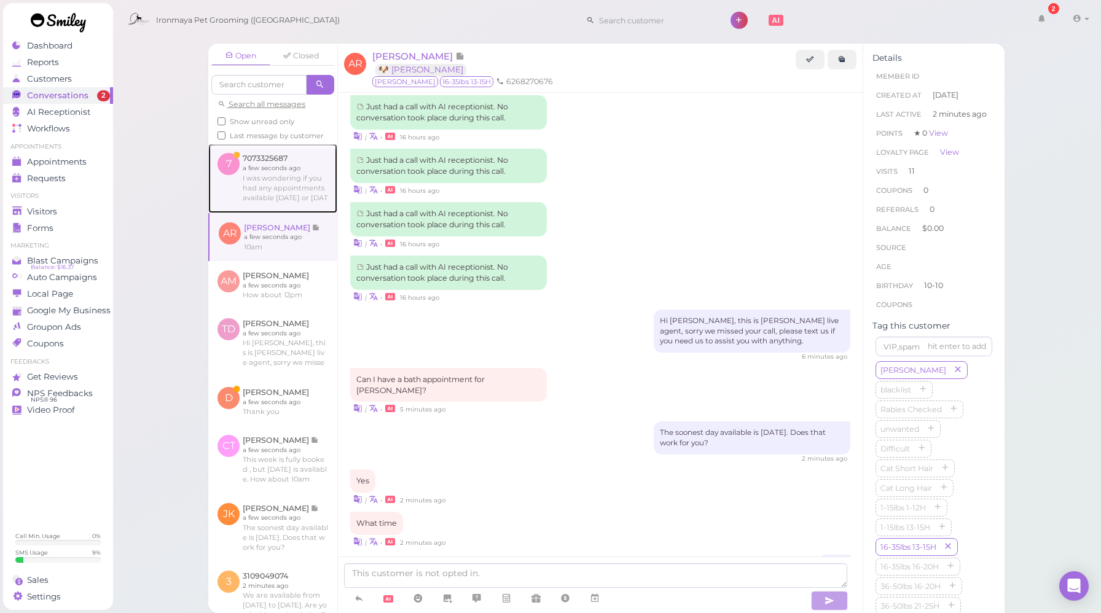
click at [294, 213] on link at bounding box center [272, 178] width 129 height 69
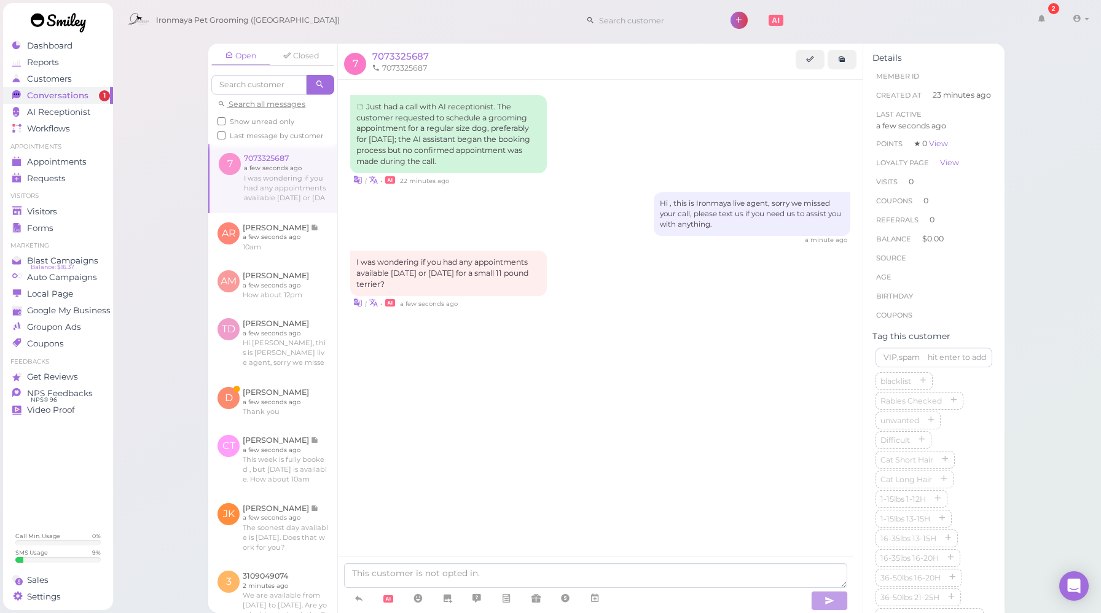
click at [656, 326] on div "Just had a call with AI receptionist. The customer requested to schedule a groo…" at bounding box center [600, 227] width 525 height 294
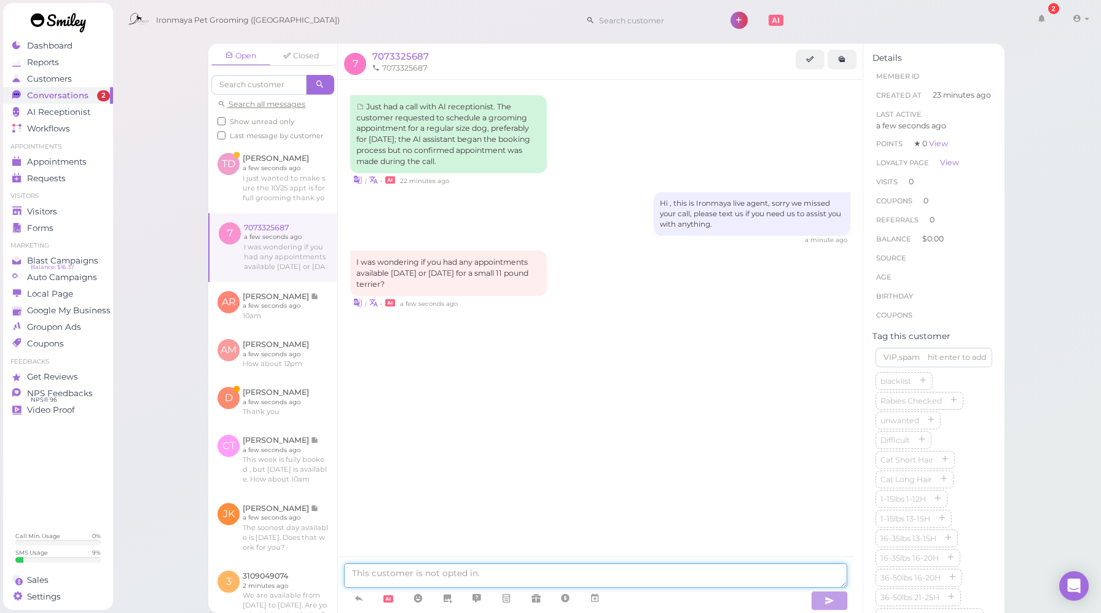
click at [475, 573] on textarea at bounding box center [595, 576] width 503 height 25
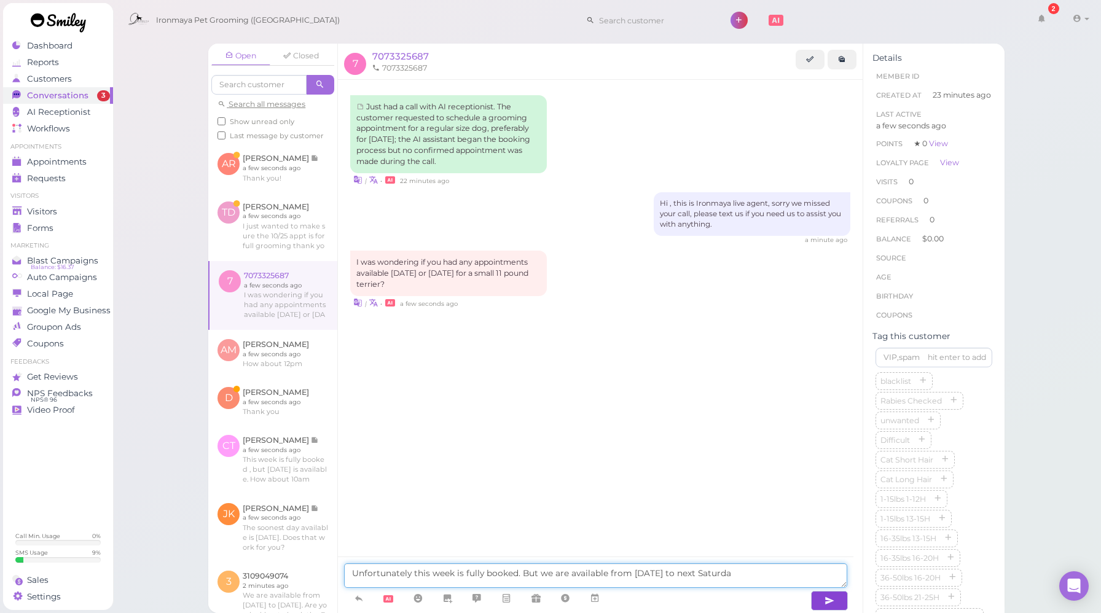
type textarea "Unfortunately this week is fully booked. But we are available from [DATE] to [D…"
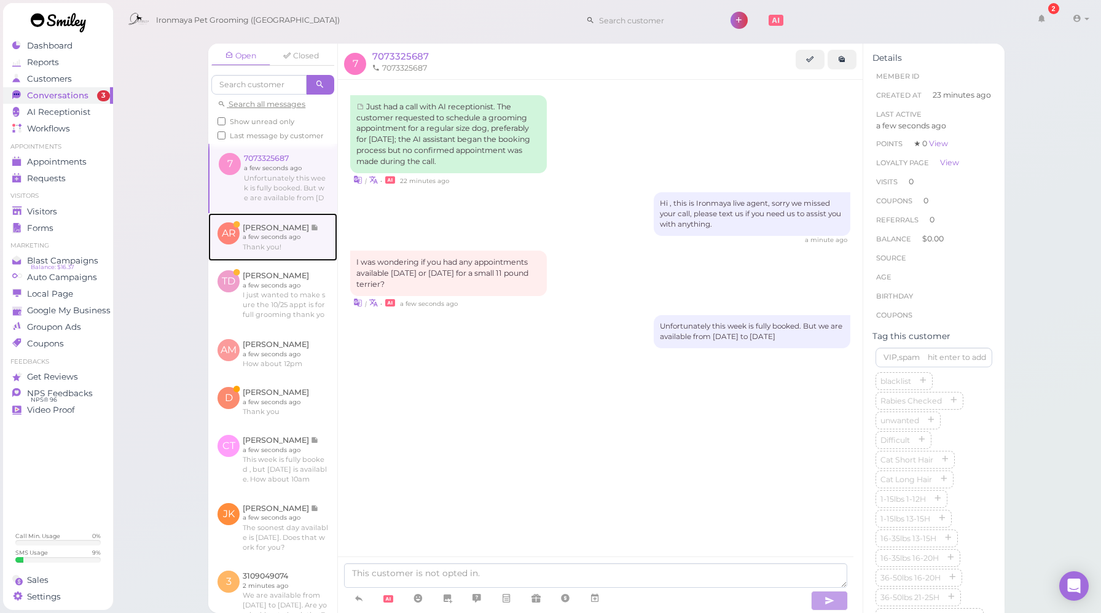
click at [273, 238] on link at bounding box center [272, 237] width 129 height 48
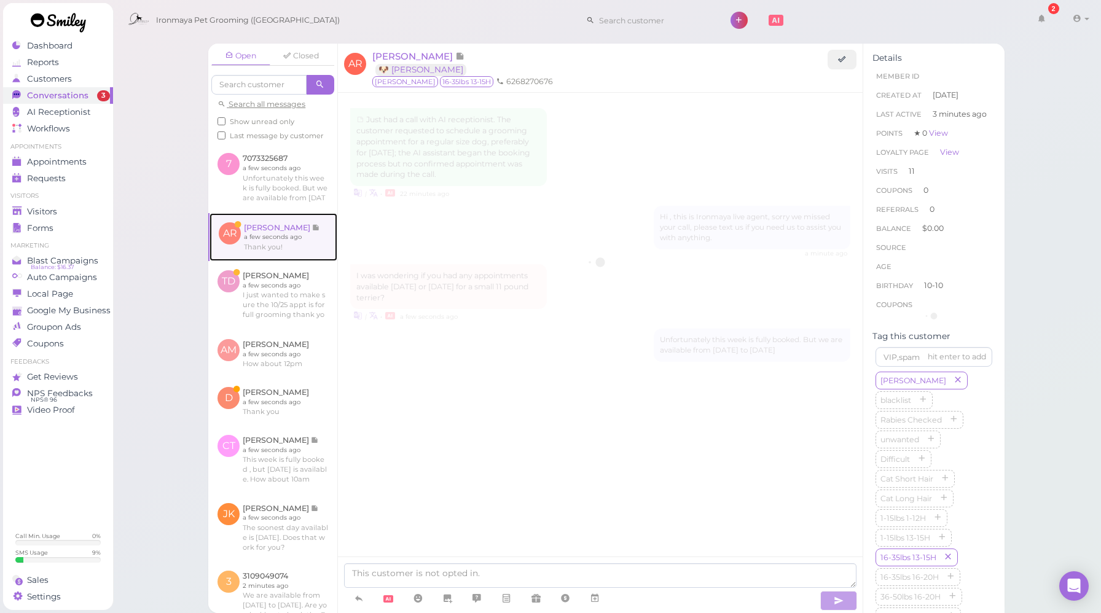
scroll to position [1482, 0]
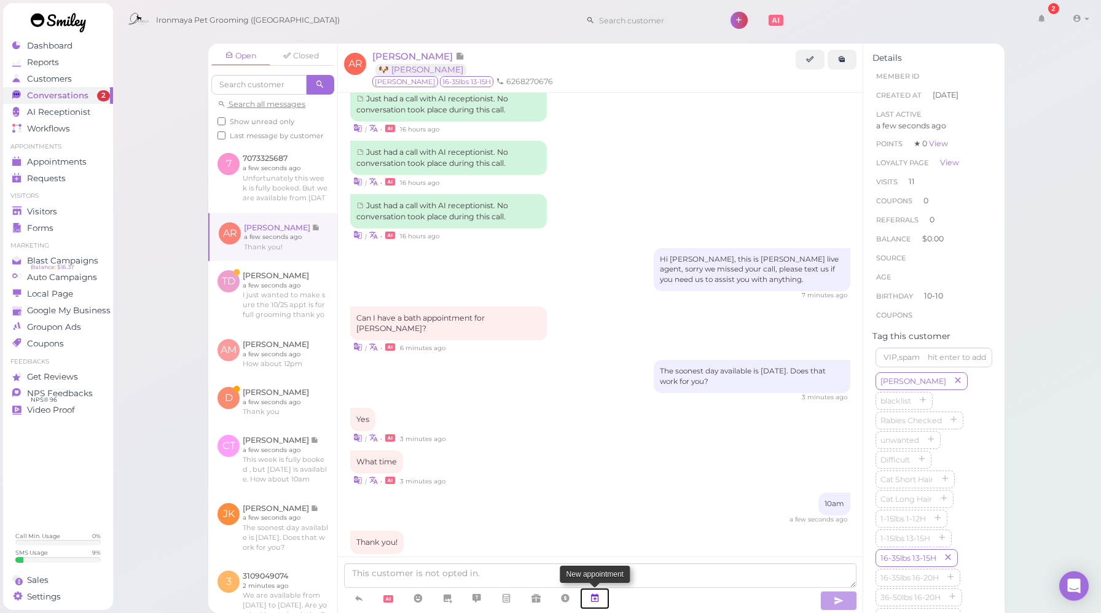
click at [598, 599] on icon at bounding box center [595, 598] width 10 height 12
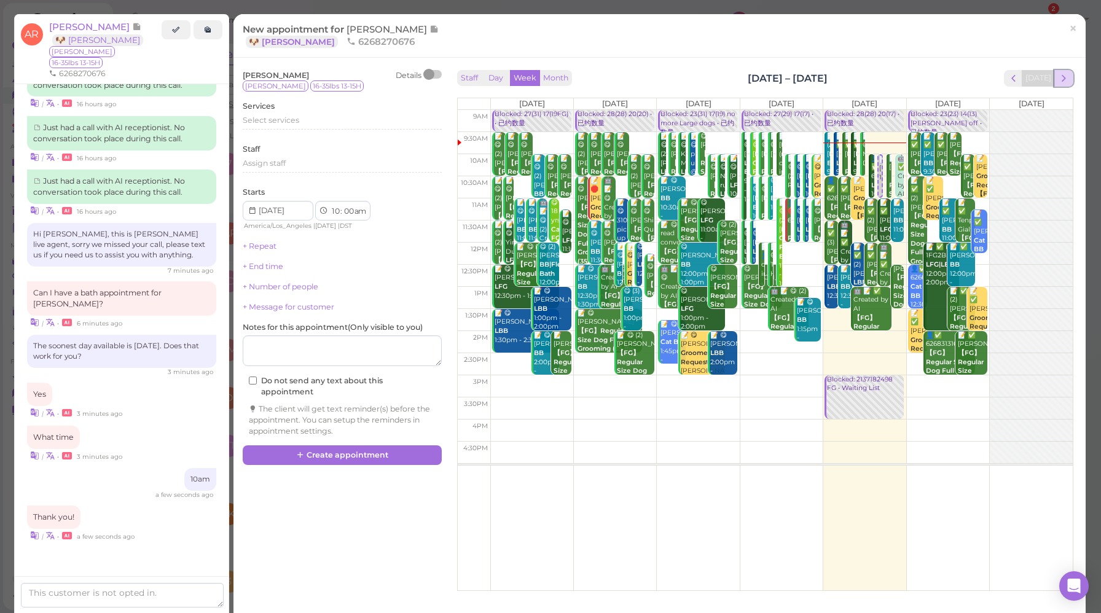
click at [1058, 74] on span "next" at bounding box center [1064, 79] width 12 height 12
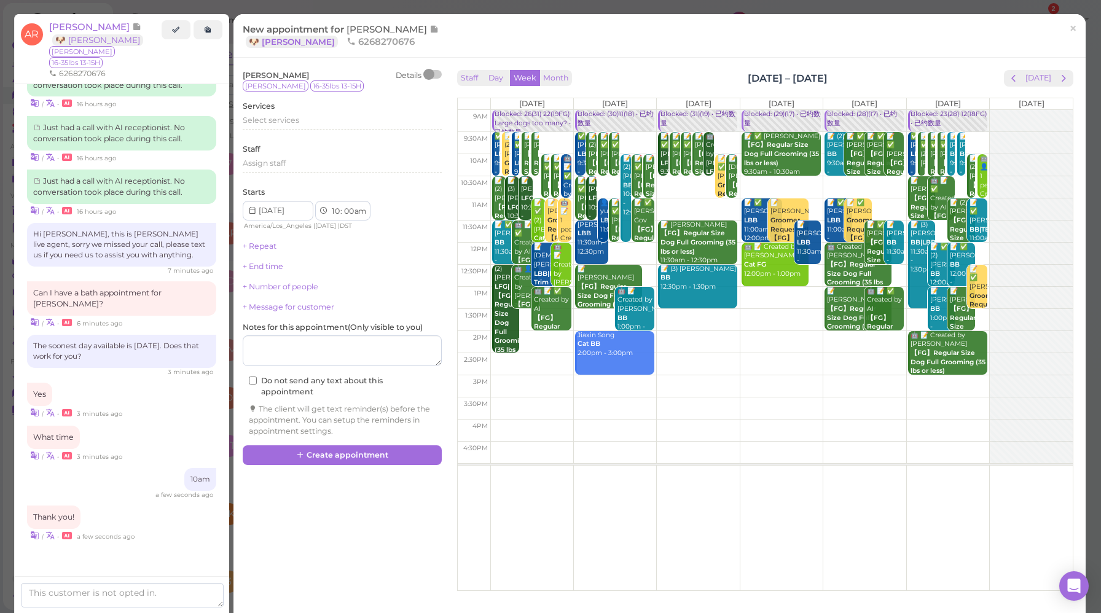
click at [570, 157] on td at bounding box center [781, 165] width 583 height 22
type input "[DATE]"
click at [273, 128] on div "Select services" at bounding box center [342, 122] width 199 height 15
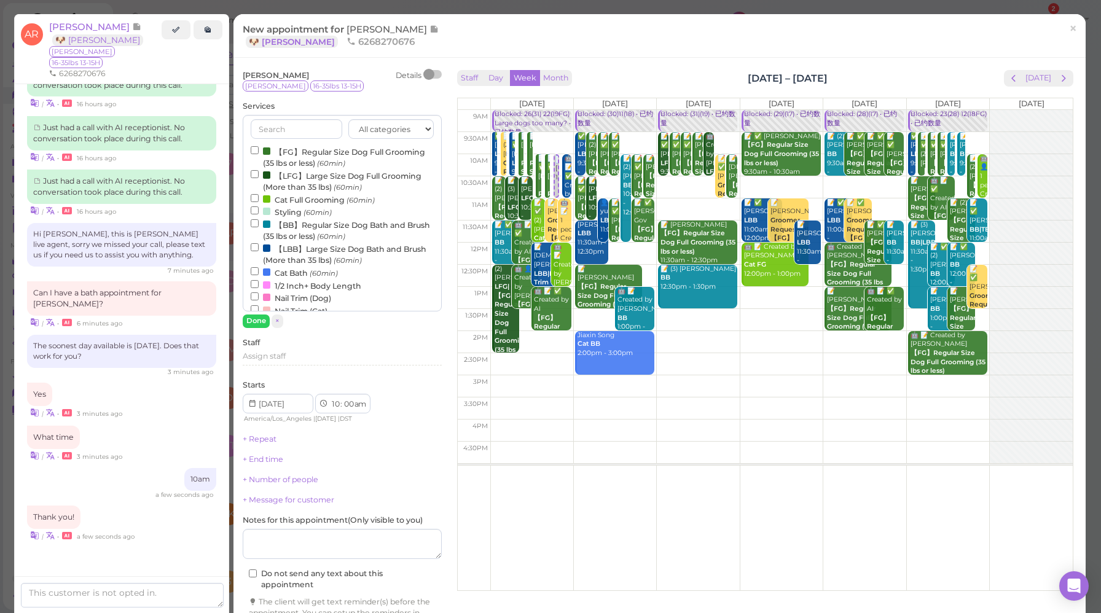
click at [283, 230] on label "【BB】Regular Size Dog Bath and Brush (35 lbs or less) (60min)" at bounding box center [342, 230] width 183 height 24
click at [259, 227] on input "【BB】Regular Size Dog Bath and Brush (35 lbs or less) (60min)" at bounding box center [255, 223] width 8 height 8
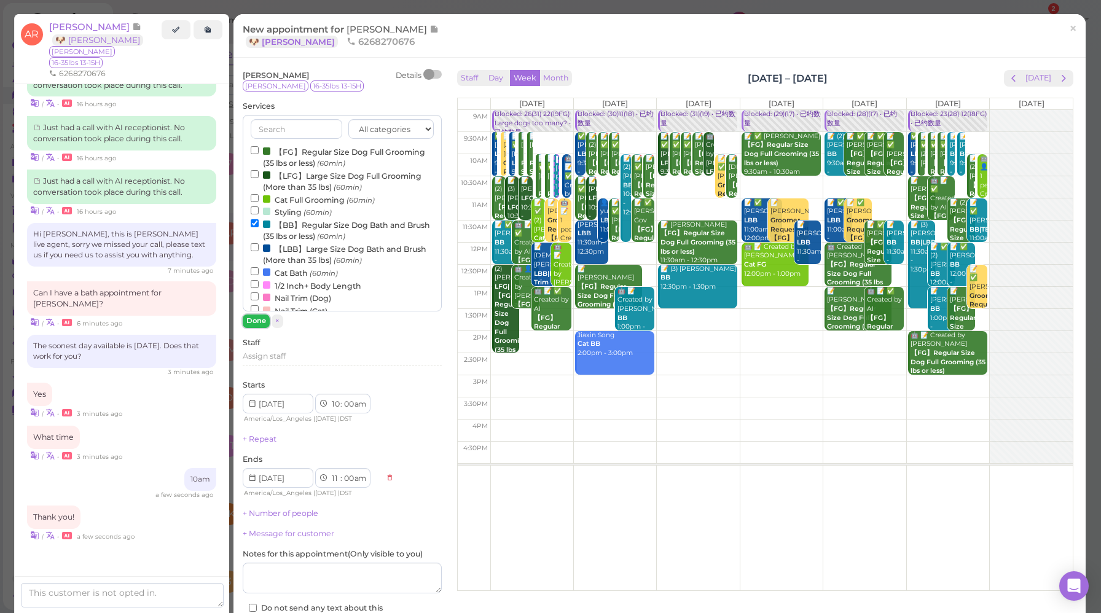
click at [258, 323] on button "Done" at bounding box center [256, 321] width 27 height 13
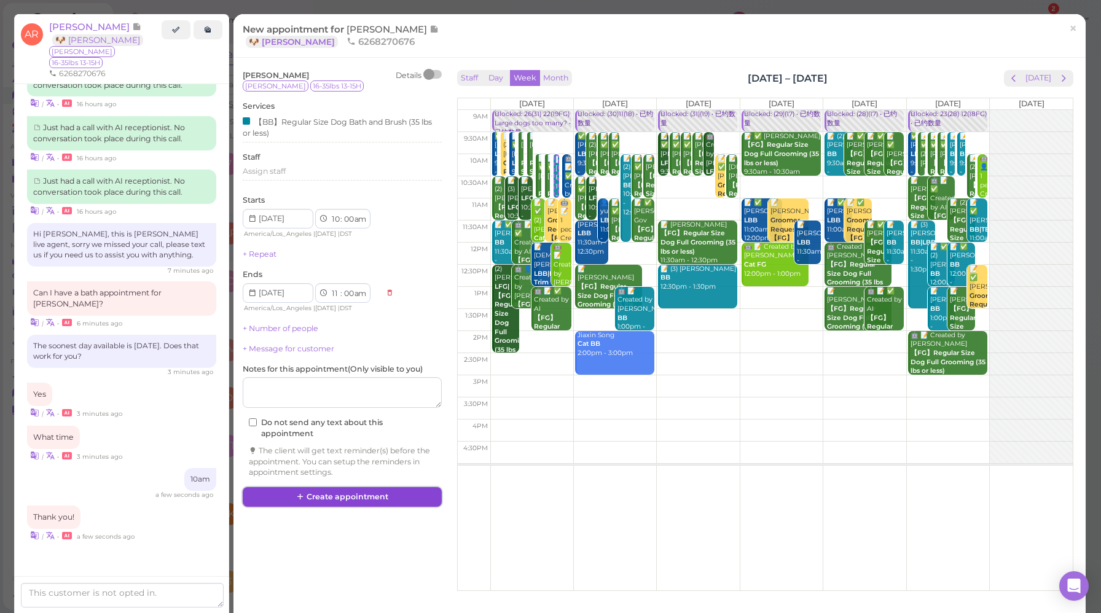
click at [339, 500] on button "Create appointment" at bounding box center [342, 497] width 199 height 20
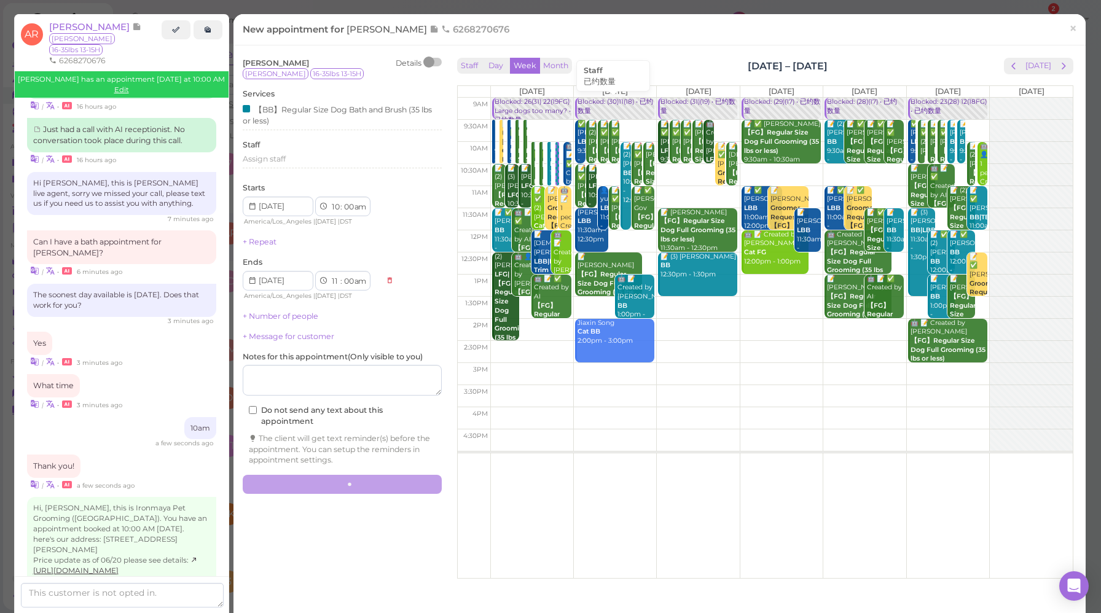
scroll to position [1603, 0]
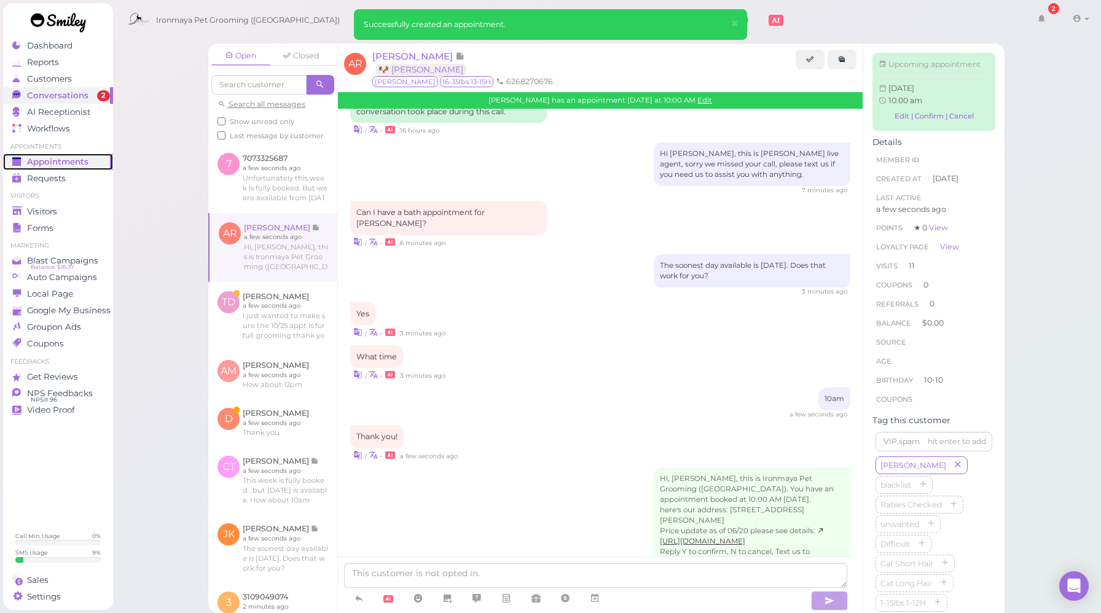
click at [63, 157] on span "Appointments" at bounding box center [57, 162] width 61 height 10
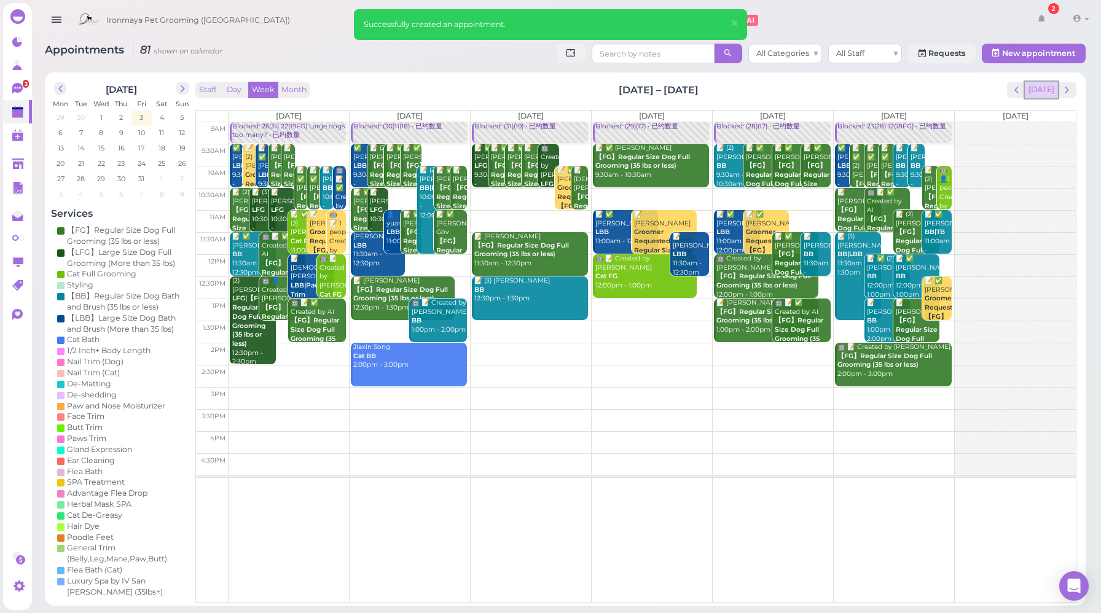
click at [1051, 92] on button "[DATE]" at bounding box center [1041, 90] width 33 height 17
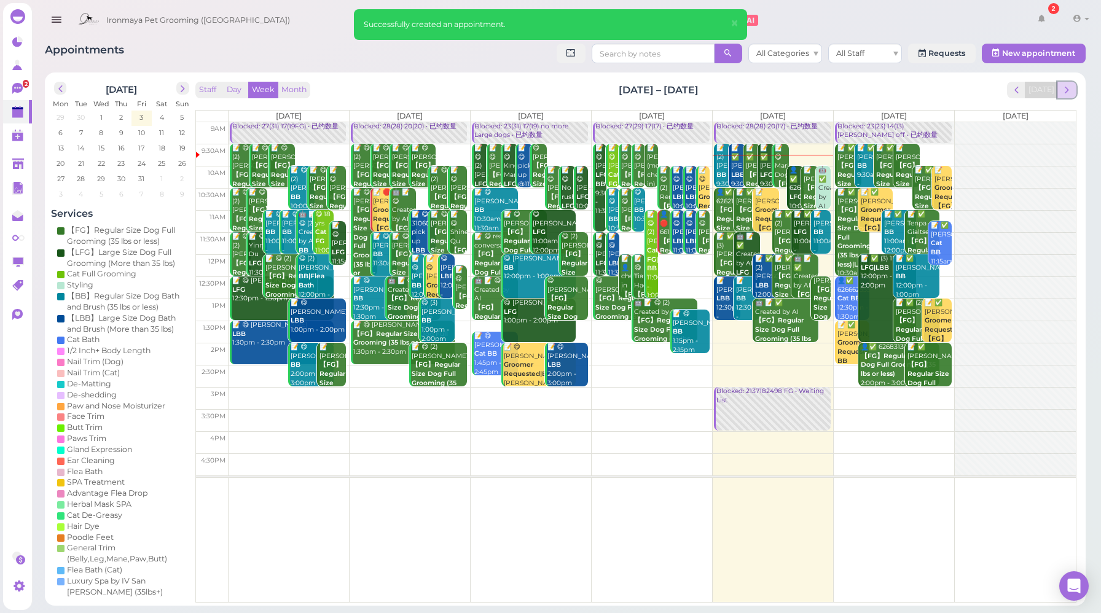
click at [1068, 91] on span "next" at bounding box center [1067, 90] width 12 height 12
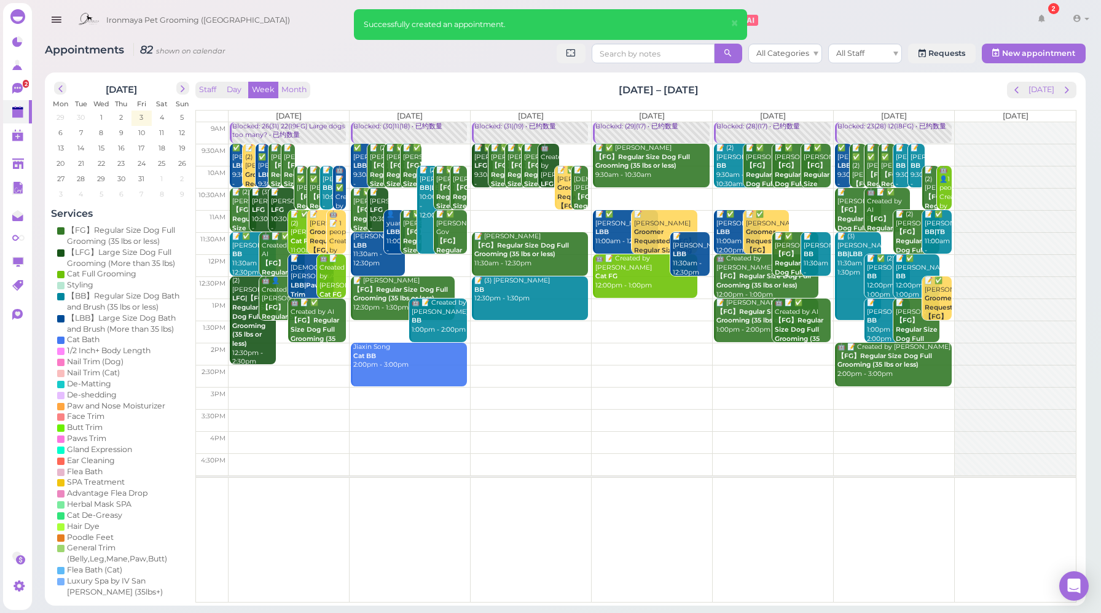
click at [285, 128] on div "Blocked: 26(31) 22(19FG) Large dogs too many? • 已约数量" at bounding box center [289, 131] width 114 height 18
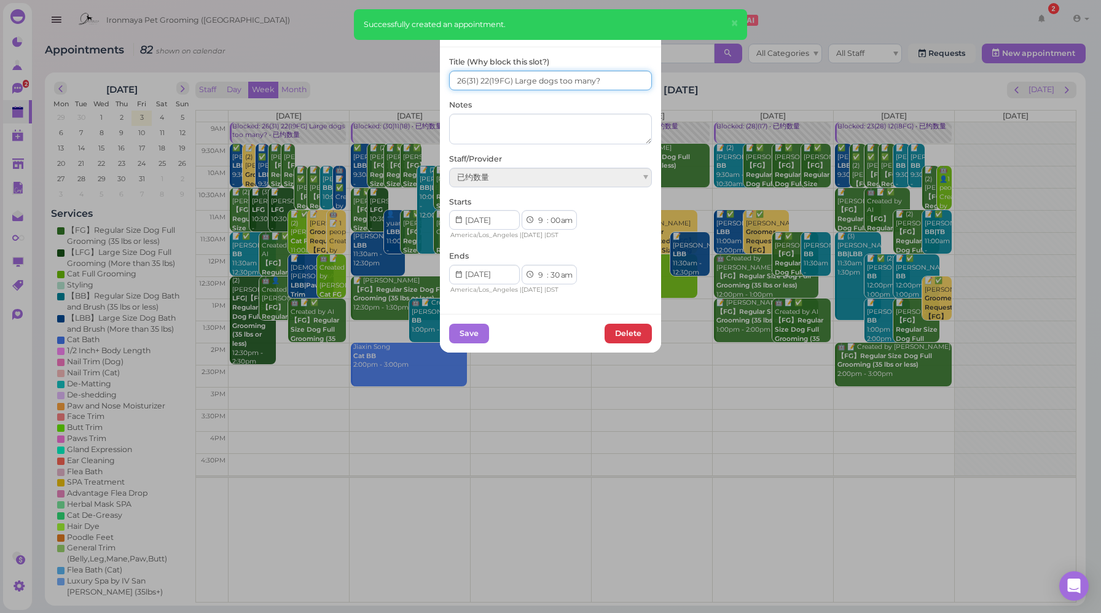
click at [460, 79] on input "26(31) 22(19FG) Large dogs too many?" at bounding box center [550, 81] width 203 height 20
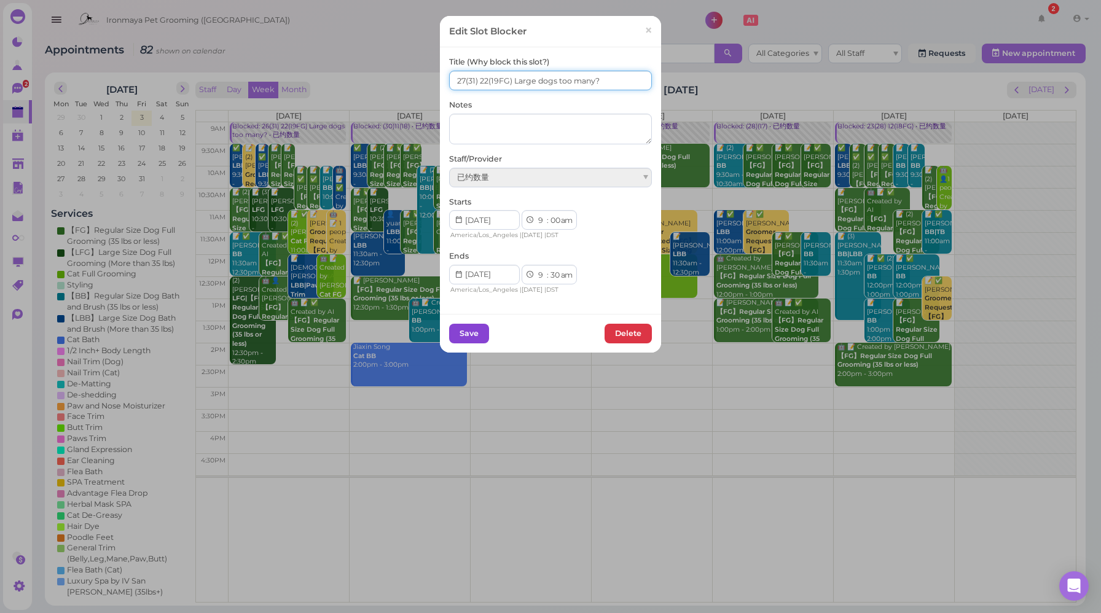
type input "27(31) 22(19FG) Large dogs too many?"
click at [469, 331] on button "Save" at bounding box center [469, 334] width 40 height 20
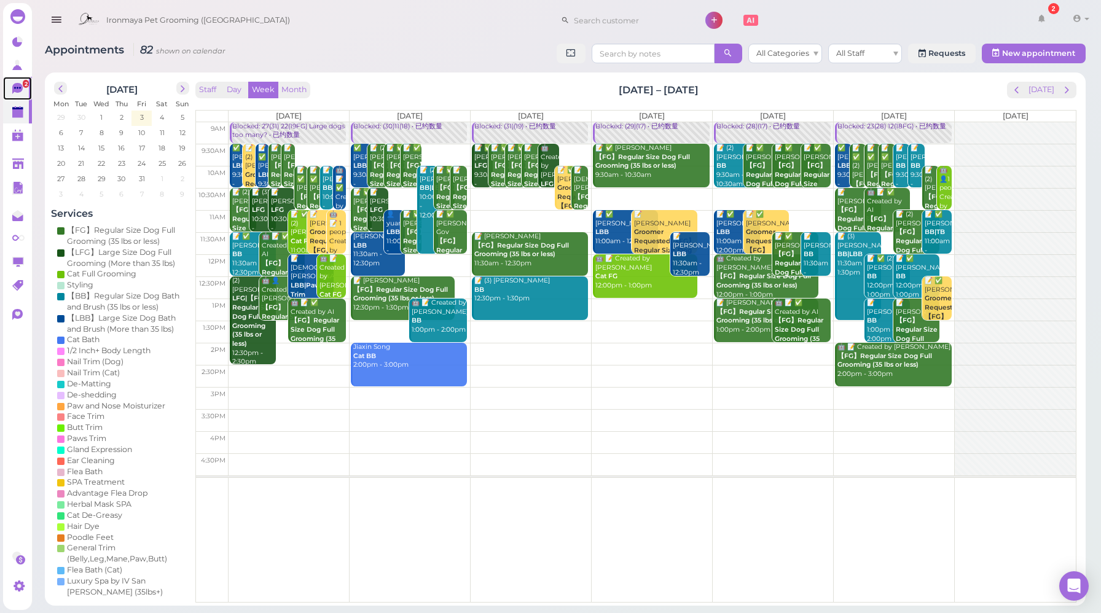
click at [16, 93] on icon at bounding box center [18, 89] width 13 height 13
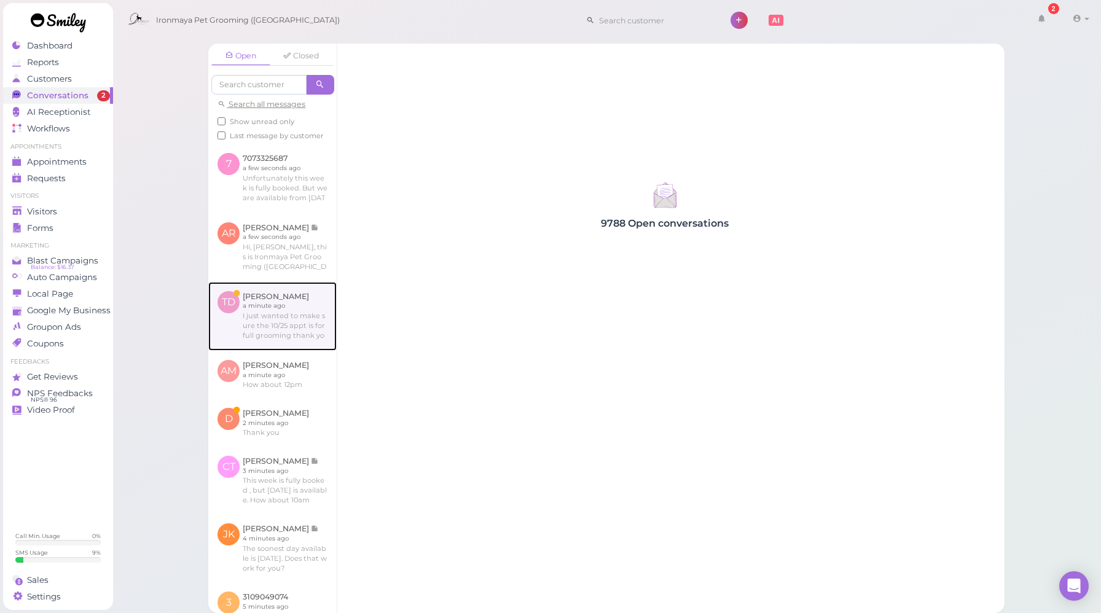
click at [296, 347] on link at bounding box center [272, 316] width 128 height 69
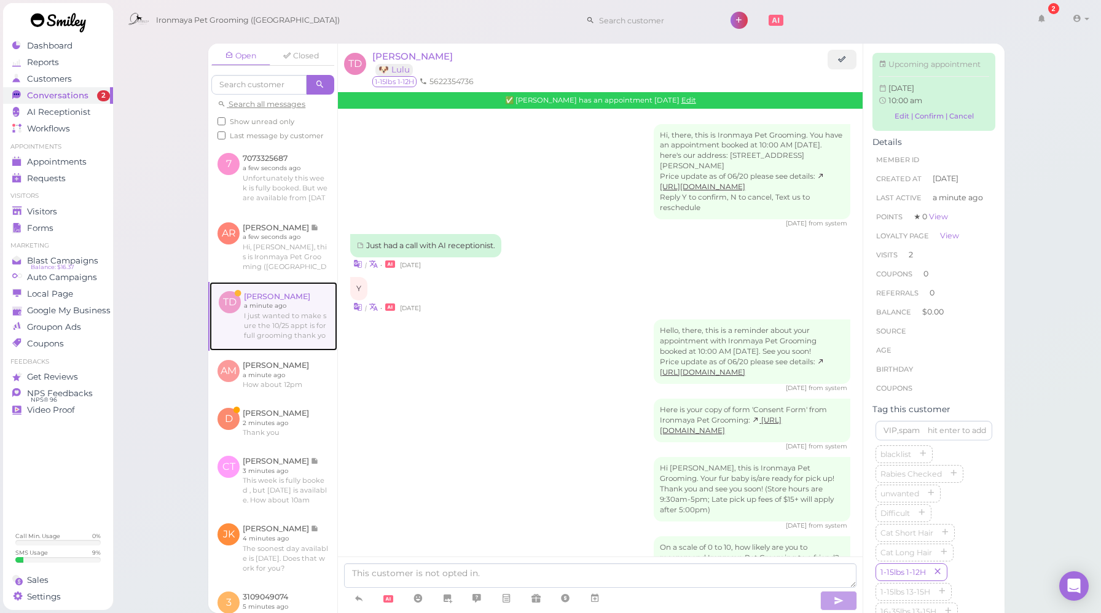
scroll to position [1539, 0]
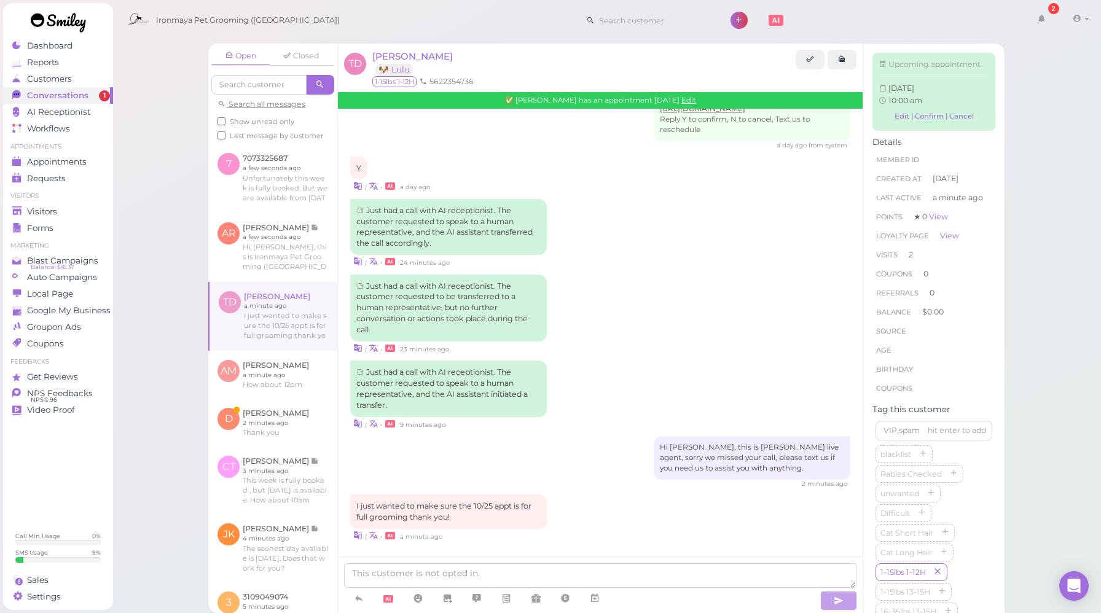
click at [570, 393] on div "Just had a call with AI receptionist. The customer requested to speak to a huma…" at bounding box center [600, 395] width 500 height 69
click at [560, 403] on div "Just had a call with AI receptionist. The customer requested to speak to a huma…" at bounding box center [600, 395] width 500 height 69
click at [686, 100] on link "Edit" at bounding box center [688, 100] width 15 height 9
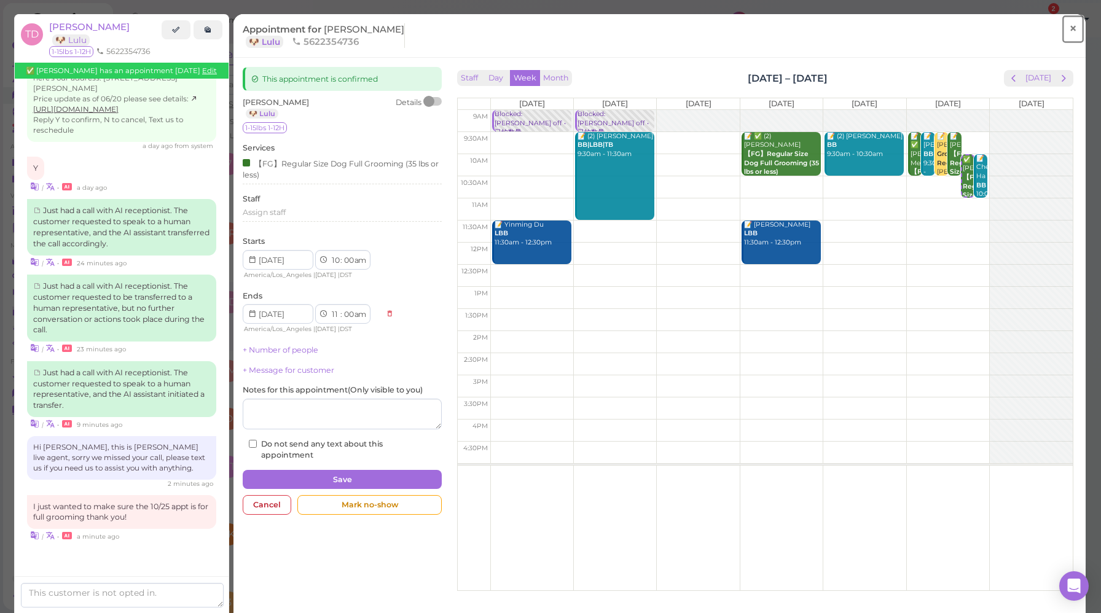
click at [1069, 30] on link "×" at bounding box center [1073, 29] width 23 height 29
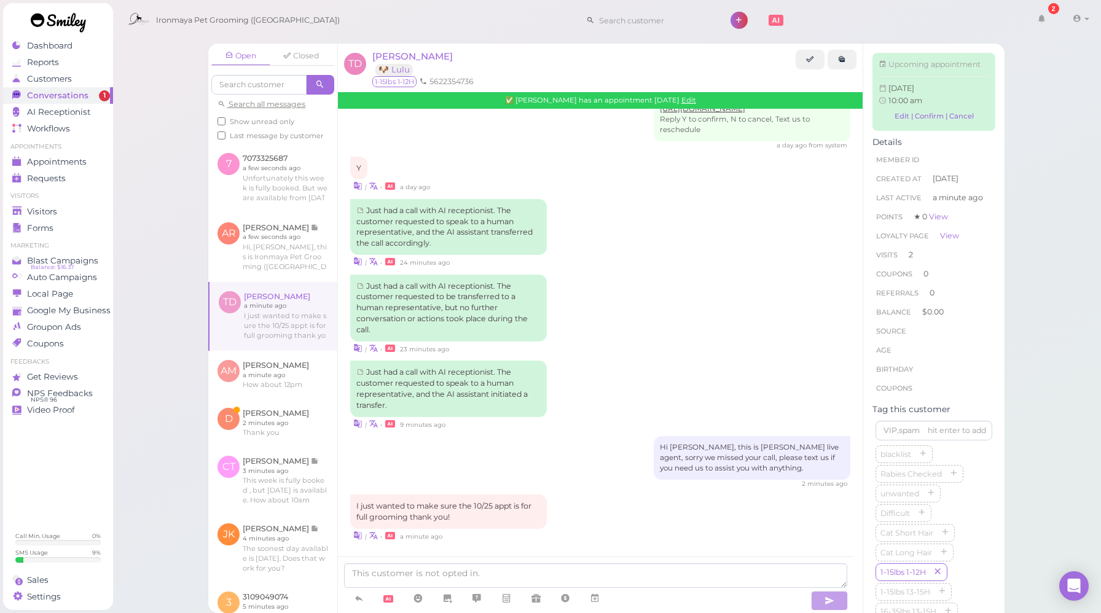
scroll to position [1539, 0]
click at [541, 583] on textarea at bounding box center [595, 576] width 503 height 25
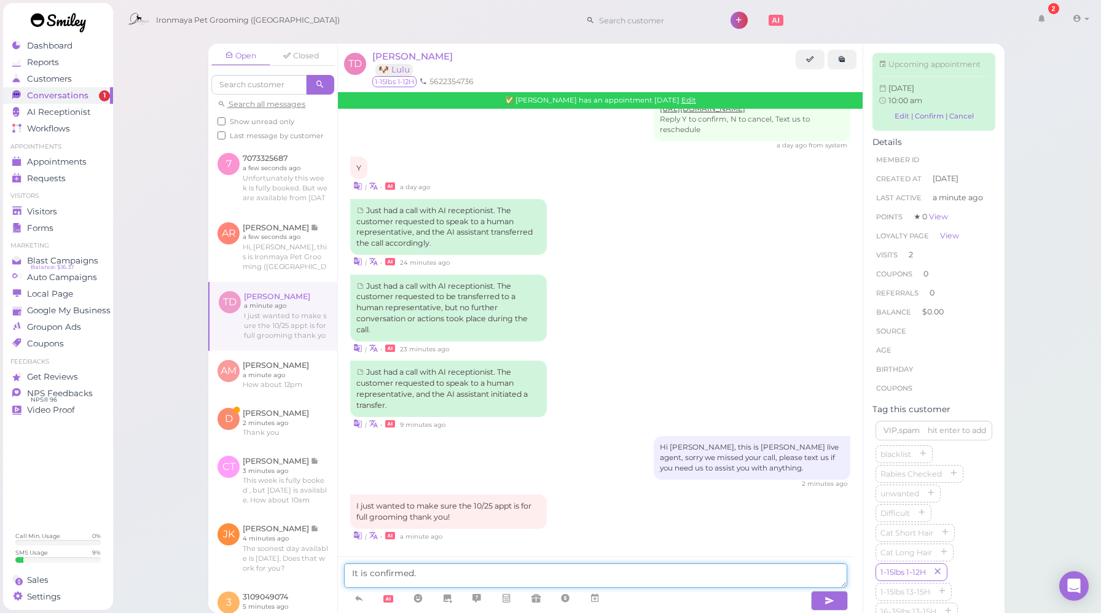
type textarea "It is confirmed."
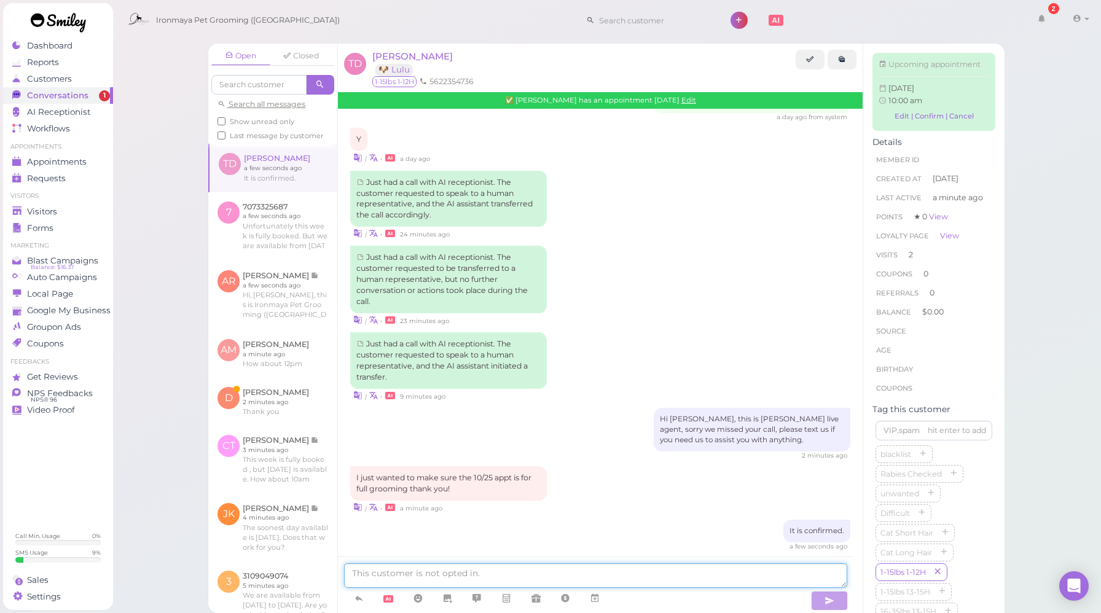
scroll to position [1581, 0]
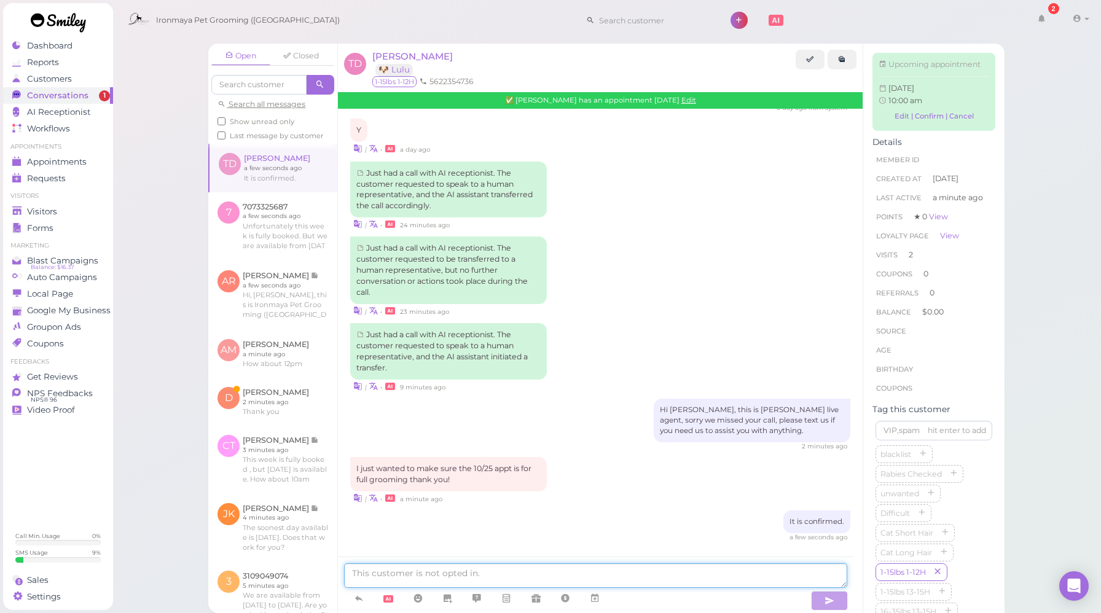
click at [582, 577] on textarea at bounding box center [595, 576] width 503 height 25
click at [425, 573] on textarea at bounding box center [595, 576] width 503 height 25
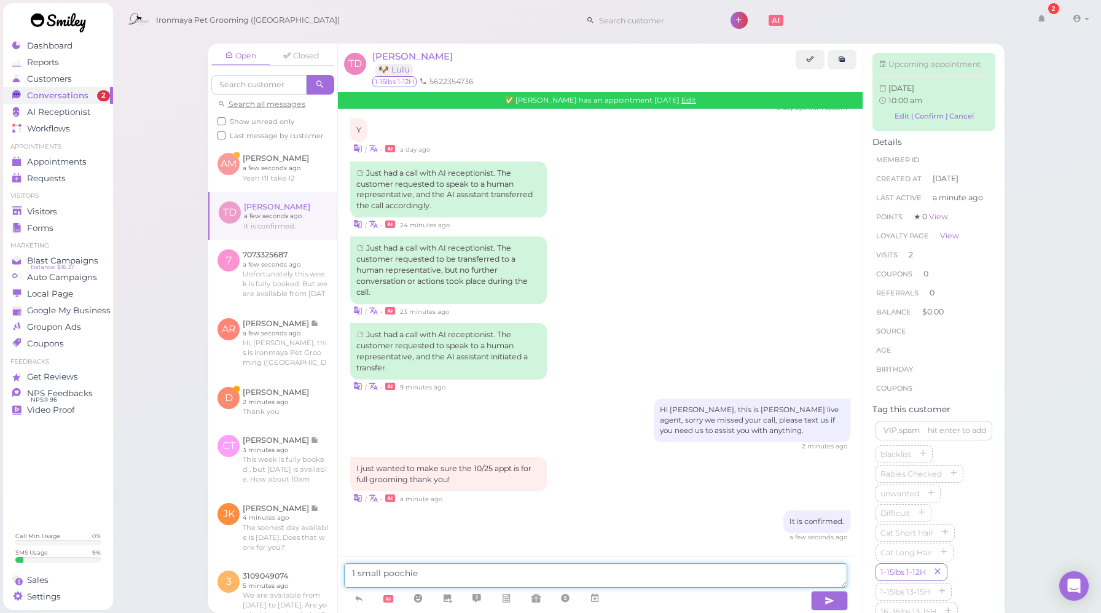
click at [349, 572] on textarea "1 small poochie" at bounding box center [595, 576] width 503 height 25
click at [577, 576] on textarea "One Full Grooming Package for 1 small poochie" at bounding box center [595, 576] width 503 height 25
type textarea "One Full Grooming Package for 1 small poochie."
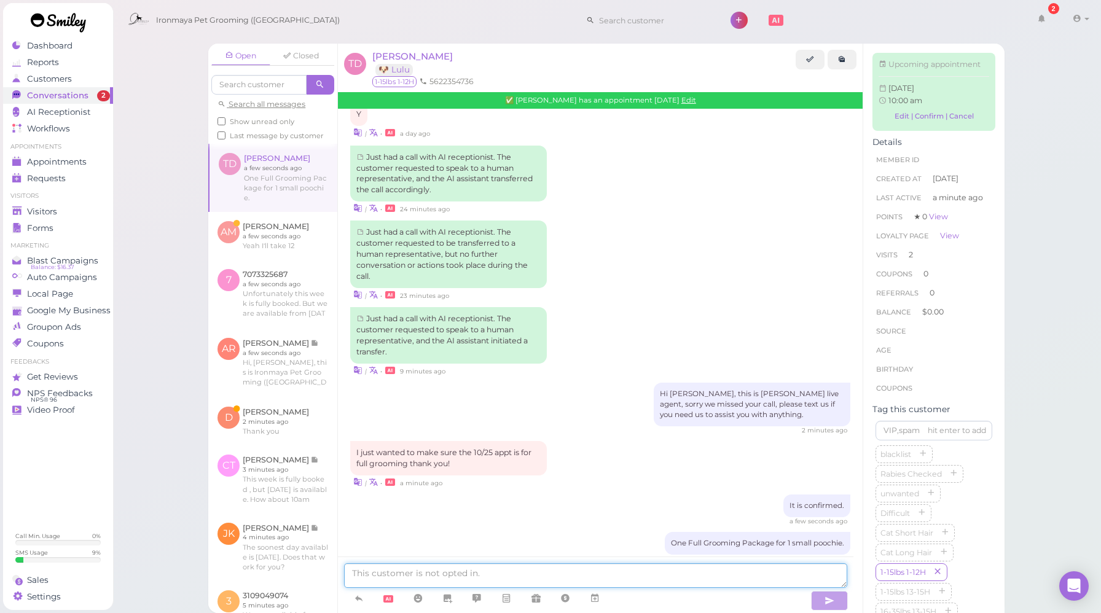
scroll to position [1653, 0]
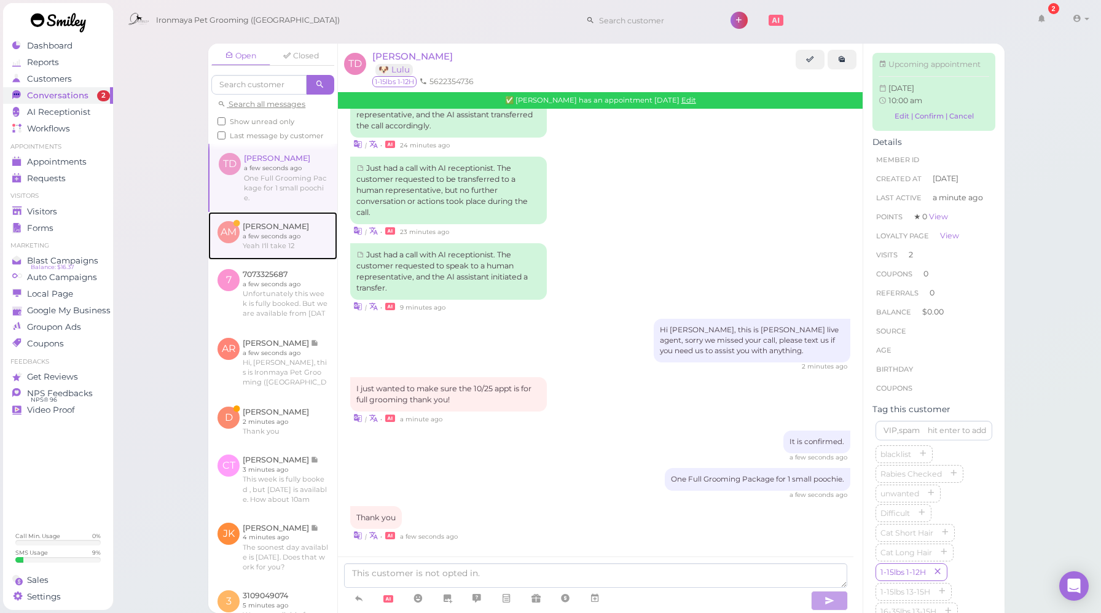
click at [275, 258] on link at bounding box center [272, 236] width 129 height 48
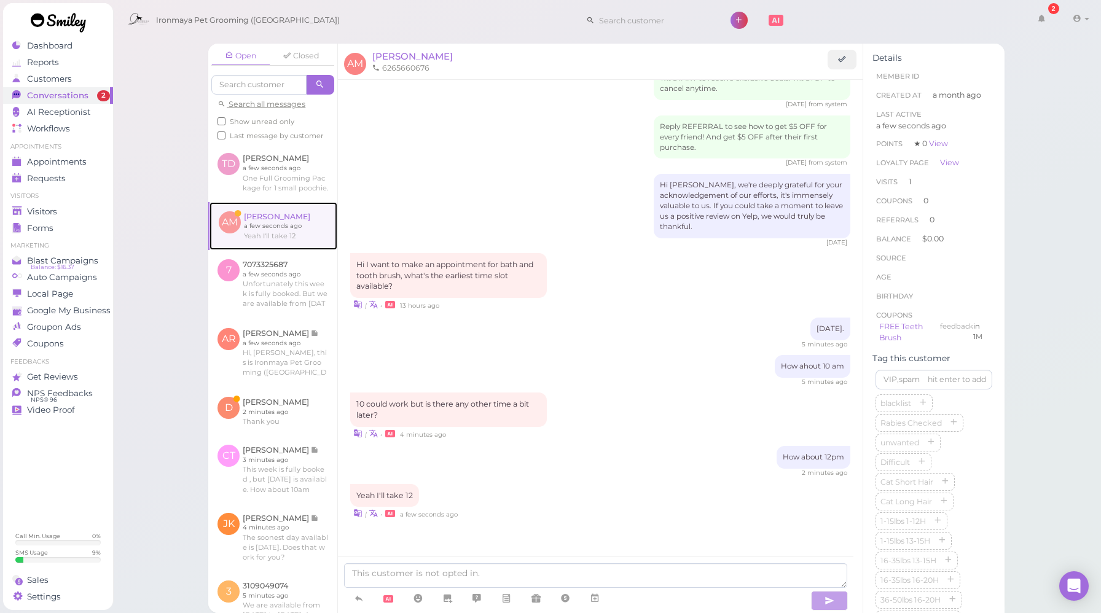
scroll to position [1447, 0]
click at [595, 600] on icon at bounding box center [595, 598] width 10 height 12
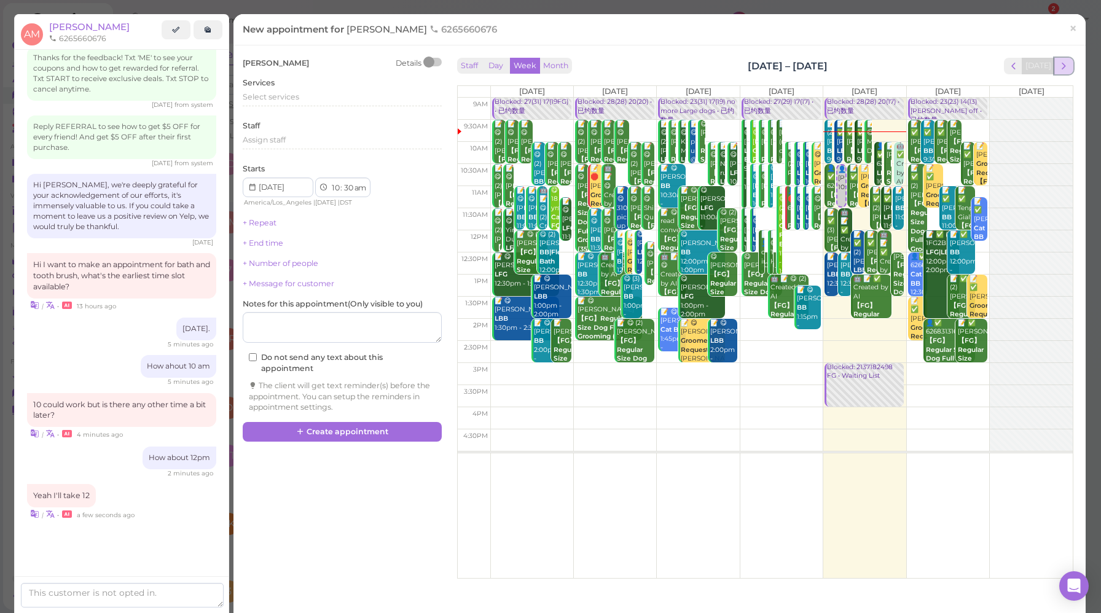
click at [1058, 67] on span "next" at bounding box center [1064, 66] width 12 height 12
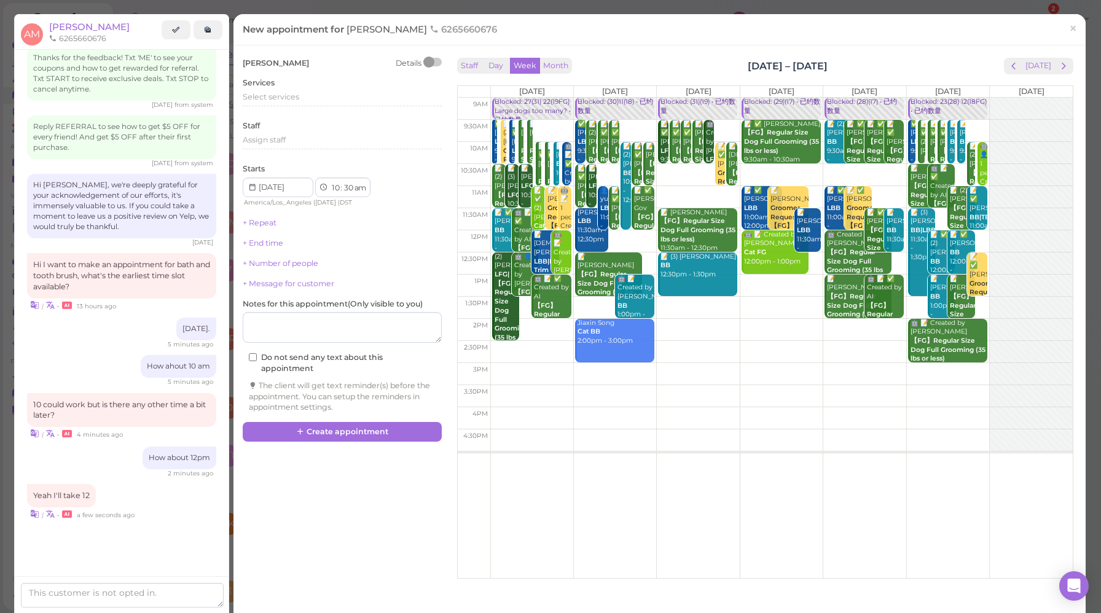
click at [571, 233] on td at bounding box center [781, 241] width 583 height 22
type input "[DATE]"
select select "12"
select select "00"
select select "pm"
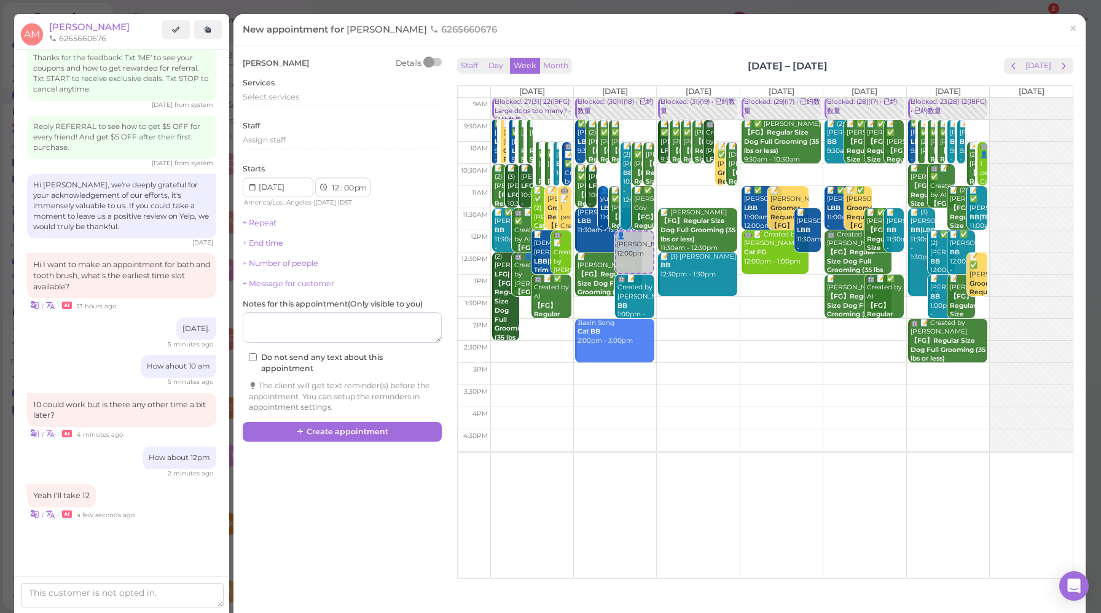
click at [569, 232] on td at bounding box center [781, 241] width 583 height 22
type input "[DATE]"
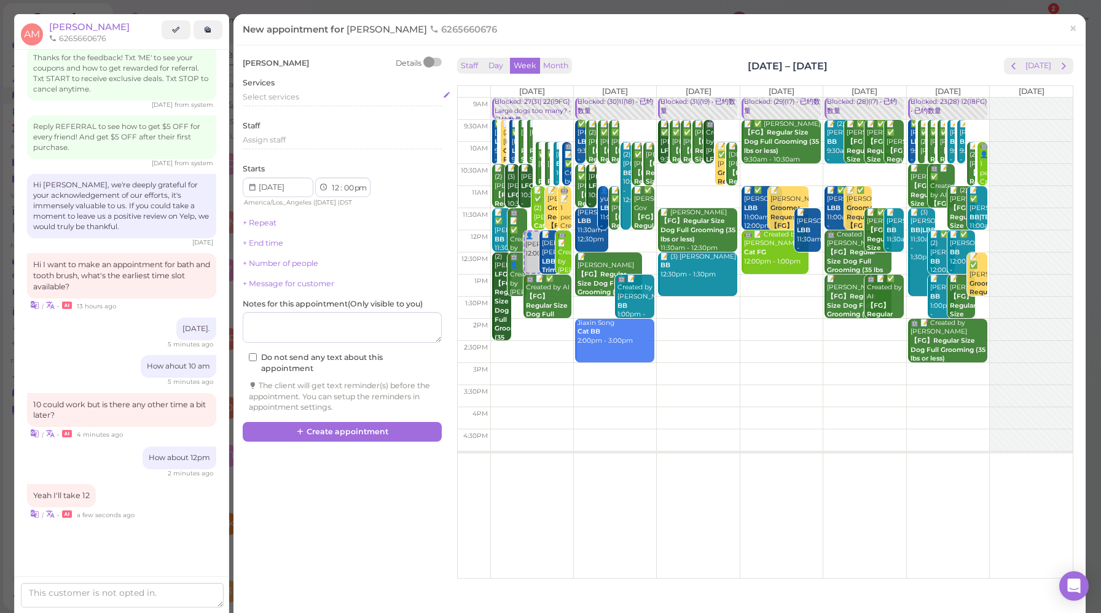
click at [274, 101] on span "Select services" at bounding box center [271, 96] width 57 height 9
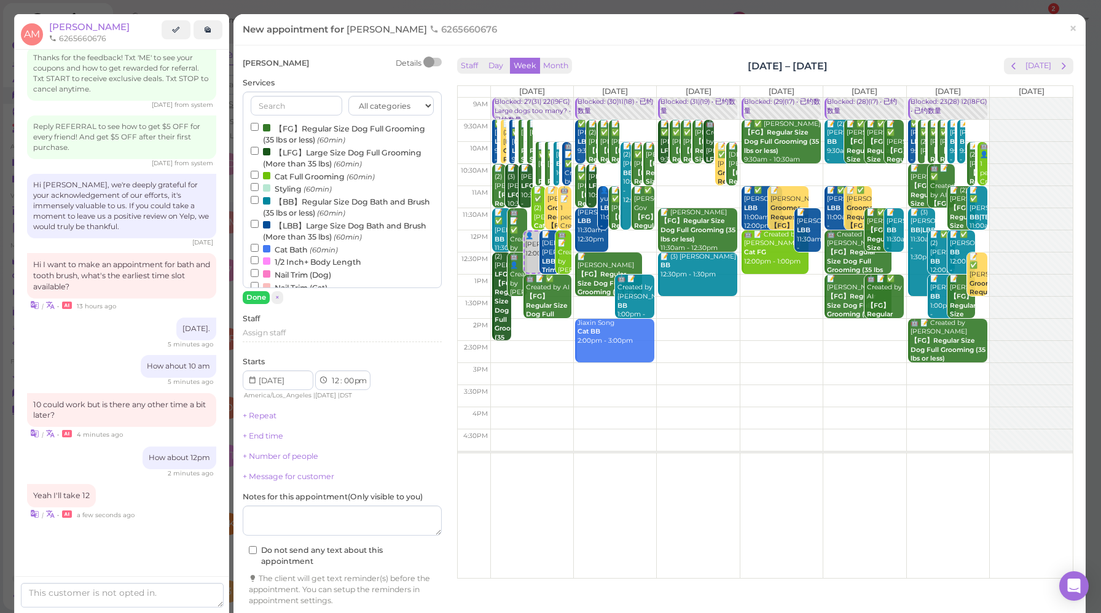
click at [292, 203] on label "【BB】Regular Size Dog Bath and Brush (35 lbs or less) (60min)" at bounding box center [342, 207] width 183 height 24
click at [259, 203] on input "【BB】Regular Size Dog Bath and Brush (35 lbs or less) (60min)" at bounding box center [255, 200] width 8 height 8
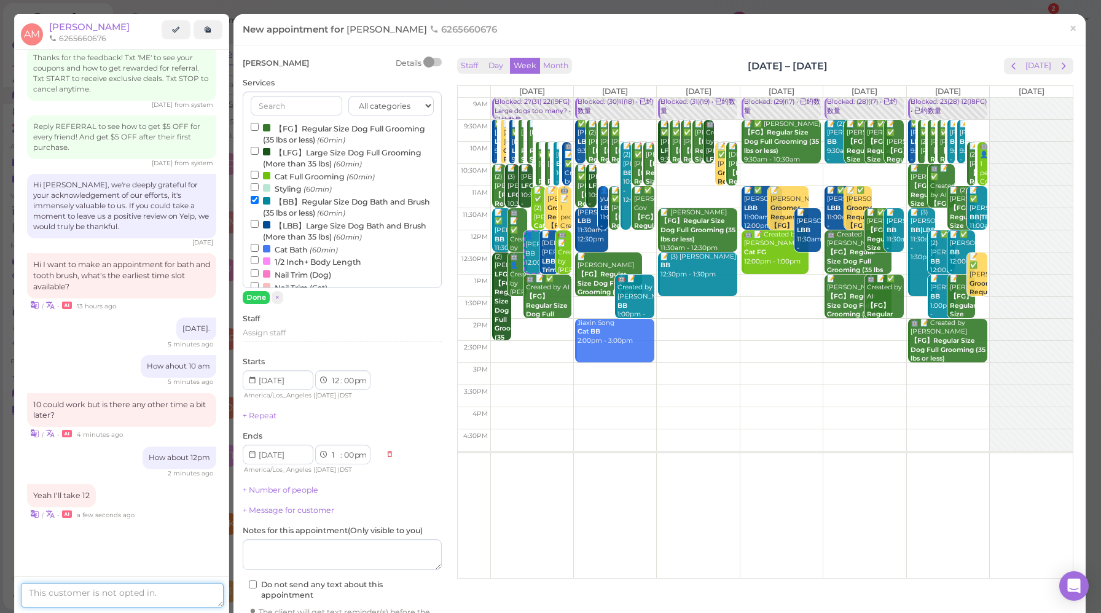
click at [112, 599] on textarea at bounding box center [122, 595] width 203 height 25
type textarea "How much does your fur baby weigh?"
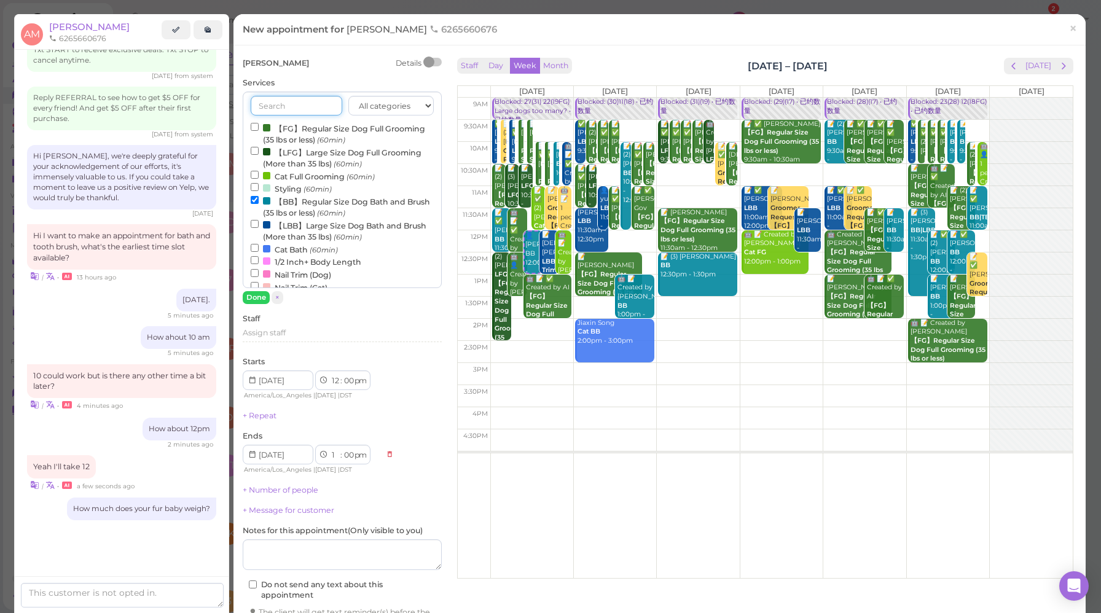
click at [294, 109] on input "text" at bounding box center [297, 106] width 92 height 20
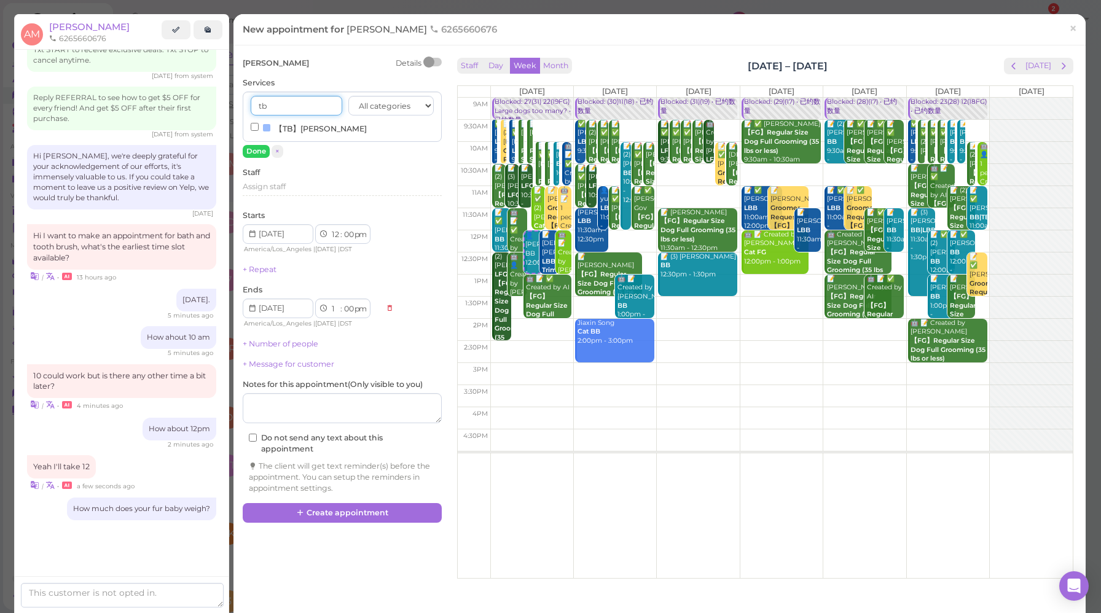
type input "tb"
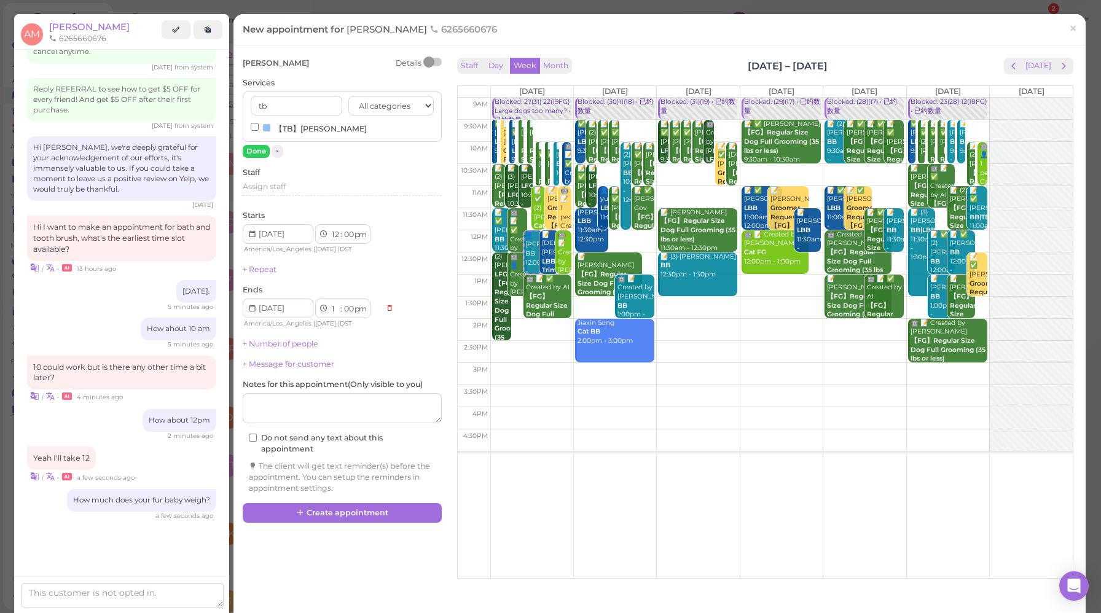
click at [286, 128] on label "【TB】[PERSON_NAME]" at bounding box center [309, 128] width 116 height 13
click at [259, 128] on input "【TB】[PERSON_NAME]" at bounding box center [255, 127] width 8 height 8
click at [256, 149] on button "Done" at bounding box center [256, 151] width 27 height 13
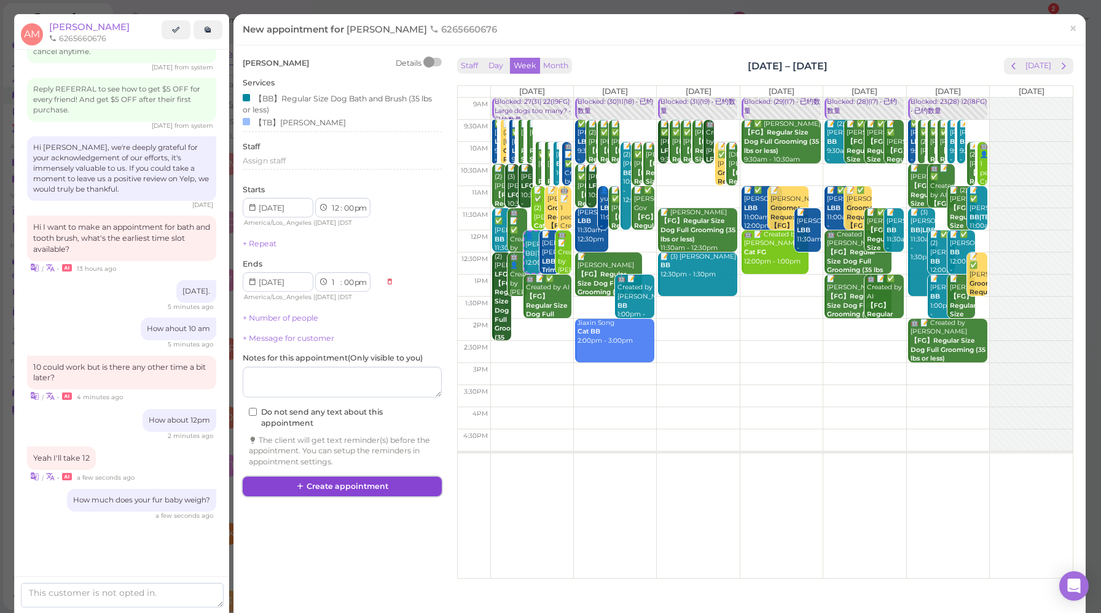
click at [360, 483] on button "Create appointment" at bounding box center [342, 487] width 199 height 20
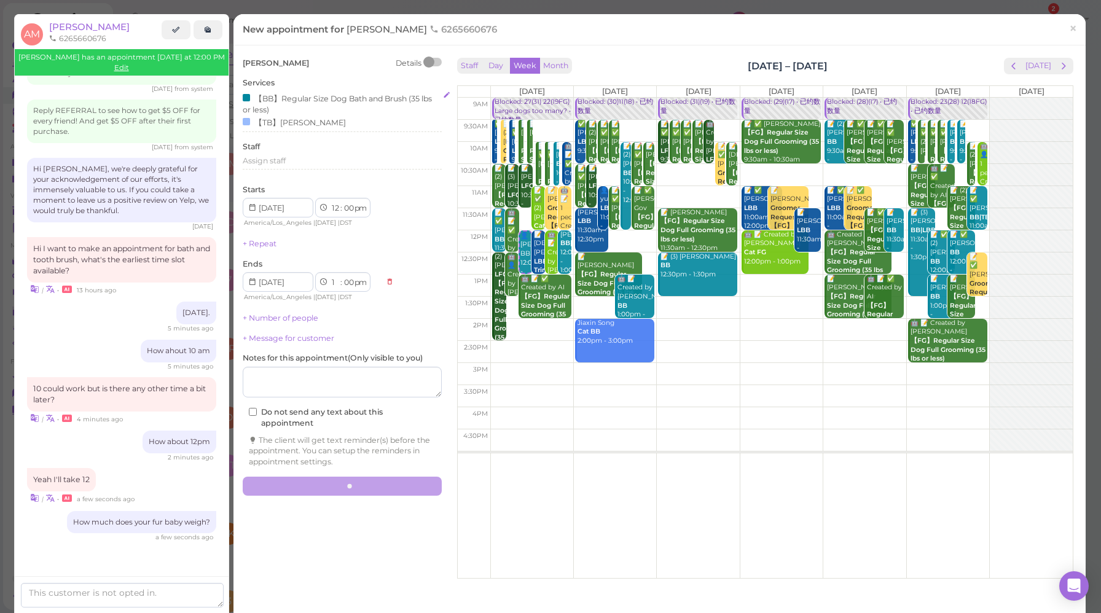
scroll to position [1606, 0]
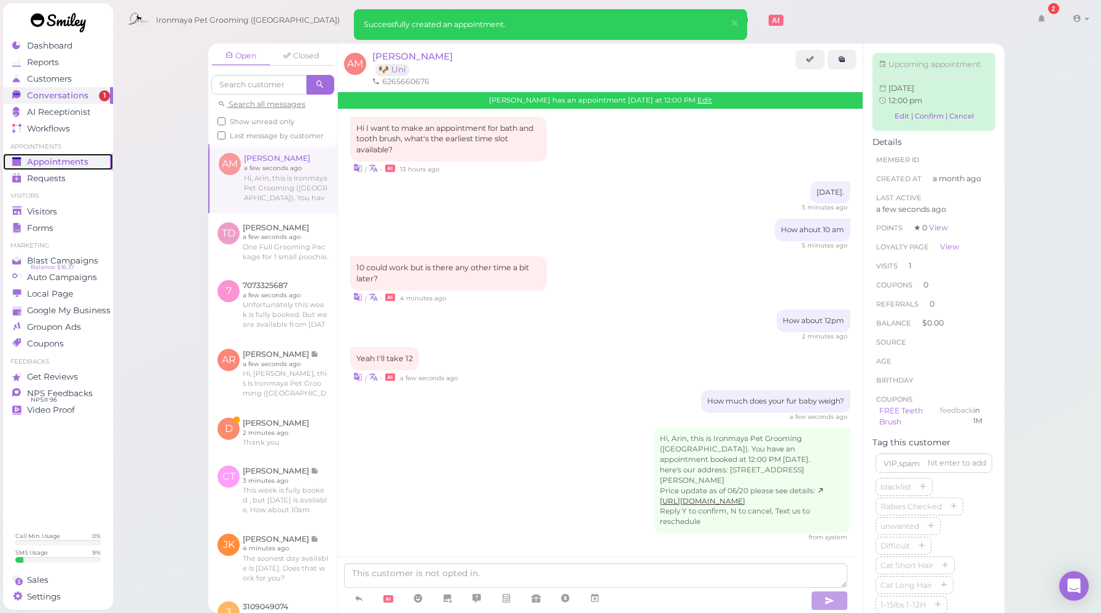
click at [62, 159] on span "Appointments" at bounding box center [57, 162] width 61 height 10
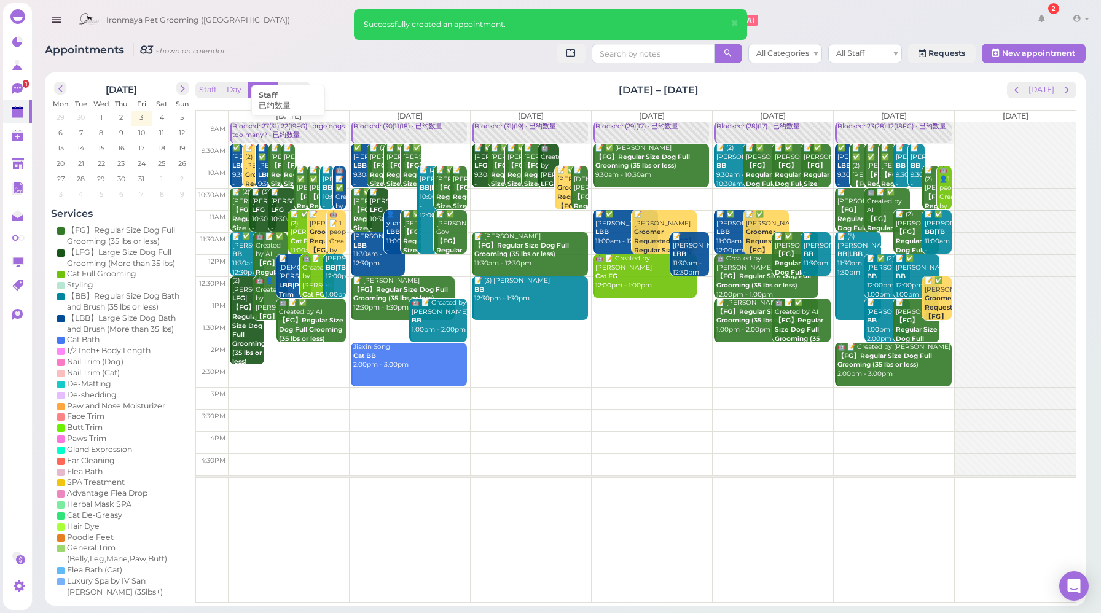
click at [305, 132] on div "Blocked: 27(31) 22(19FG) Large dogs too many? • 已约数量" at bounding box center [289, 131] width 114 height 18
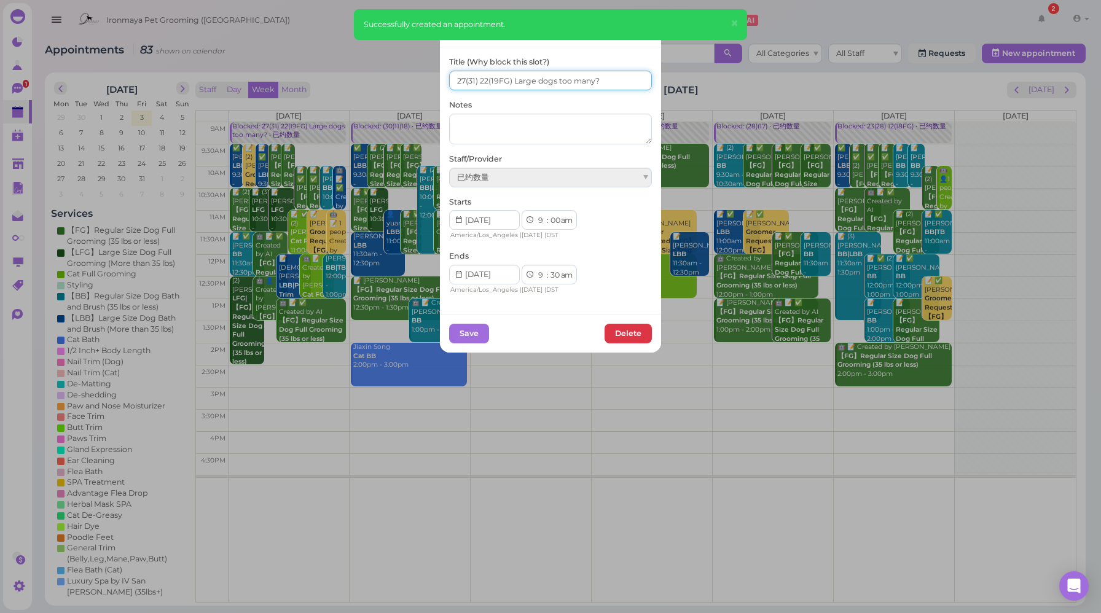
click at [460, 79] on input "27(31) 22(19FG) Large dogs too many?" at bounding box center [550, 81] width 203 height 20
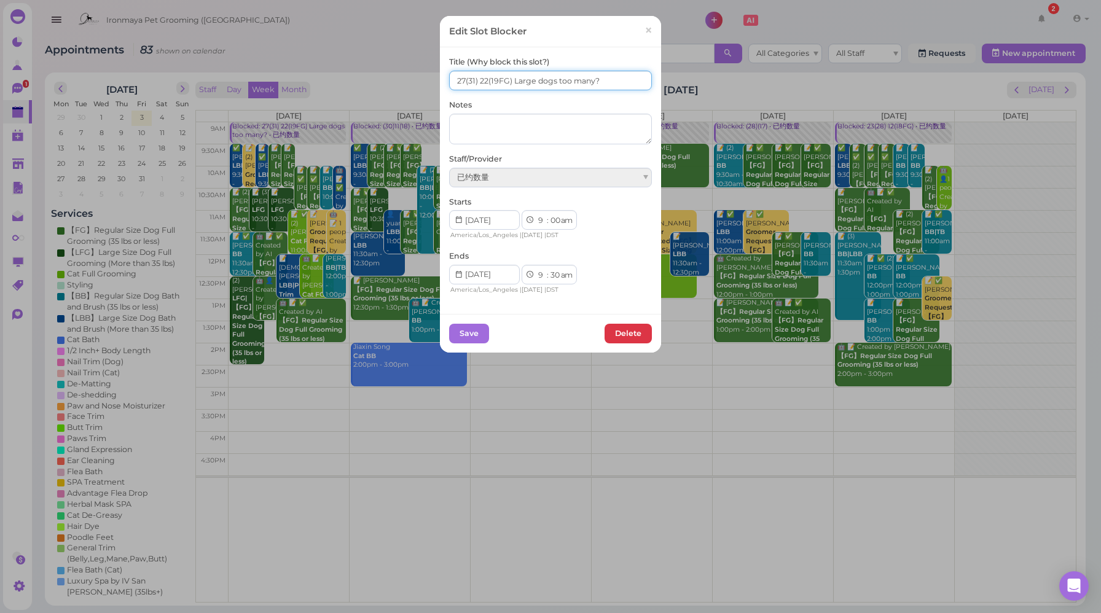
click at [461, 80] on input "27(31) 22(19FG) Large dogs too many?" at bounding box center [550, 81] width 203 height 20
type input "28(31) 22(19FG) Large dogs too many?"
click at [470, 337] on button "Save" at bounding box center [469, 334] width 40 height 20
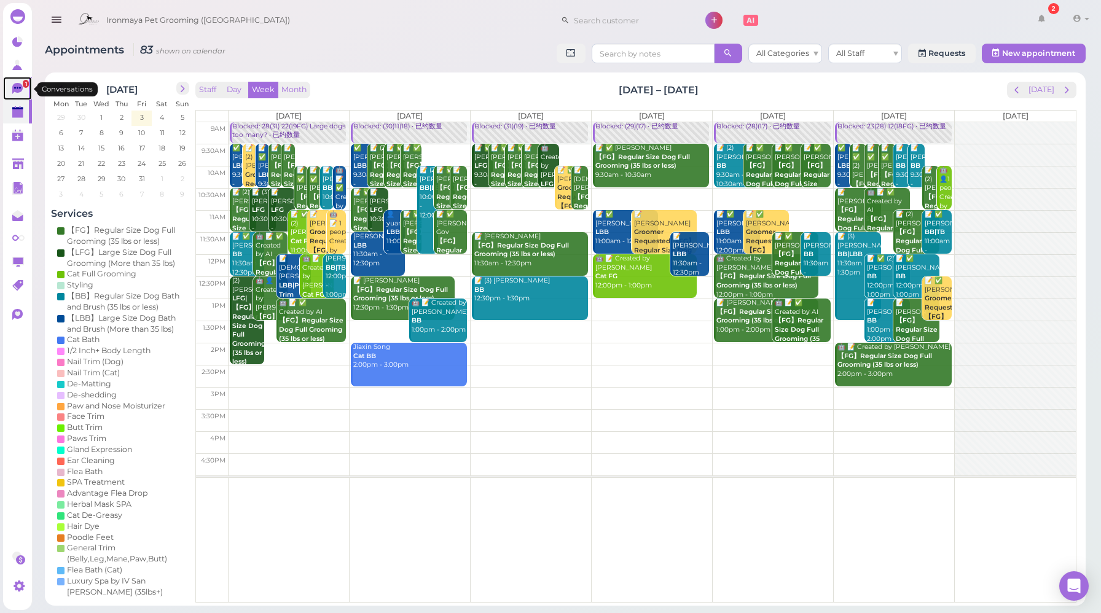
click at [27, 92] on link "1" at bounding box center [17, 88] width 29 height 23
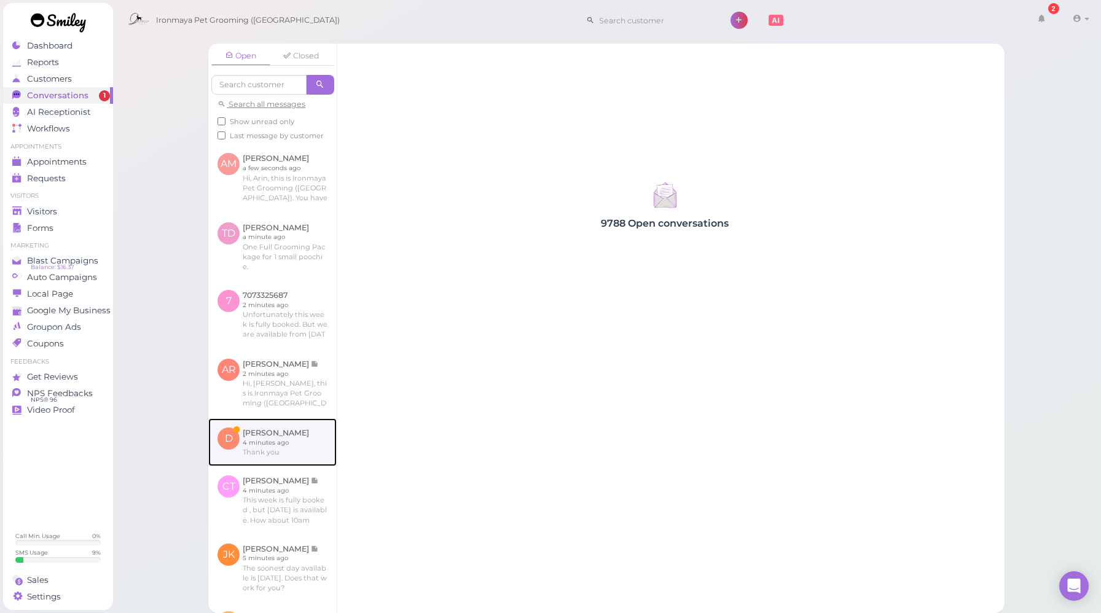
click at [278, 455] on link at bounding box center [272, 442] width 128 height 48
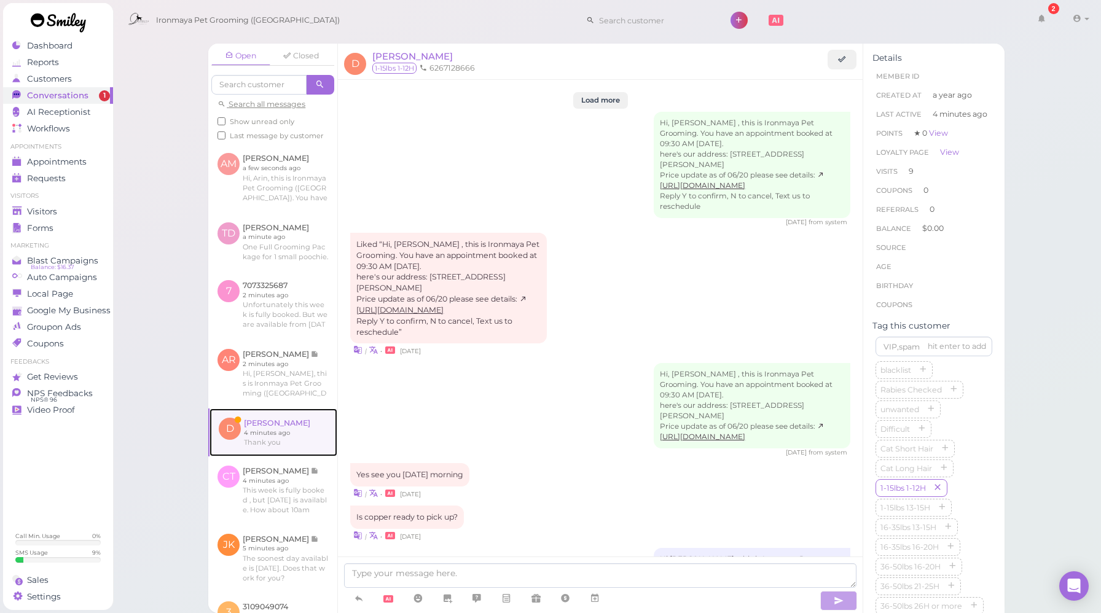
scroll to position [1765, 0]
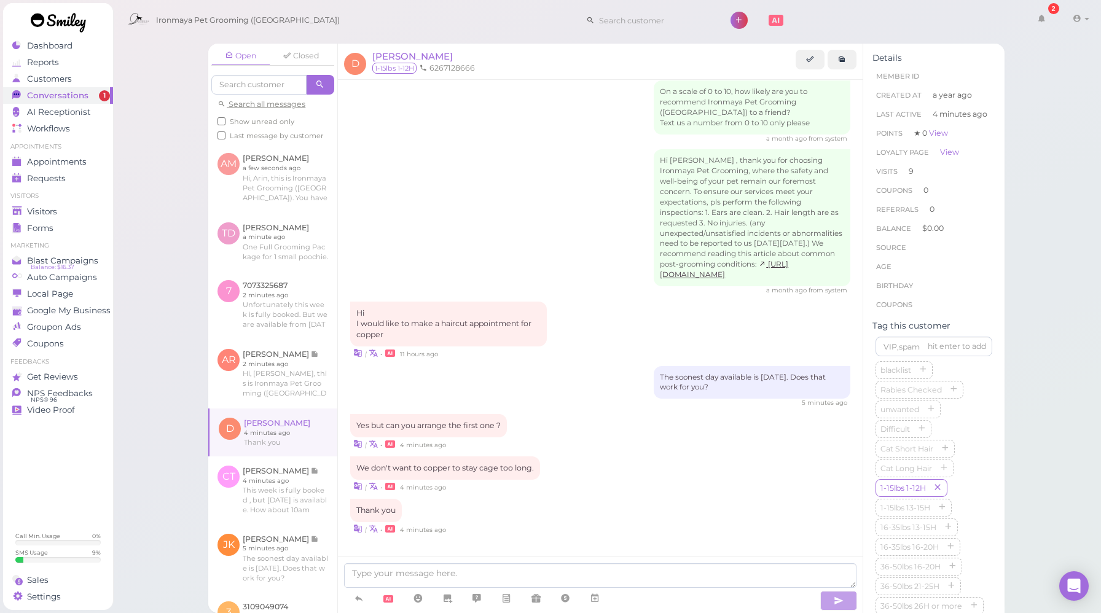
click at [677, 438] on div "| • 4 minutes ago" at bounding box center [600, 444] width 500 height 13
click at [676, 438] on div "| • 4 minutes ago" at bounding box center [600, 444] width 500 height 13
click at [409, 54] on span "[PERSON_NAME]" at bounding box center [412, 56] width 81 height 12
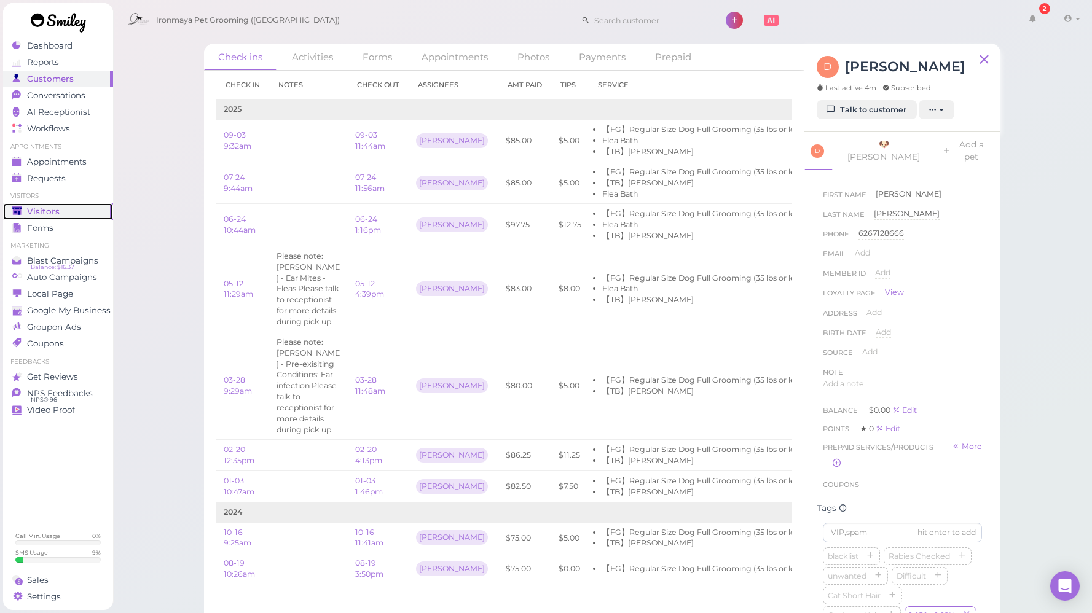
click at [53, 213] on span "Visitors" at bounding box center [43, 211] width 33 height 10
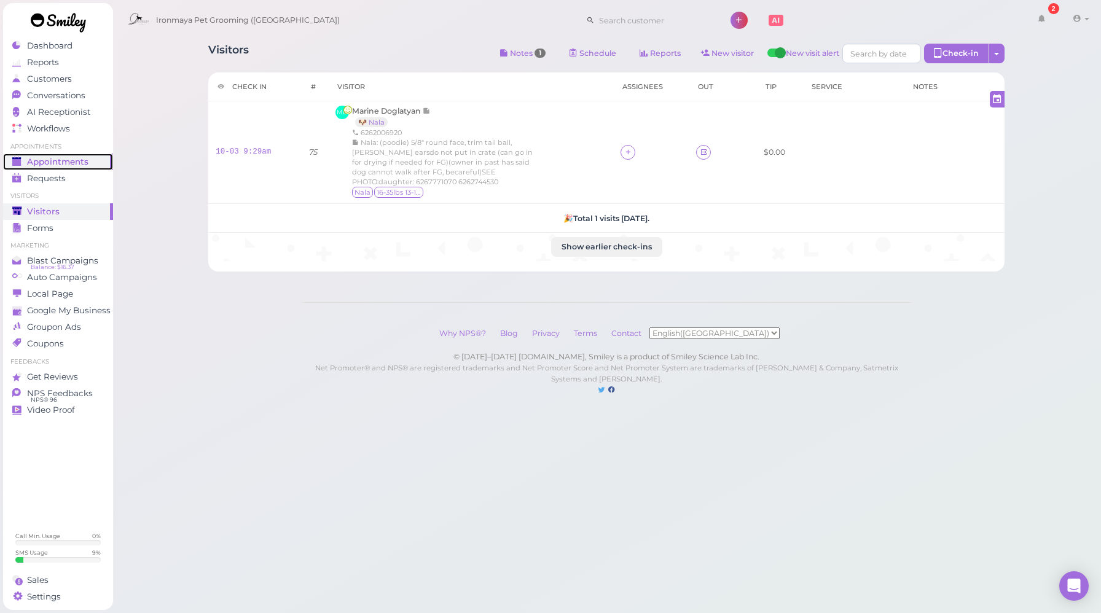
click at [66, 159] on span "Appointments" at bounding box center [57, 162] width 61 height 10
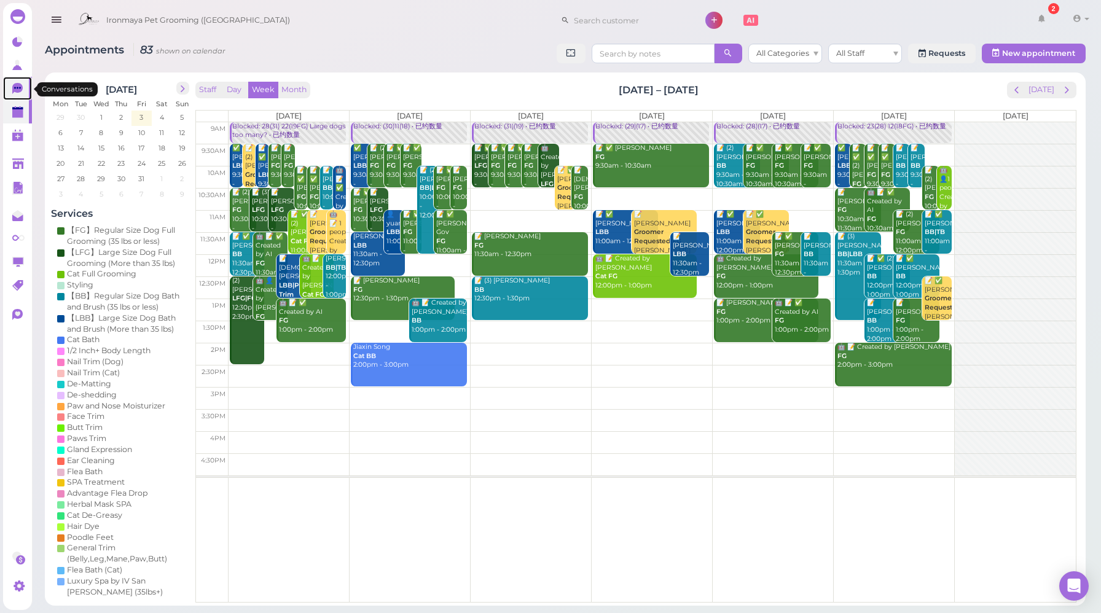
click at [23, 89] on icon at bounding box center [18, 89] width 13 height 13
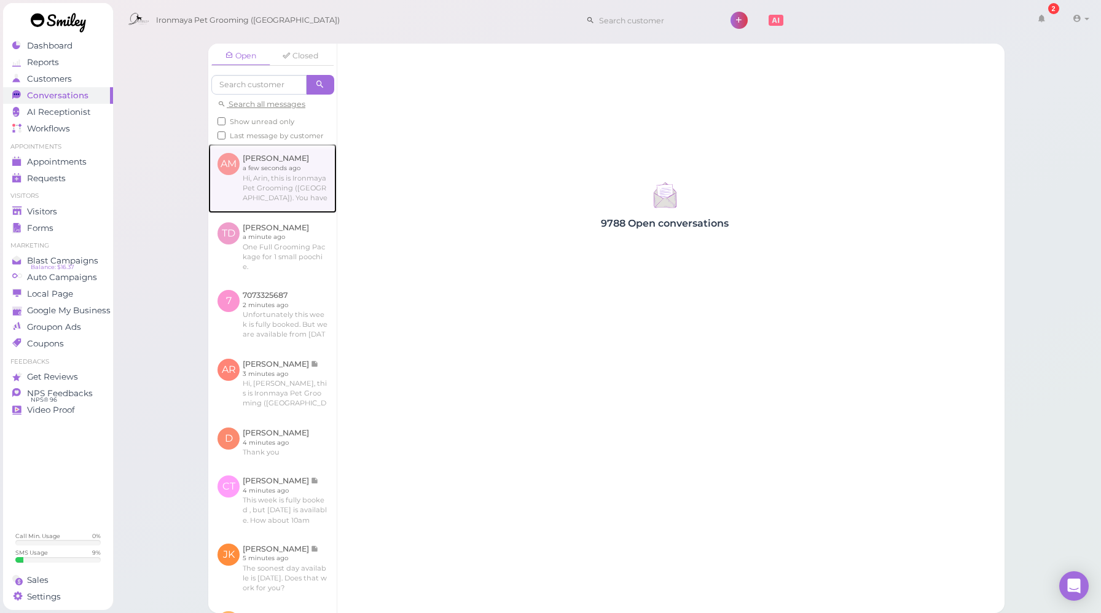
click at [285, 188] on link at bounding box center [272, 178] width 128 height 69
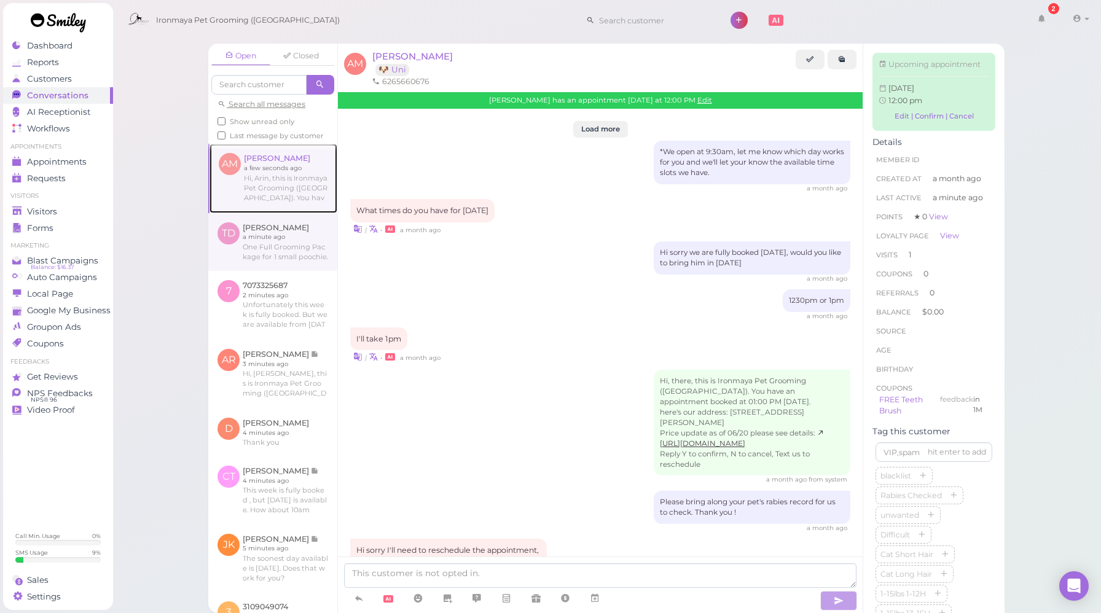
scroll to position [1511, 0]
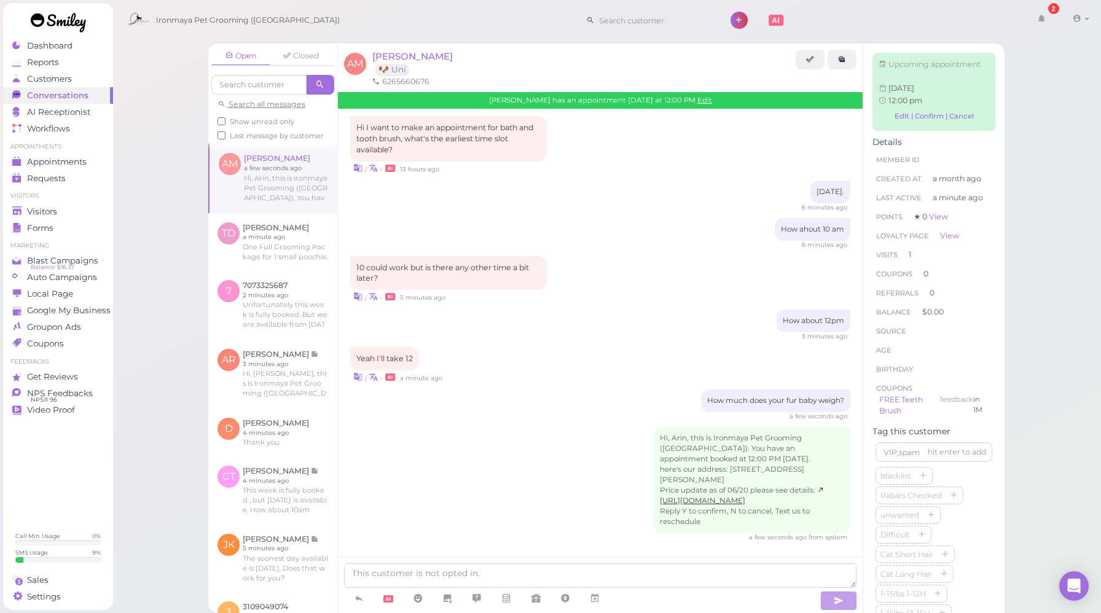
click at [261, 139] on span "Last message by customer" at bounding box center [277, 136] width 94 height 9
click at [226, 139] on input "Last message by customer" at bounding box center [222, 136] width 8 height 8
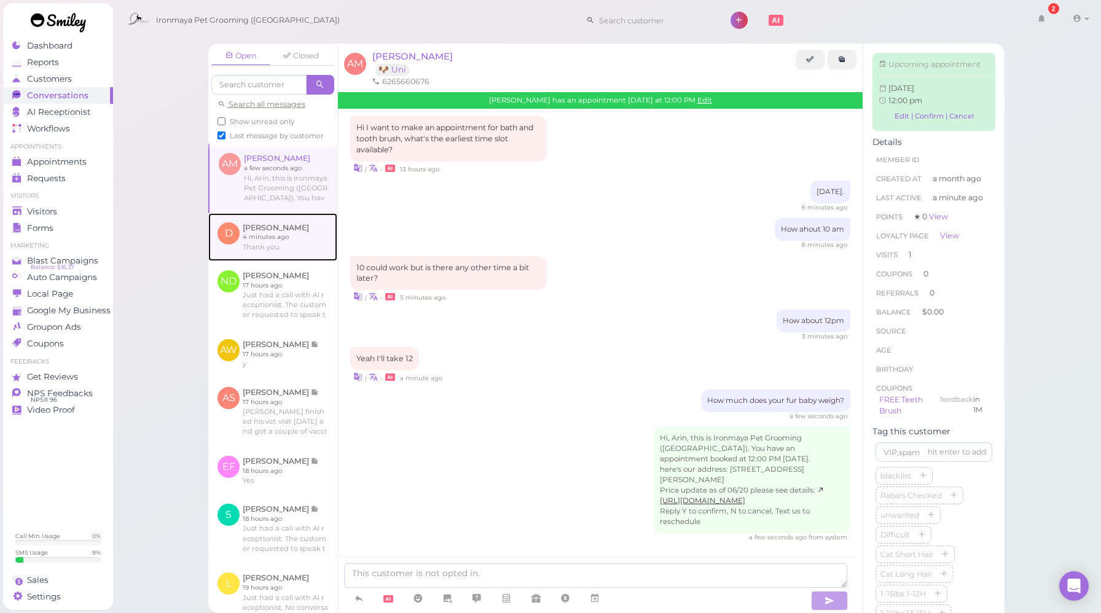
click at [297, 257] on link at bounding box center [272, 237] width 129 height 48
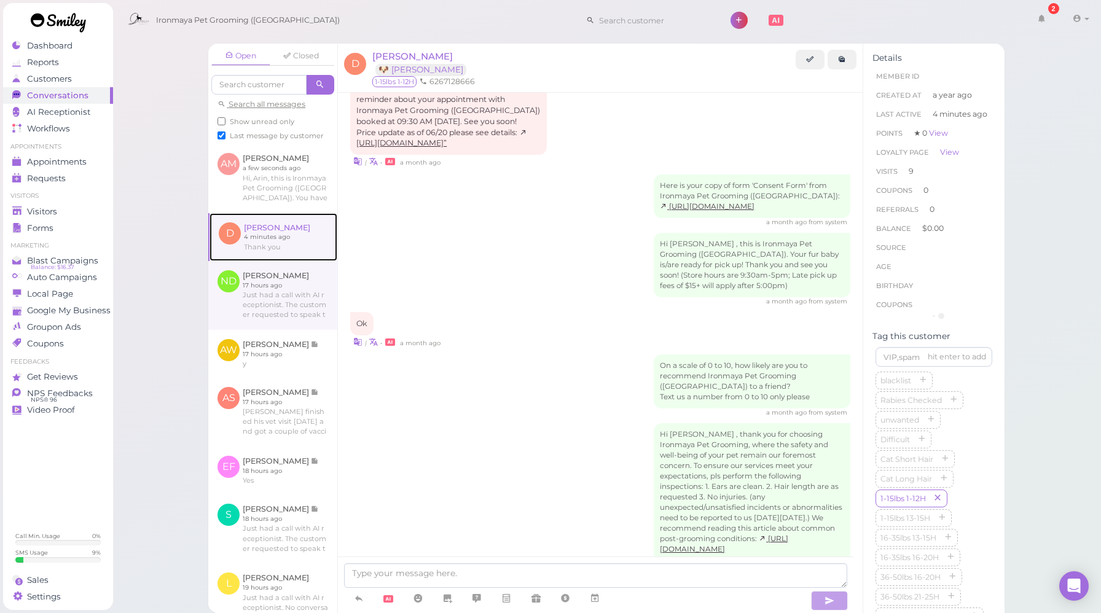
scroll to position [1765, 0]
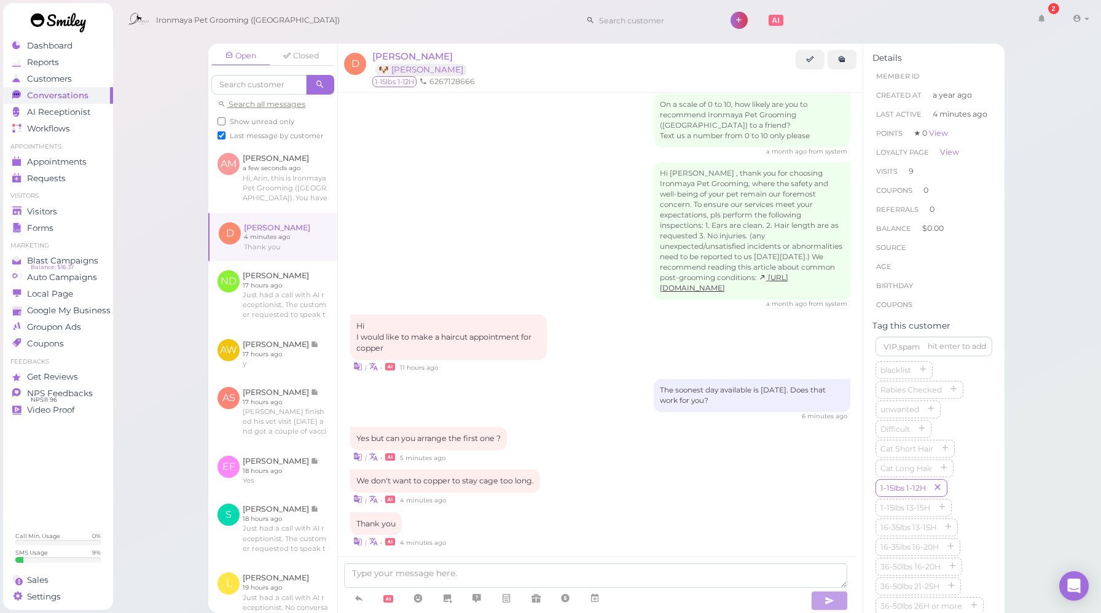
click at [262, 136] on span "Last message by customer" at bounding box center [277, 136] width 94 height 9
click at [226, 136] on input "Last message by customer" at bounding box center [222, 136] width 8 height 8
checkbox input "false"
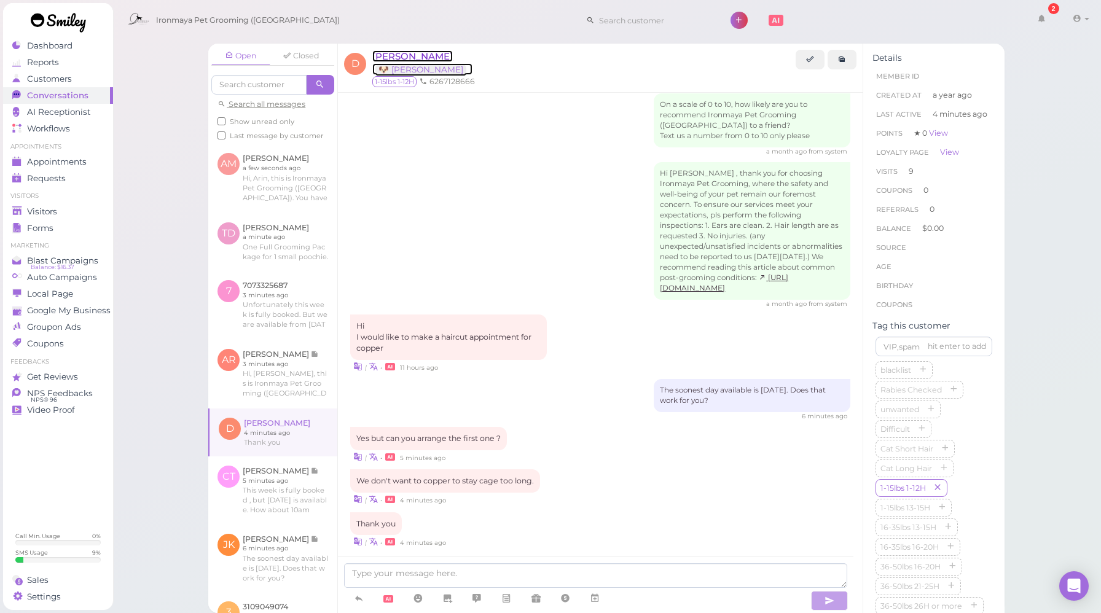
click at [422, 56] on span "[PERSON_NAME]" at bounding box center [412, 56] width 81 height 12
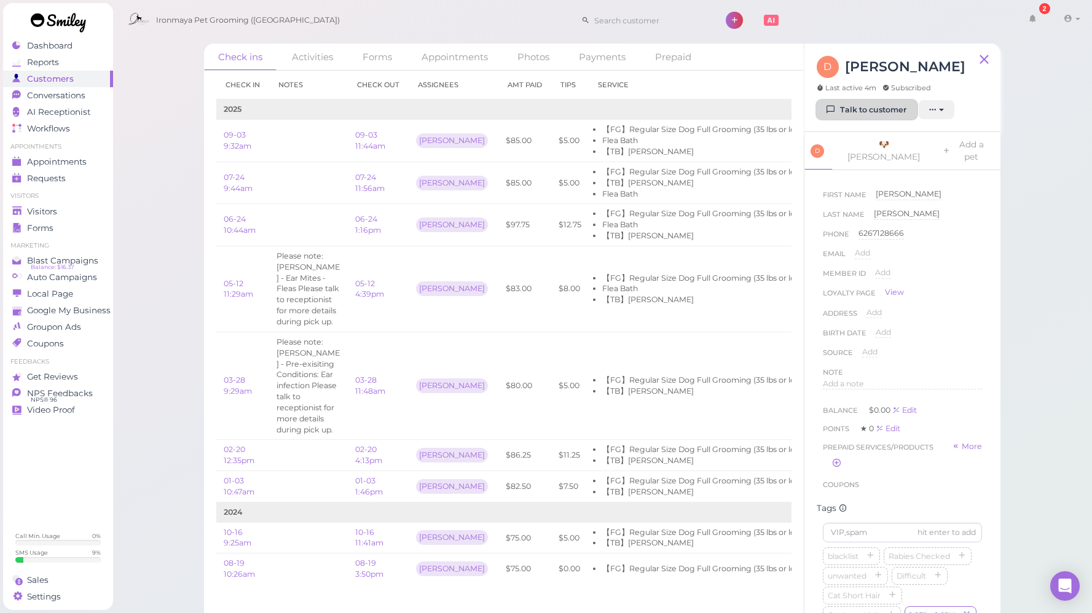
click at [841, 106] on link "Talk to customer" at bounding box center [867, 110] width 100 height 20
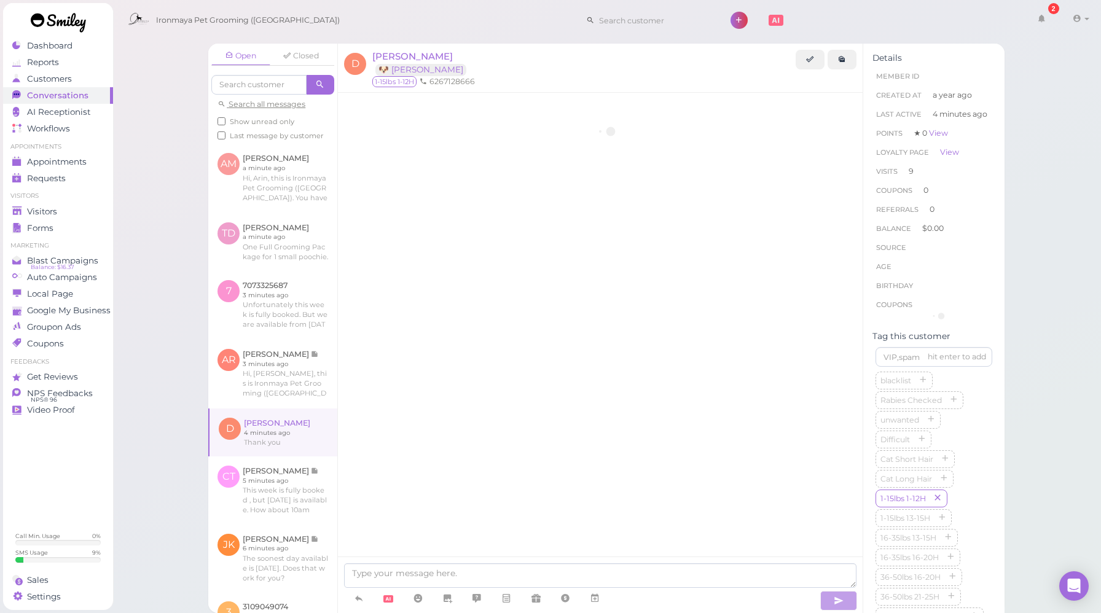
scroll to position [1765, 0]
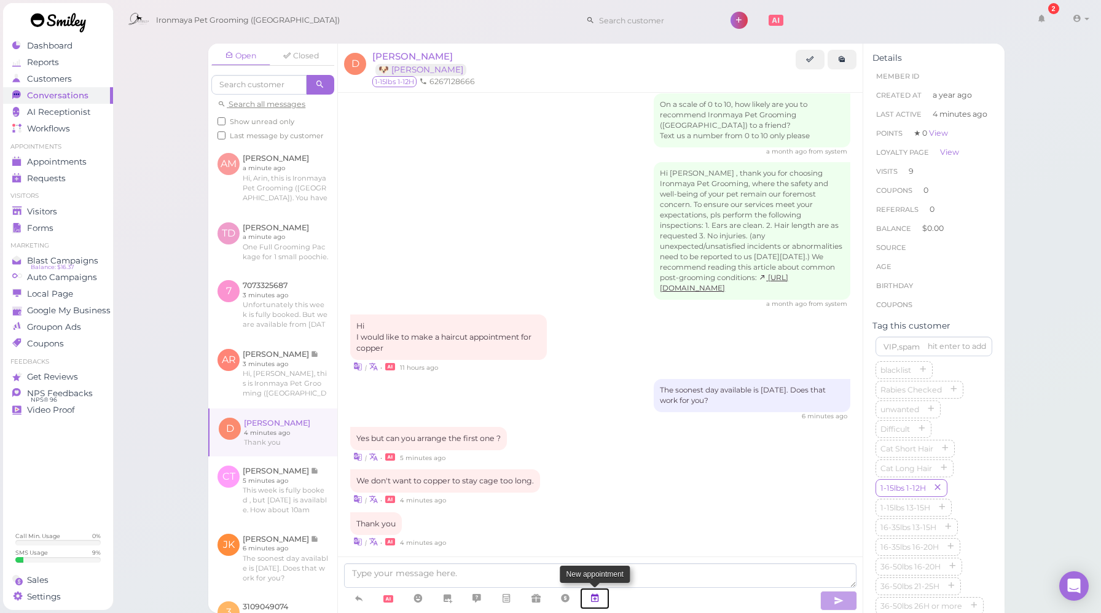
click at [597, 600] on icon at bounding box center [595, 598] width 10 height 12
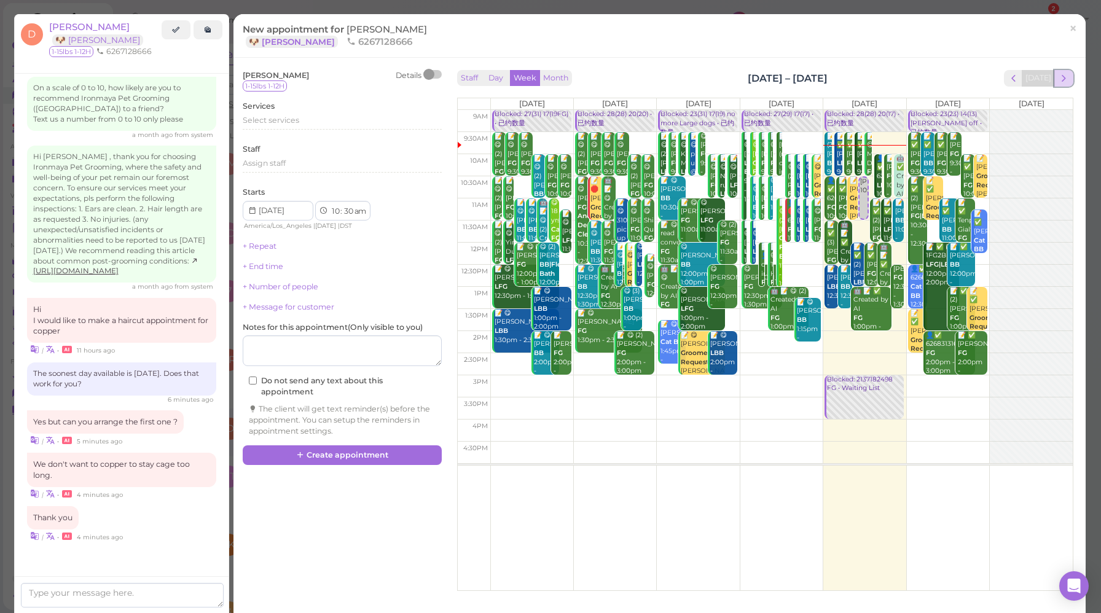
click at [1058, 80] on span "next" at bounding box center [1064, 79] width 12 height 12
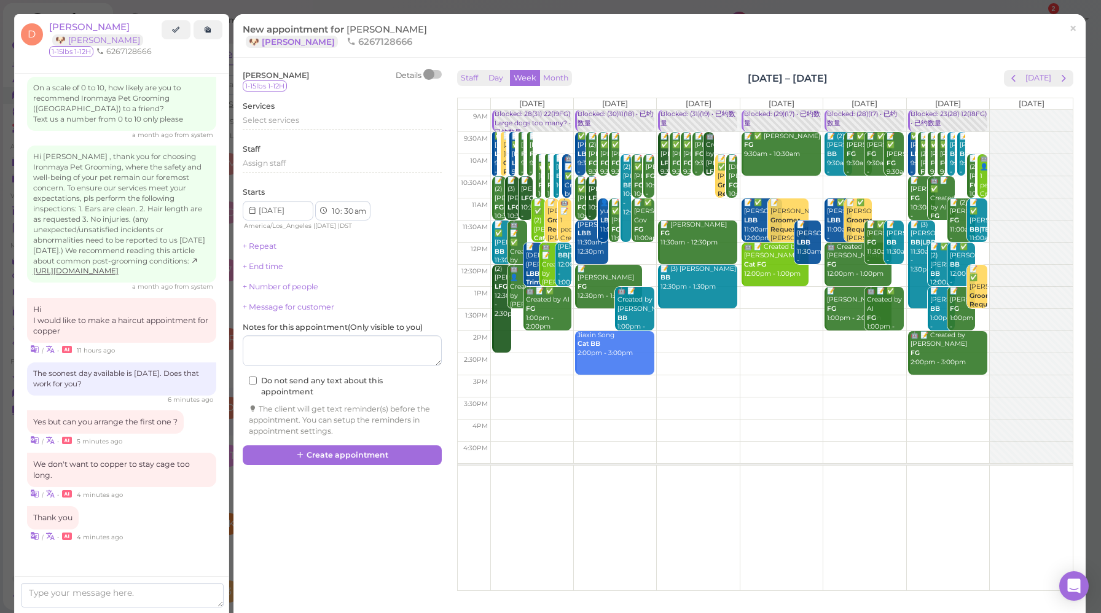
click at [624, 136] on td at bounding box center [781, 143] width 583 height 22
type input "[DATE]"
select select "9"
click at [272, 116] on div "Select services" at bounding box center [342, 120] width 199 height 11
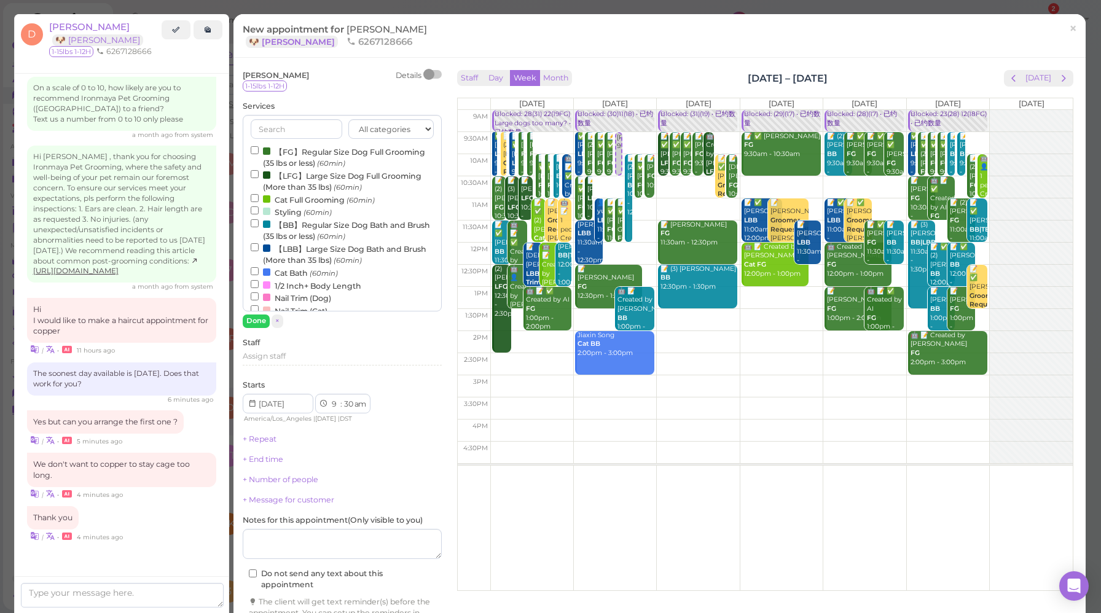
click at [300, 152] on label "【FG】Regular Size Dog Full Grooming (35 lbs or less) (60min)" at bounding box center [342, 157] width 183 height 24
click at [259, 152] on input "【FG】Regular Size Dog Full Grooming (35 lbs or less) (60min)" at bounding box center [255, 150] width 8 height 8
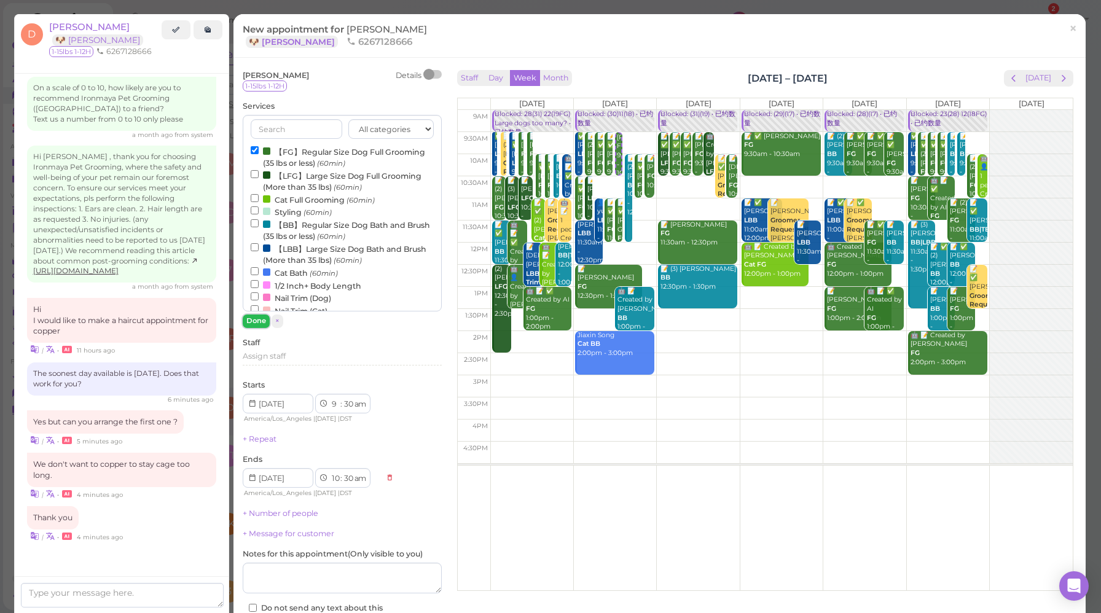
click at [264, 321] on button "Done" at bounding box center [256, 321] width 27 height 13
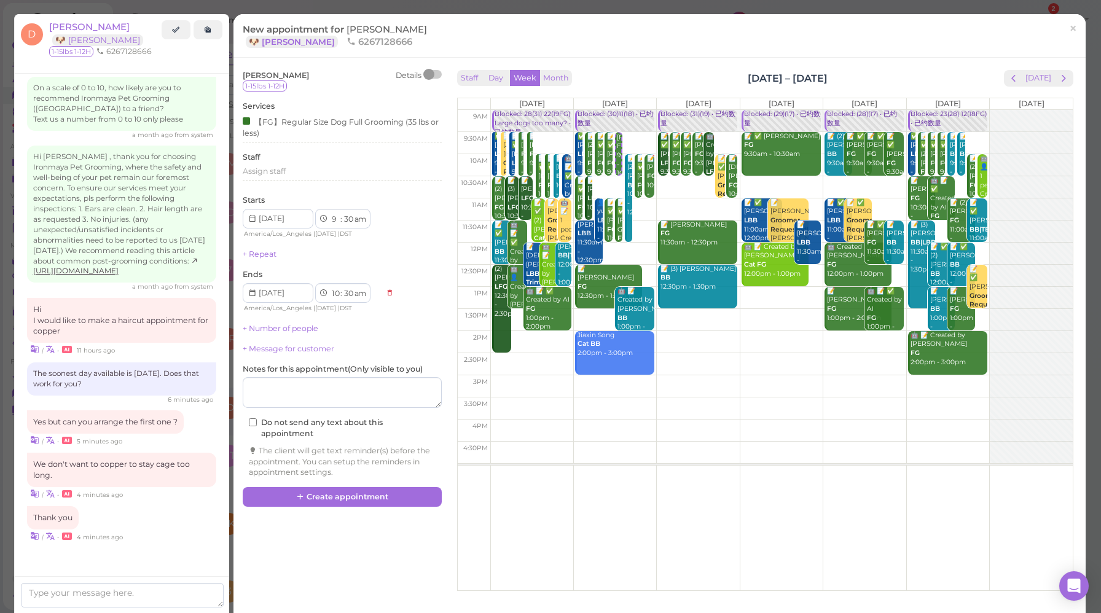
click at [380, 510] on div "[PERSON_NAME] Details 1-15lbs 1-12H Services 【FG】Regular Size Dog Full Grooming…" at bounding box center [660, 327] width 846 height 521
click at [380, 505] on button "Create appointment" at bounding box center [342, 497] width 199 height 20
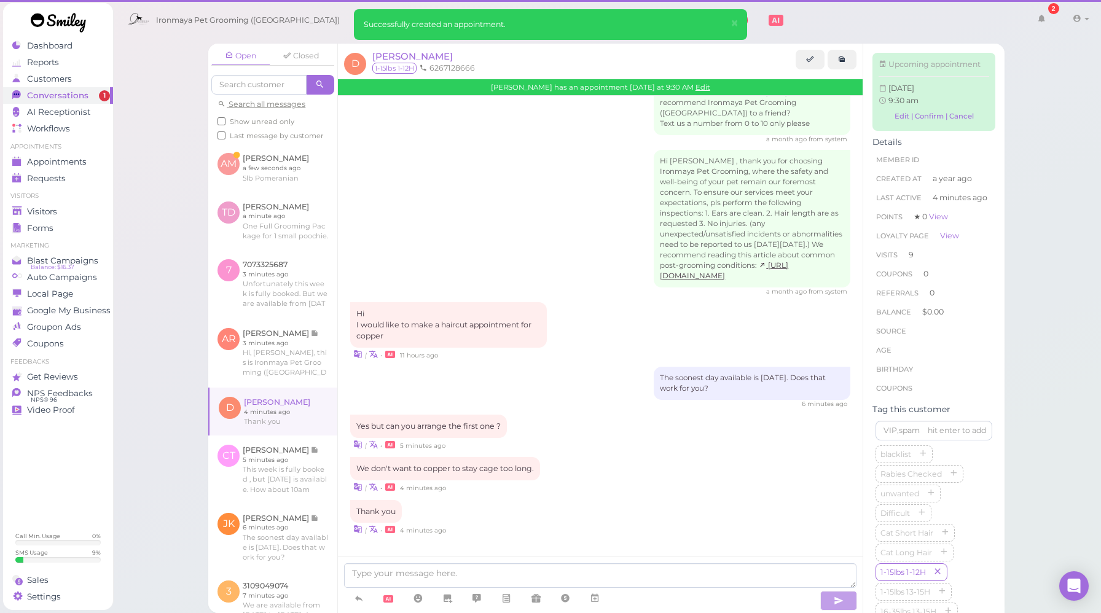
scroll to position [1765, 0]
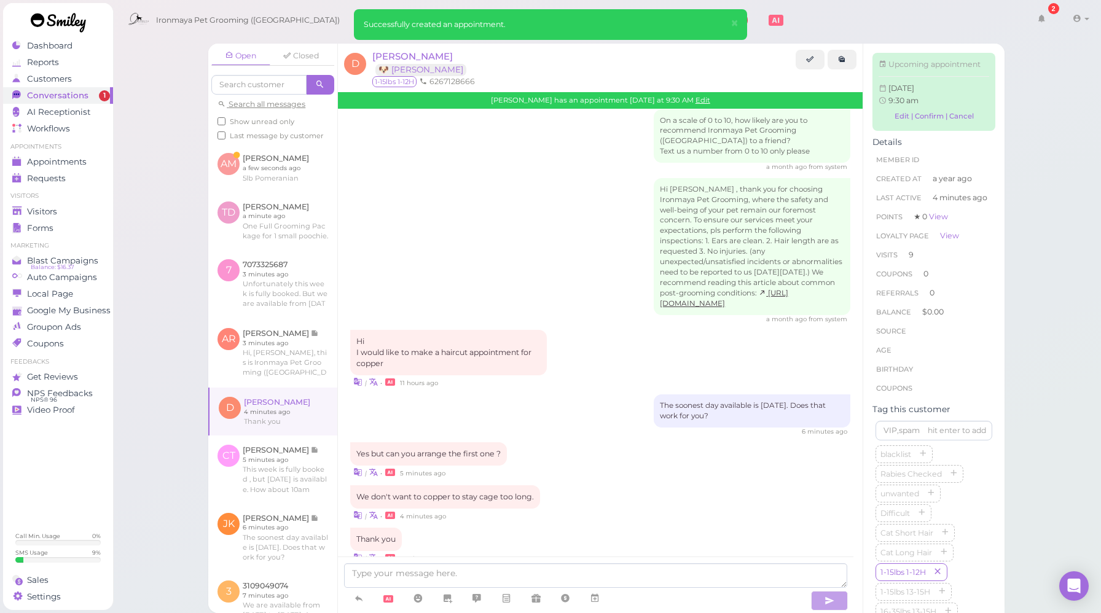
scroll to position [1893, 0]
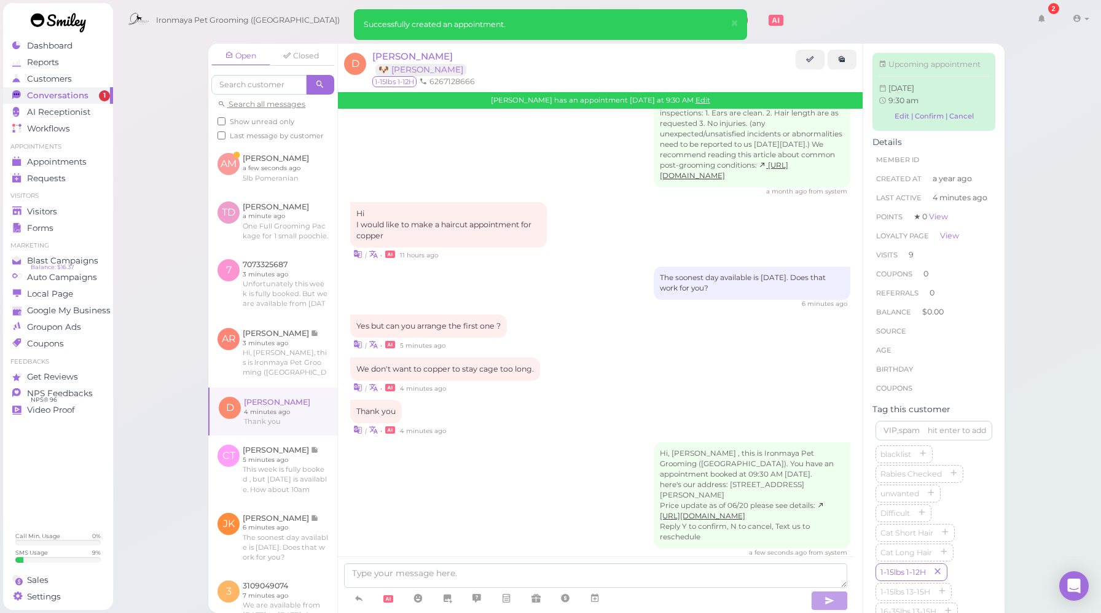
click at [610, 358] on div "We don't want to copper to stay cage too long. | • 4 minutes ago" at bounding box center [600, 376] width 500 height 36
click at [264, 192] on link at bounding box center [272, 168] width 129 height 48
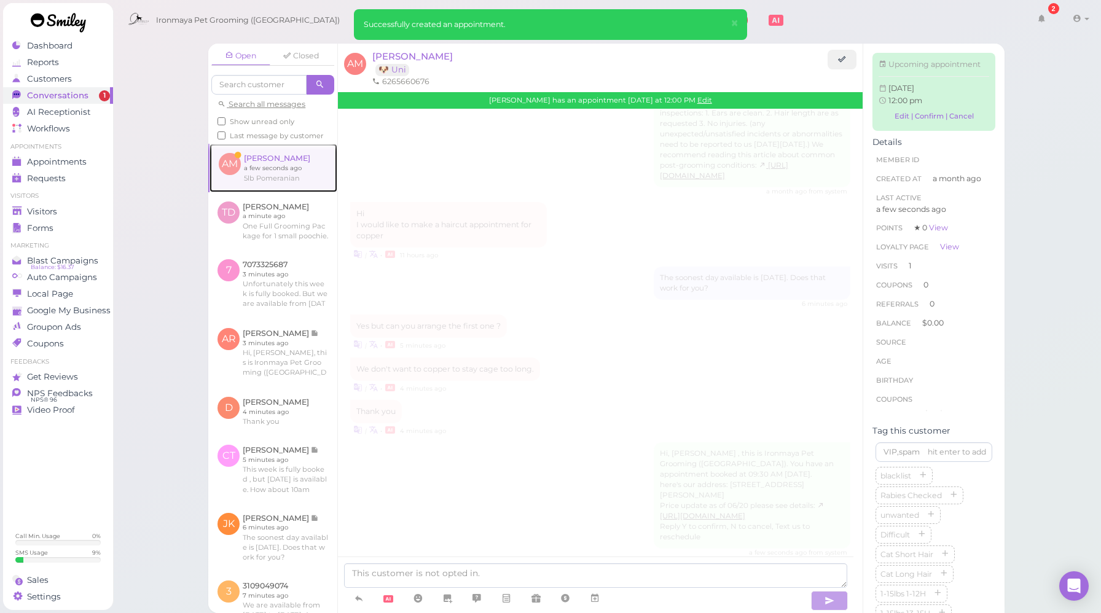
scroll to position [1495, 0]
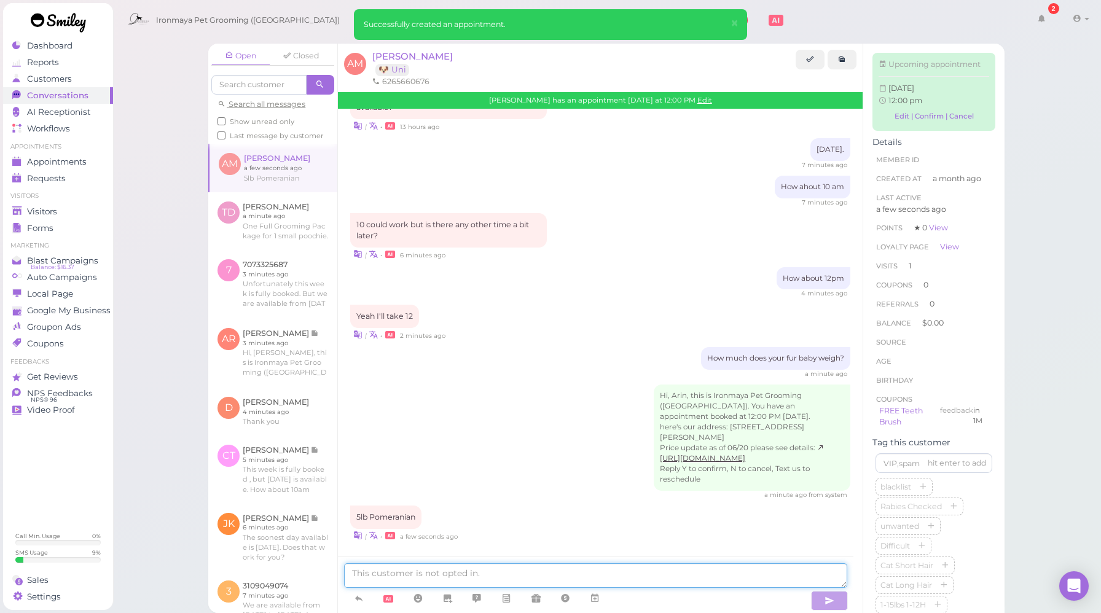
click at [487, 576] on textarea at bounding box center [595, 576] width 503 height 25
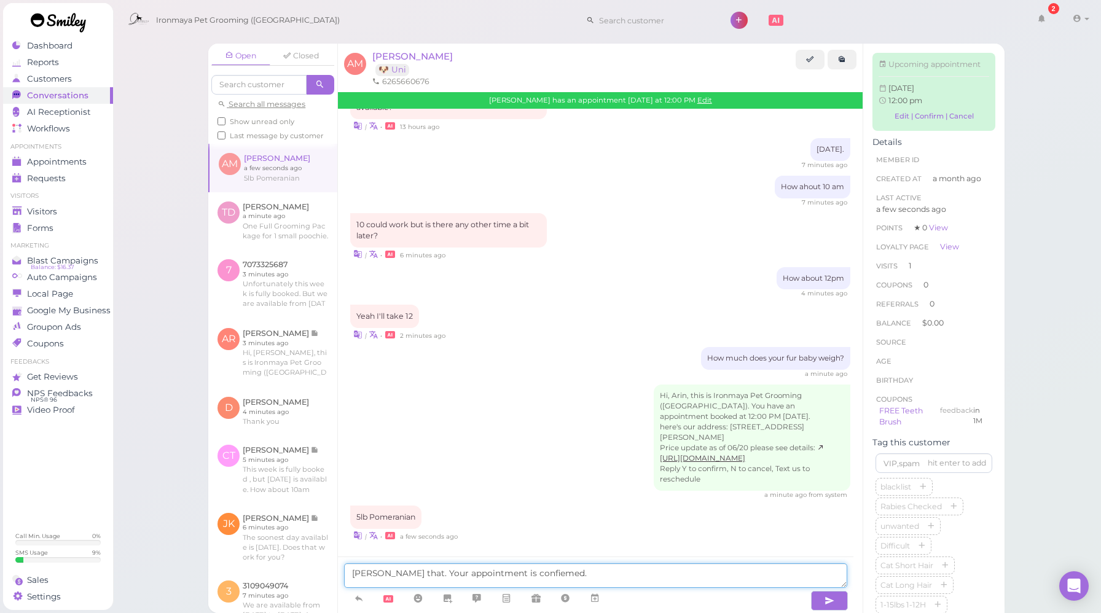
type textarea "[PERSON_NAME] that. Your appointment is confiemed."
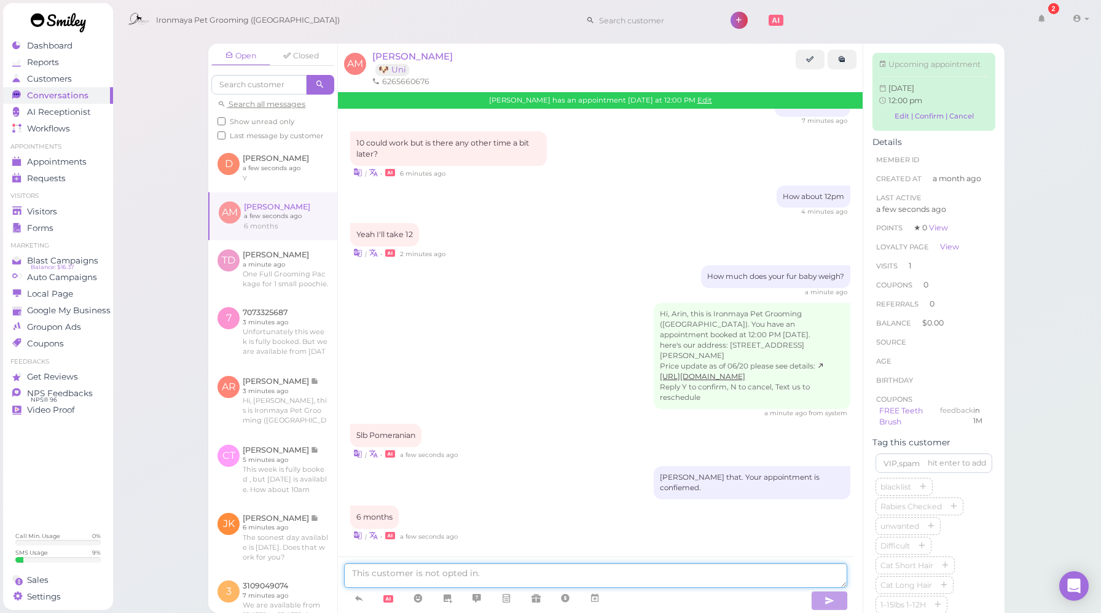
click at [430, 581] on textarea at bounding box center [595, 576] width 503 height 25
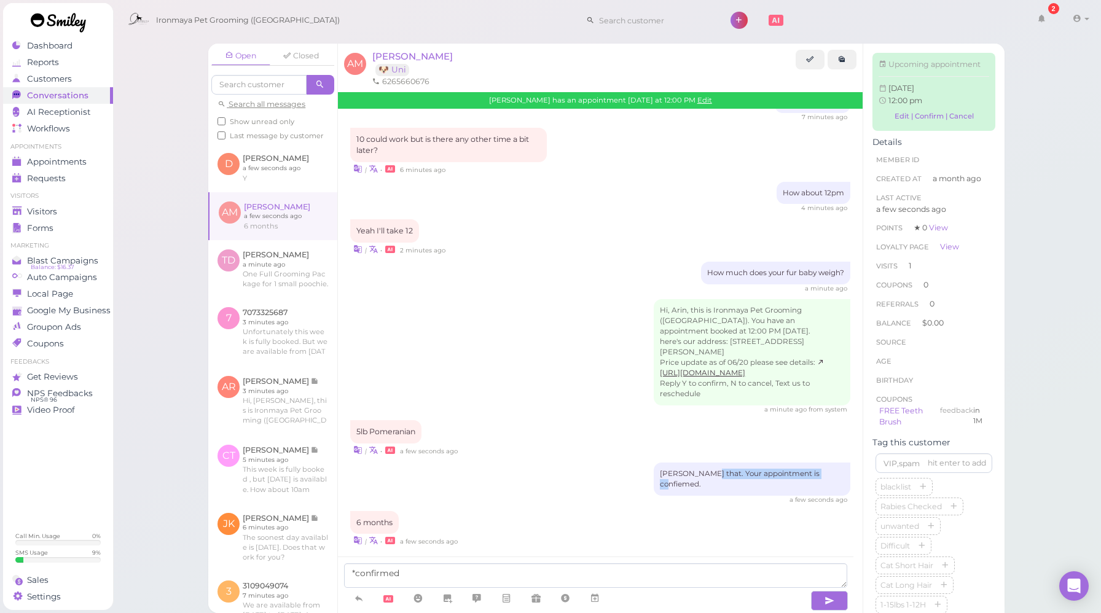
drag, startPoint x: 717, startPoint y: 487, endPoint x: 844, endPoint y: 487, distance: 126.6
copy div "Your appointment is confiemed."
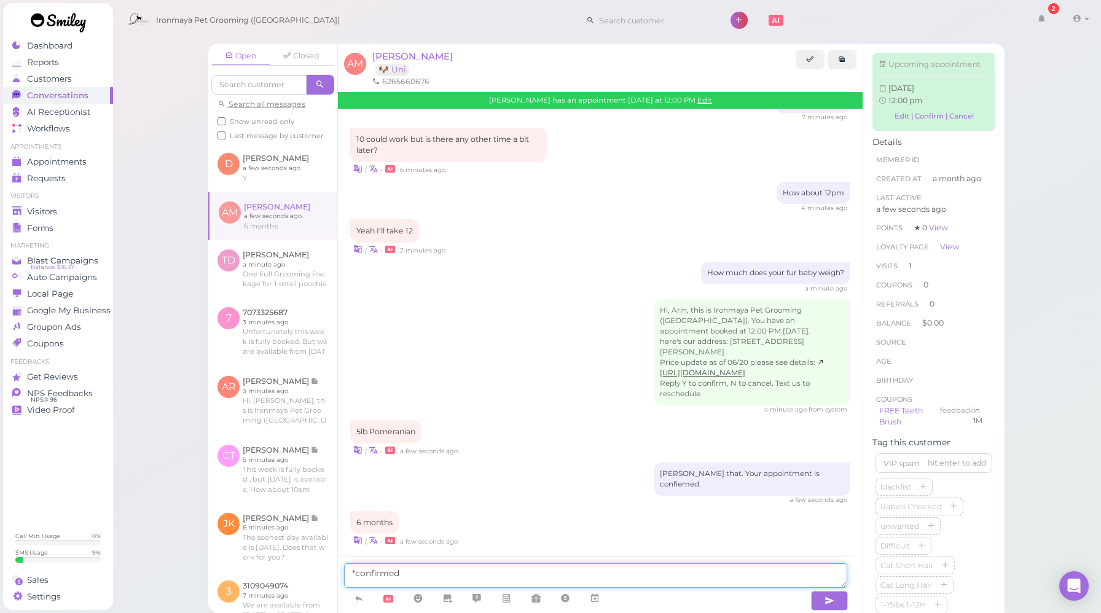
click at [356, 573] on textarea "*confirmed" at bounding box center [595, 576] width 503 height 25
paste textarea "Your appointment is confiemed."
drag, startPoint x: 489, startPoint y: 574, endPoint x: 445, endPoint y: 575, distance: 44.2
click at [445, 575] on textarea "*Your appointment is confiemed.confirmed" at bounding box center [595, 576] width 503 height 25
click at [509, 573] on textarea "*Your appointment is confirmed" at bounding box center [595, 576] width 503 height 25
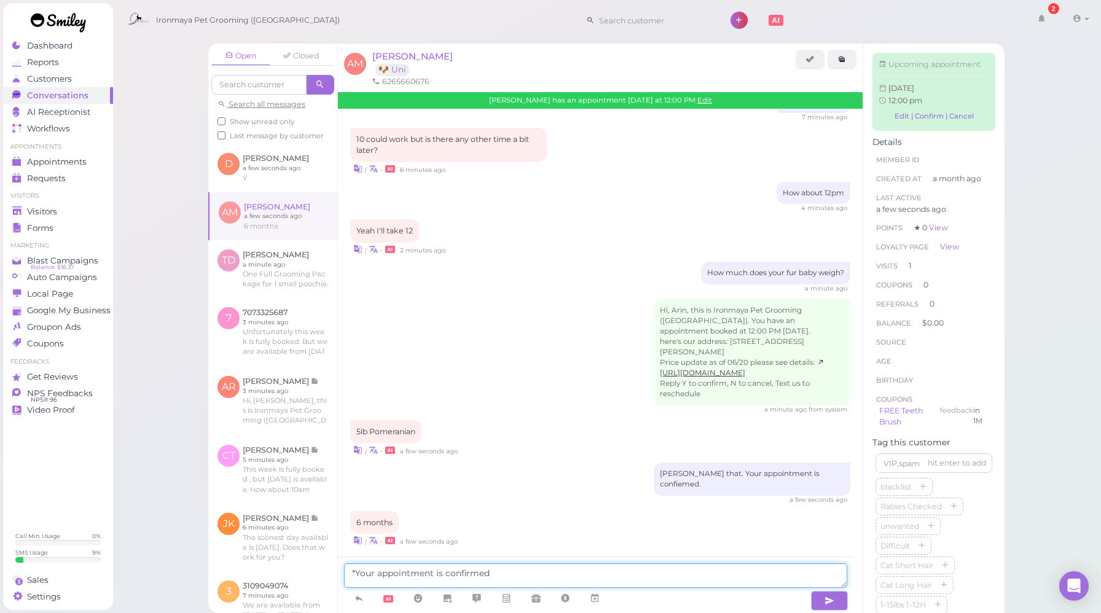
type textarea "*Your appointment is confirmed."
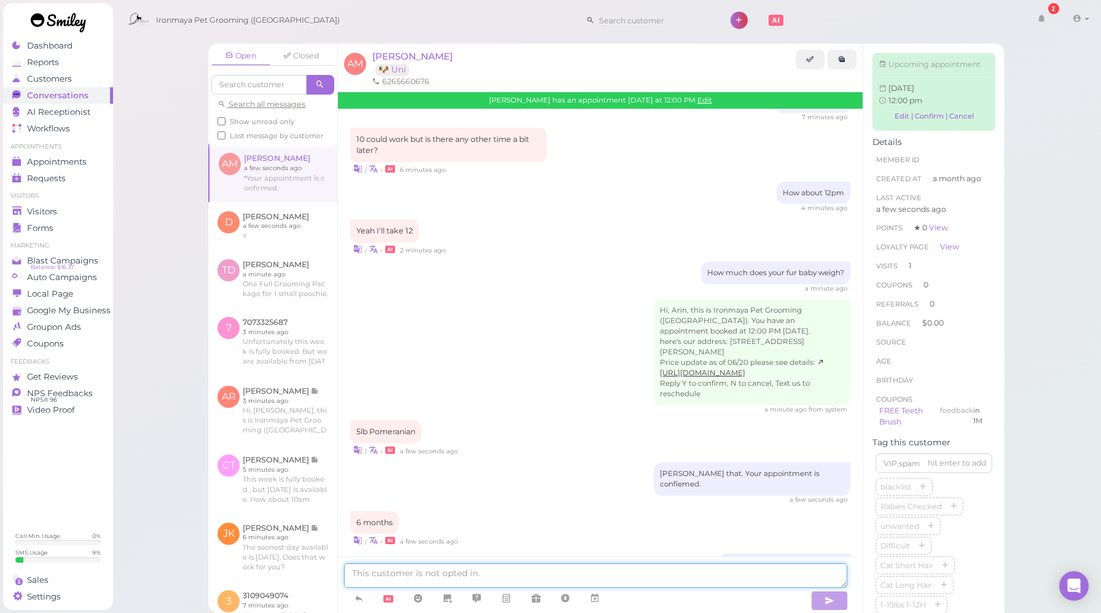
scroll to position [1604, 0]
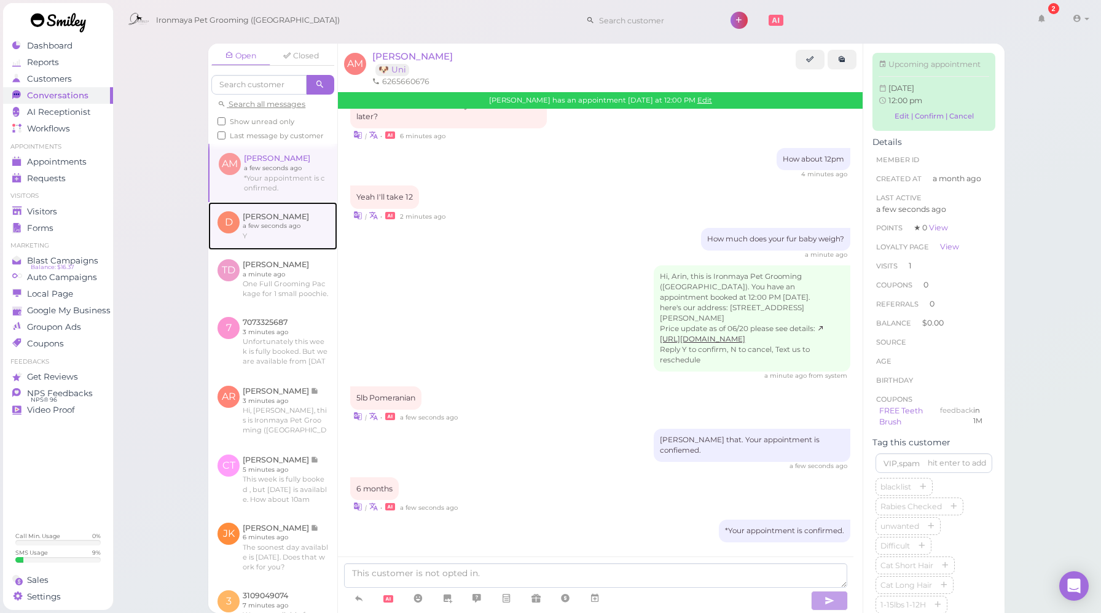
click at [273, 247] on link at bounding box center [272, 226] width 129 height 48
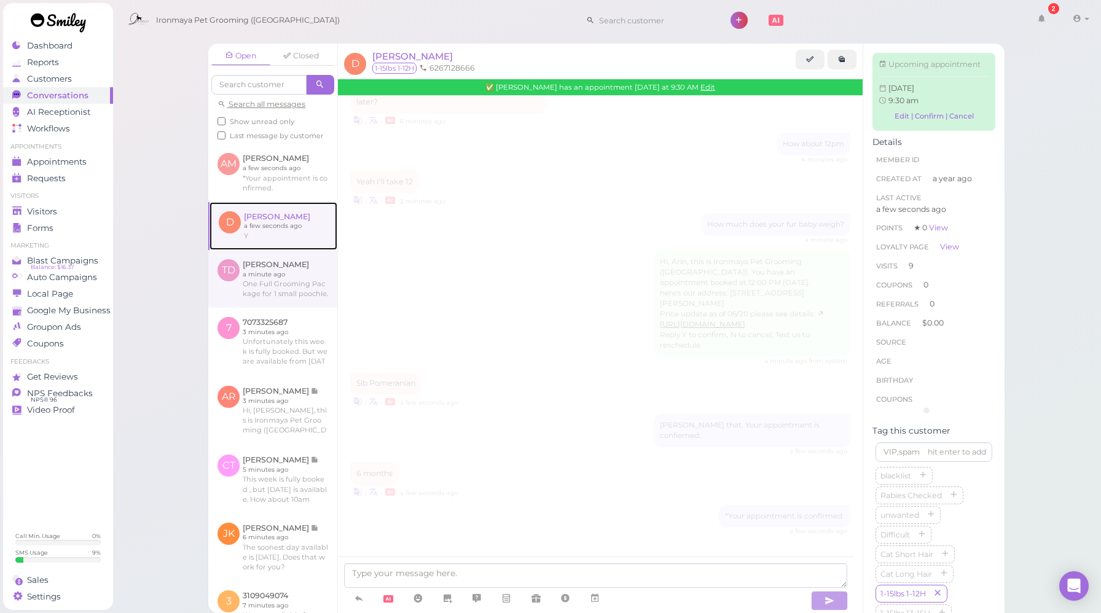
scroll to position [1684, 0]
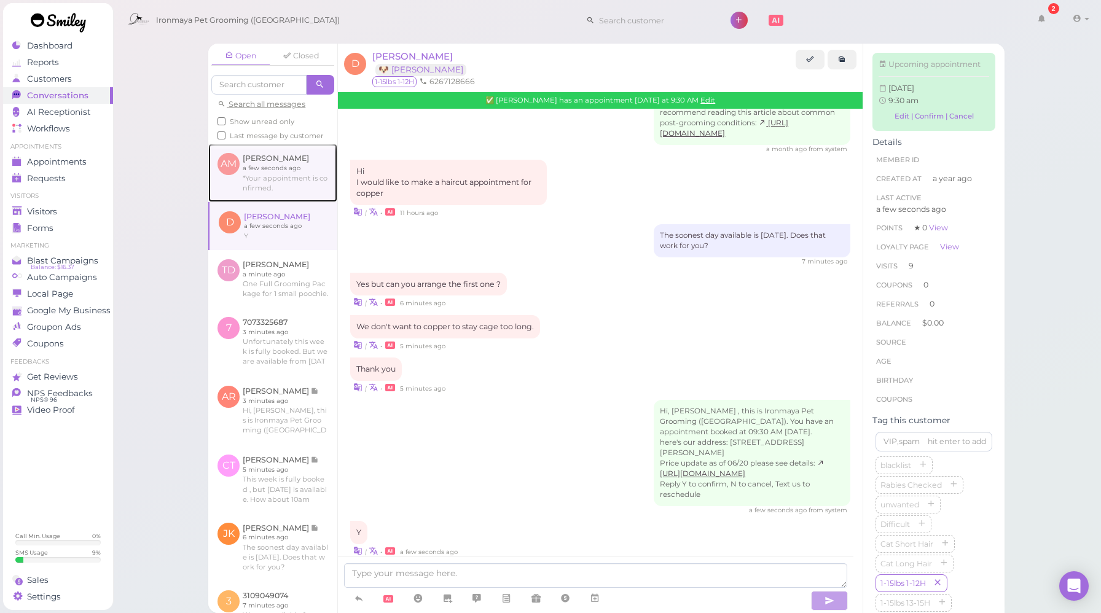
click at [305, 195] on link at bounding box center [272, 173] width 129 height 58
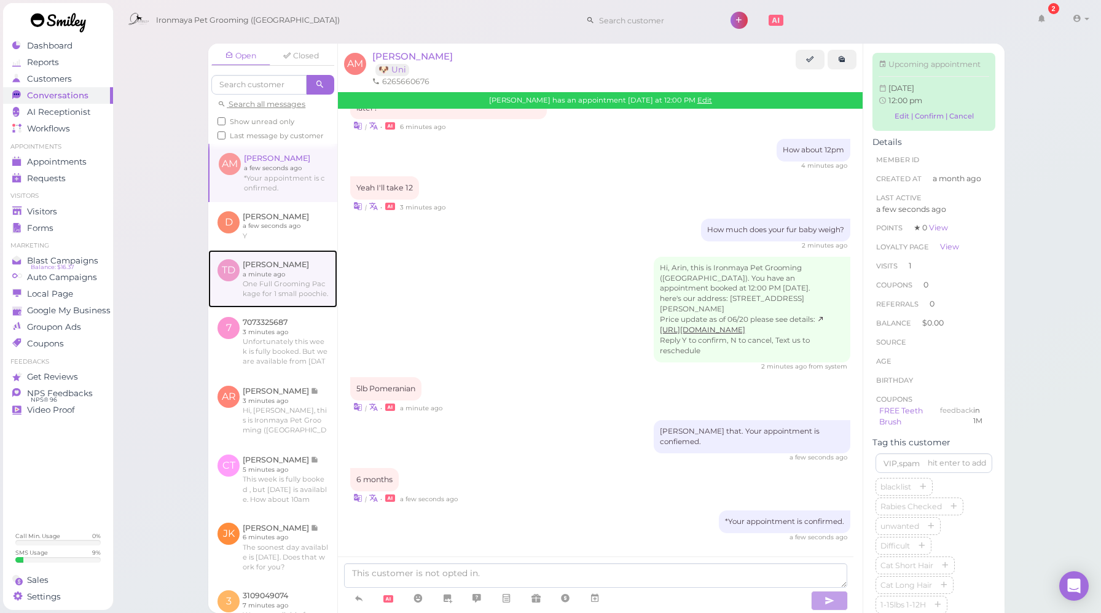
click at [296, 284] on link at bounding box center [272, 279] width 129 height 58
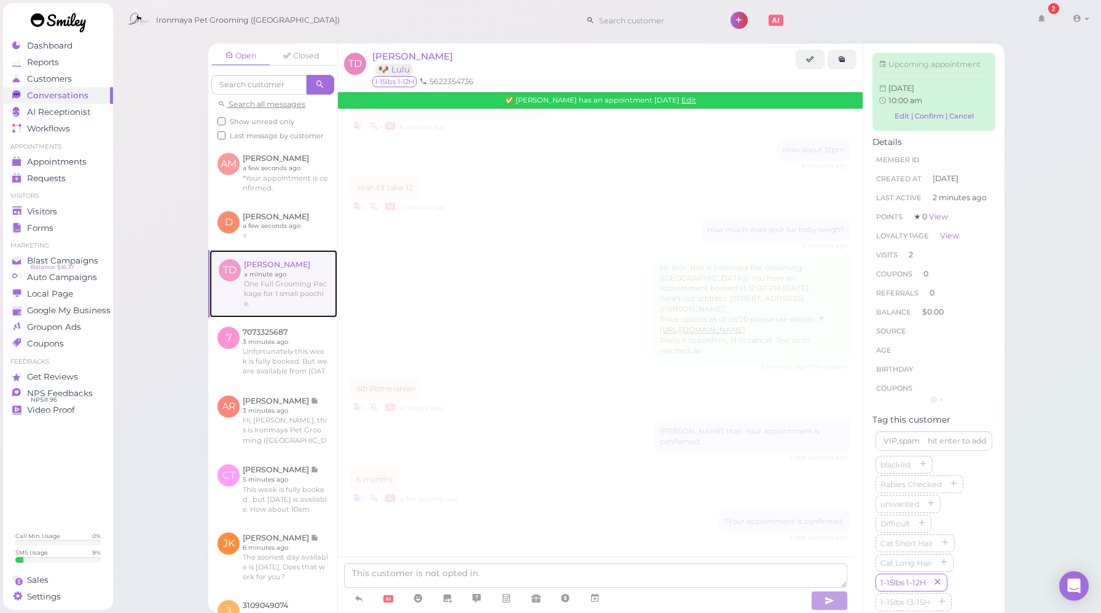
scroll to position [1657, 0]
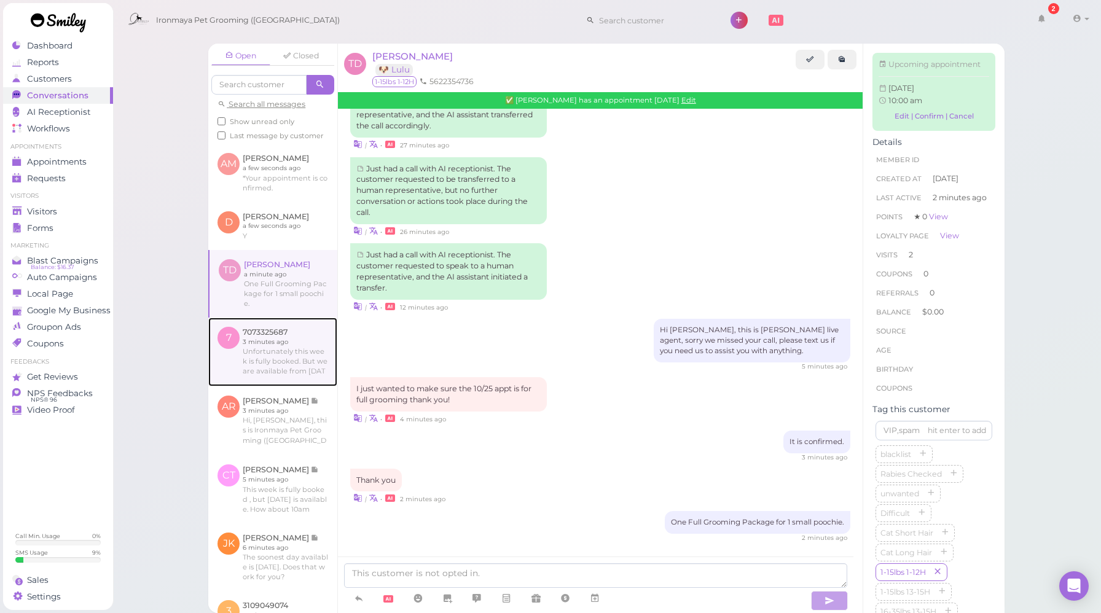
click at [285, 359] on link at bounding box center [272, 352] width 129 height 69
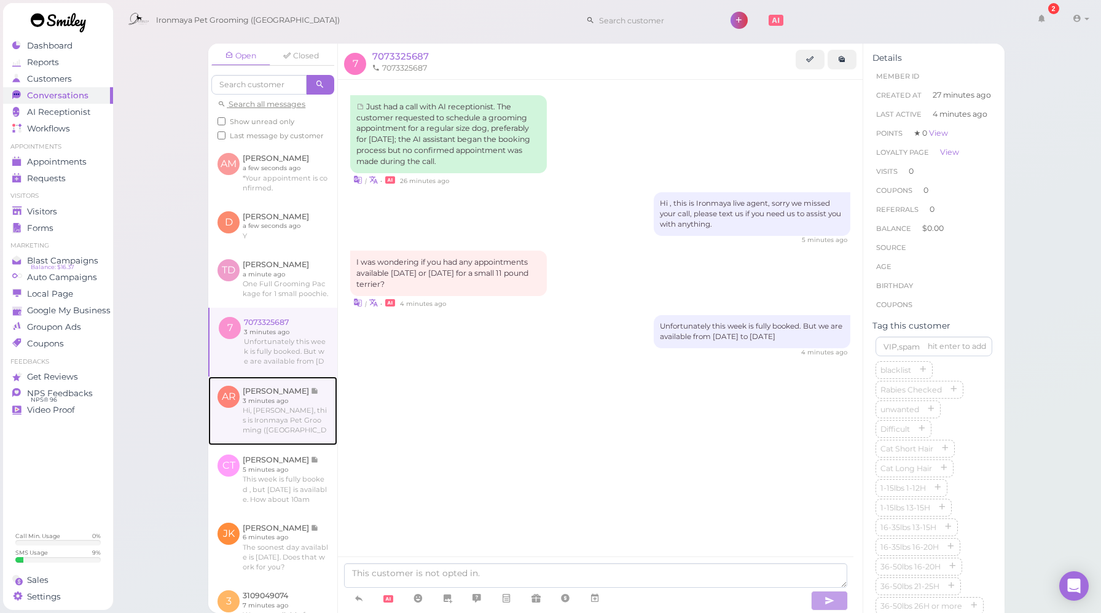
click at [300, 439] on link at bounding box center [272, 411] width 129 height 69
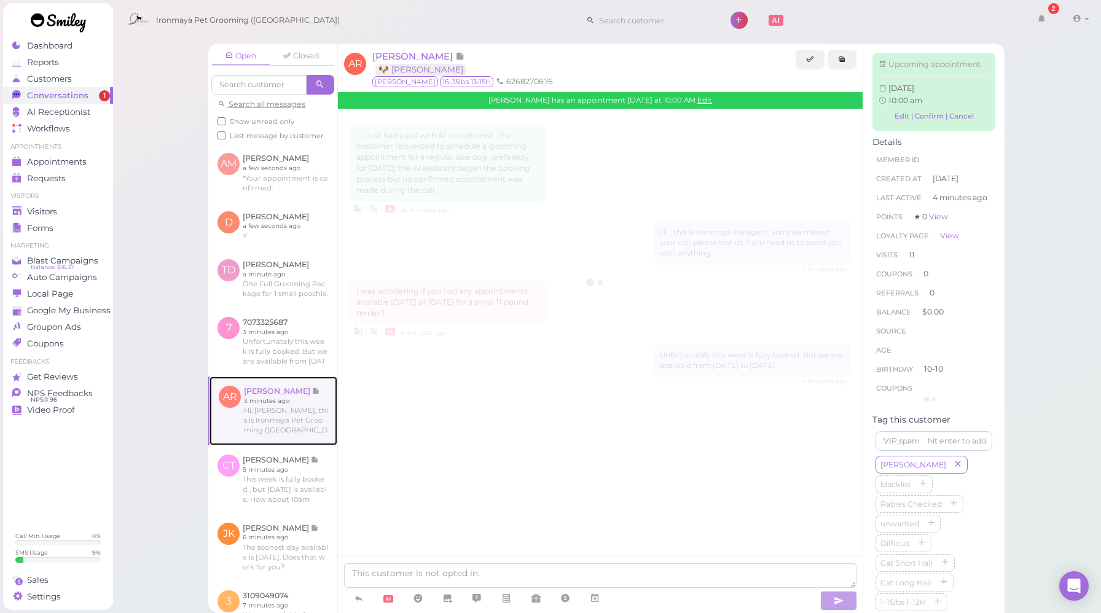
scroll to position [1489, 0]
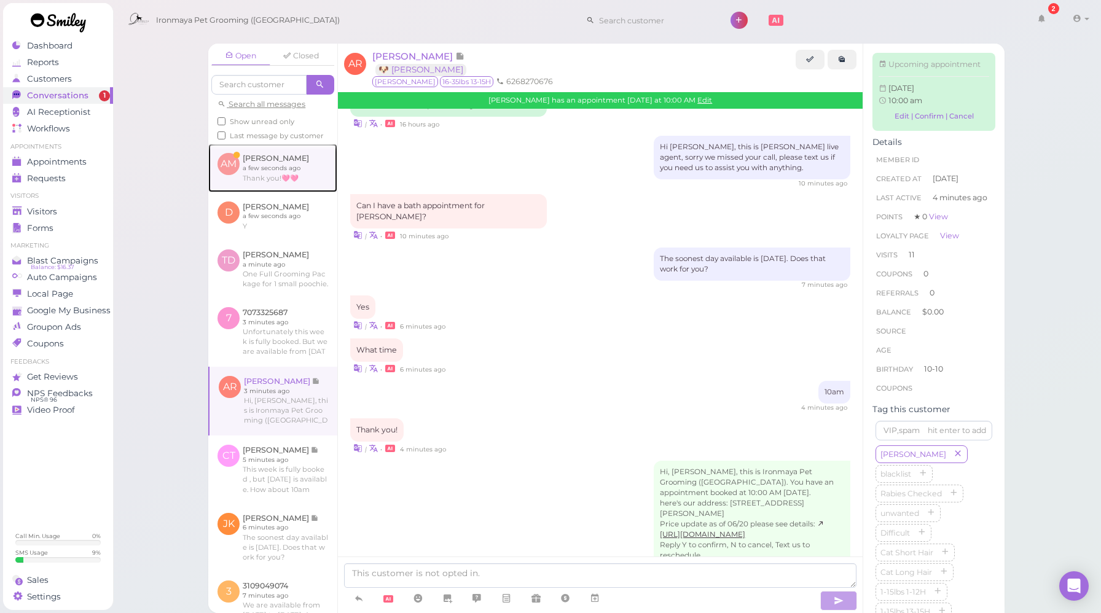
click at [281, 192] on link at bounding box center [272, 168] width 129 height 48
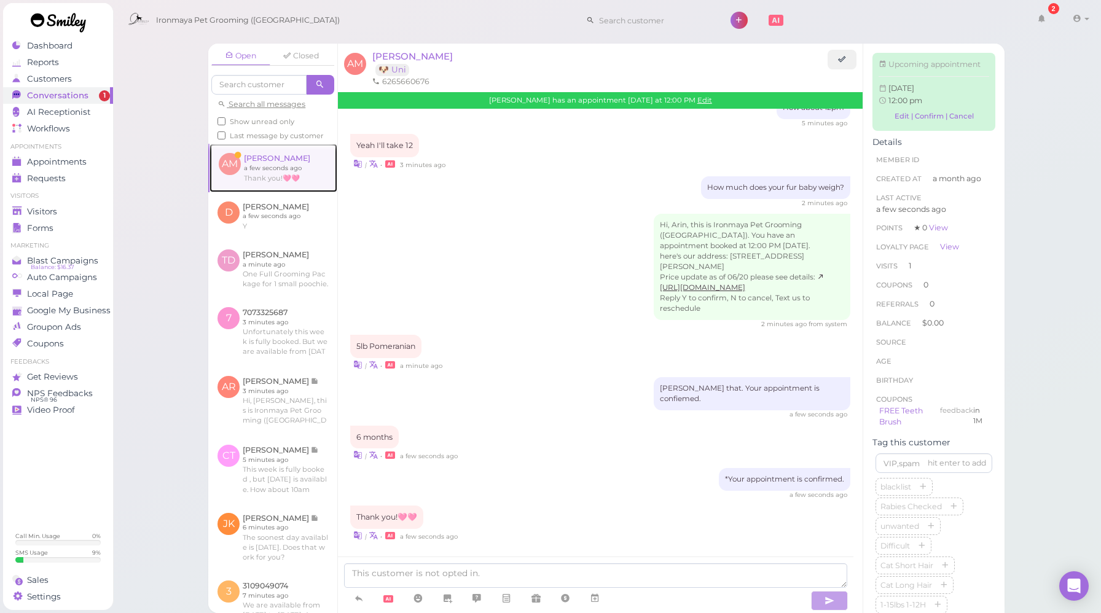
scroll to position [1485, 0]
click at [565, 413] on div "a few seconds ago" at bounding box center [600, 414] width 500 height 9
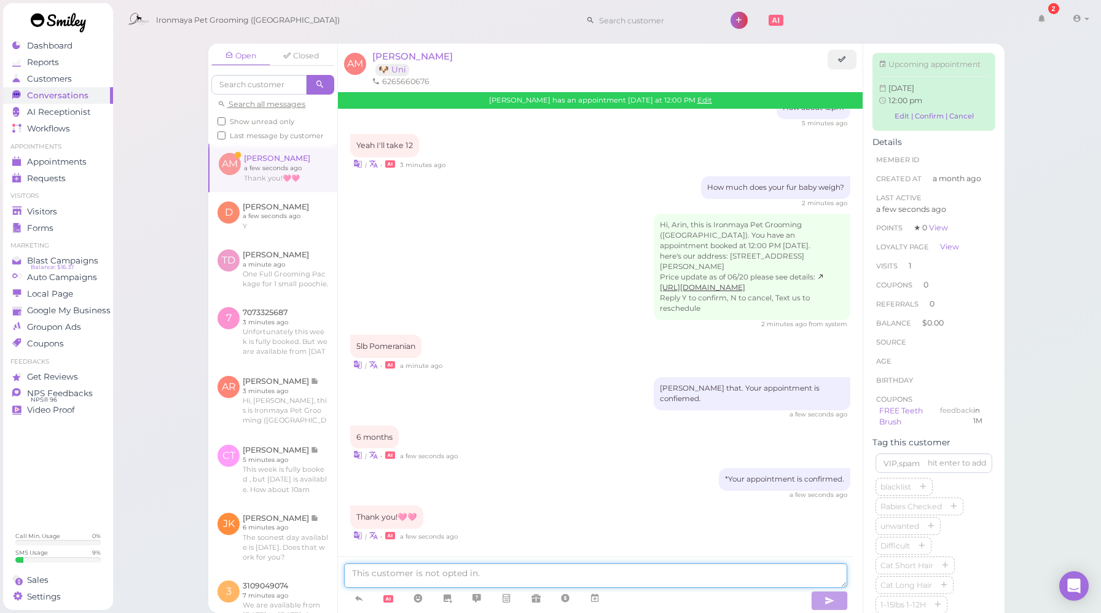
click at [530, 579] on textarea at bounding box center [595, 576] width 503 height 25
type textarea "It's our pleasure."
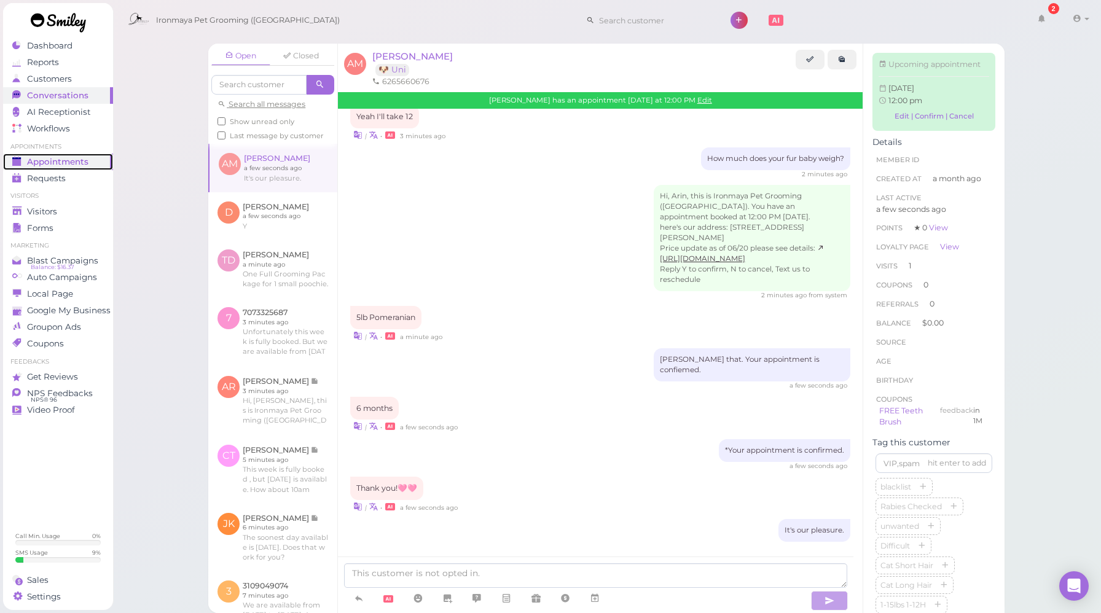
click at [55, 154] on link "Appointments" at bounding box center [58, 162] width 110 height 17
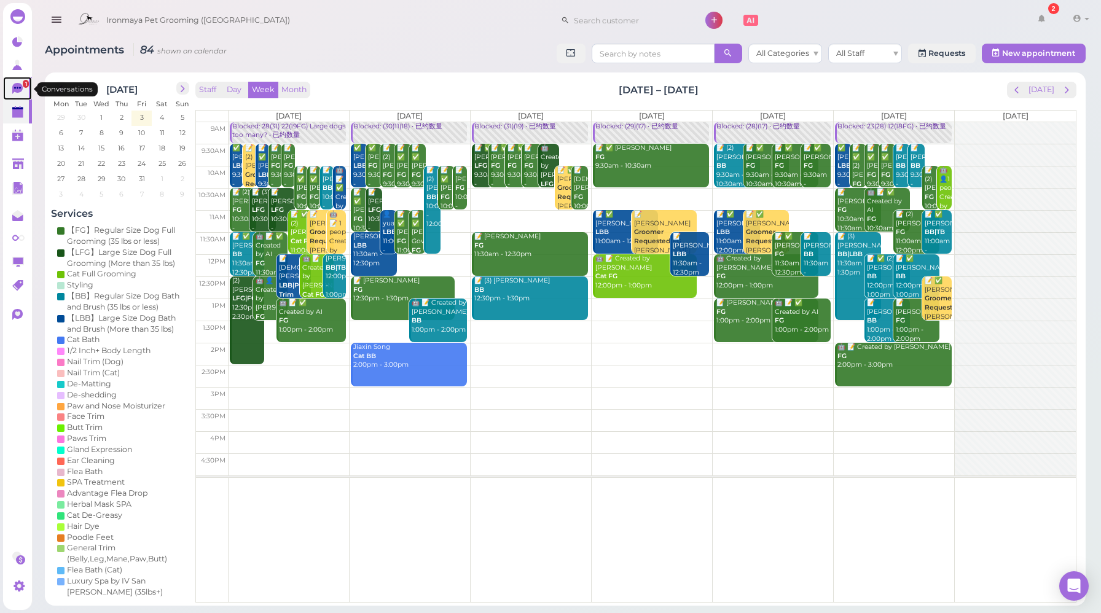
click at [18, 92] on icon at bounding box center [17, 88] width 10 height 11
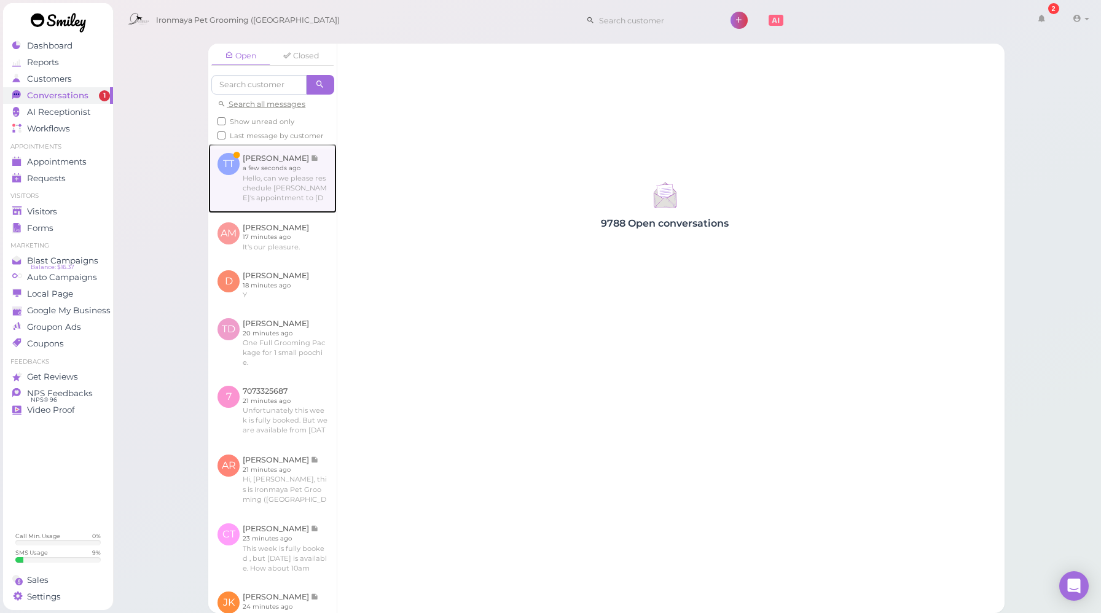
click at [286, 205] on link at bounding box center [272, 178] width 128 height 69
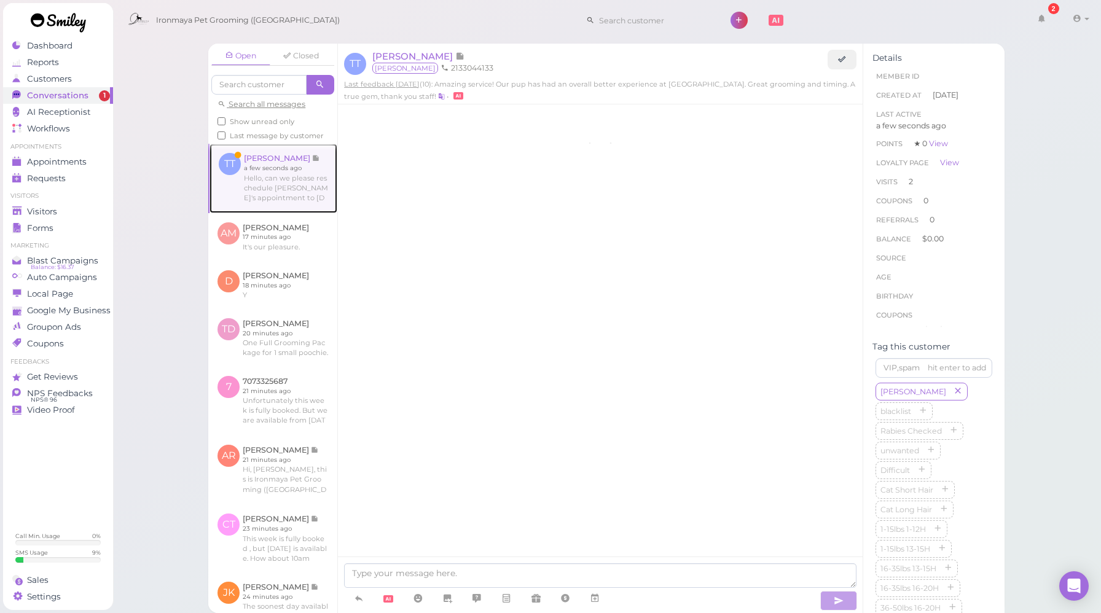
scroll to position [1424, 0]
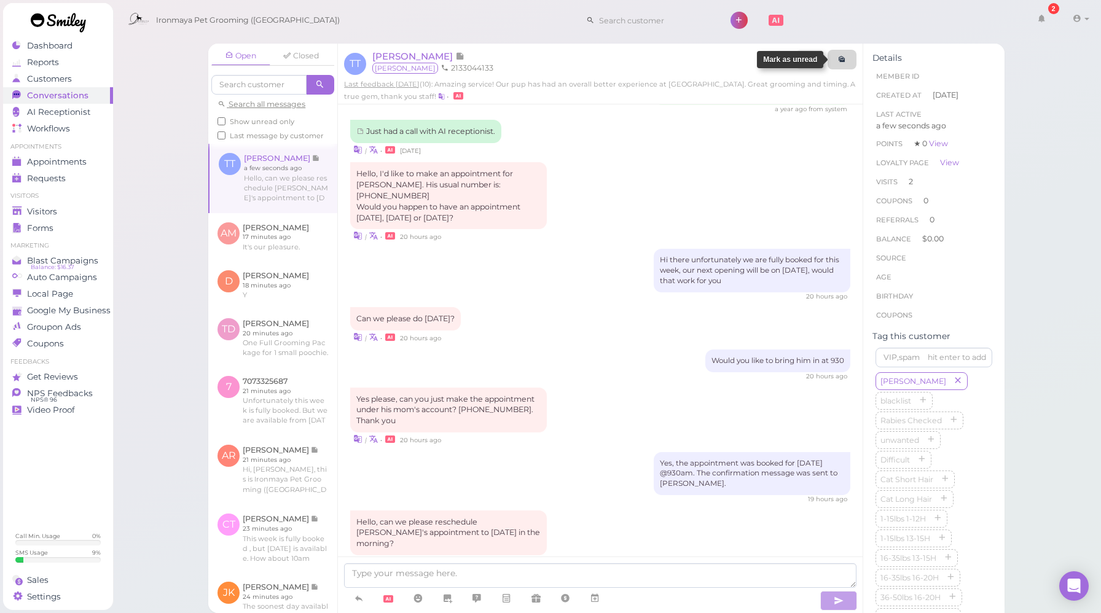
click at [836, 63] on link at bounding box center [842, 60] width 29 height 20
